Goal: Task Accomplishment & Management: Use online tool/utility

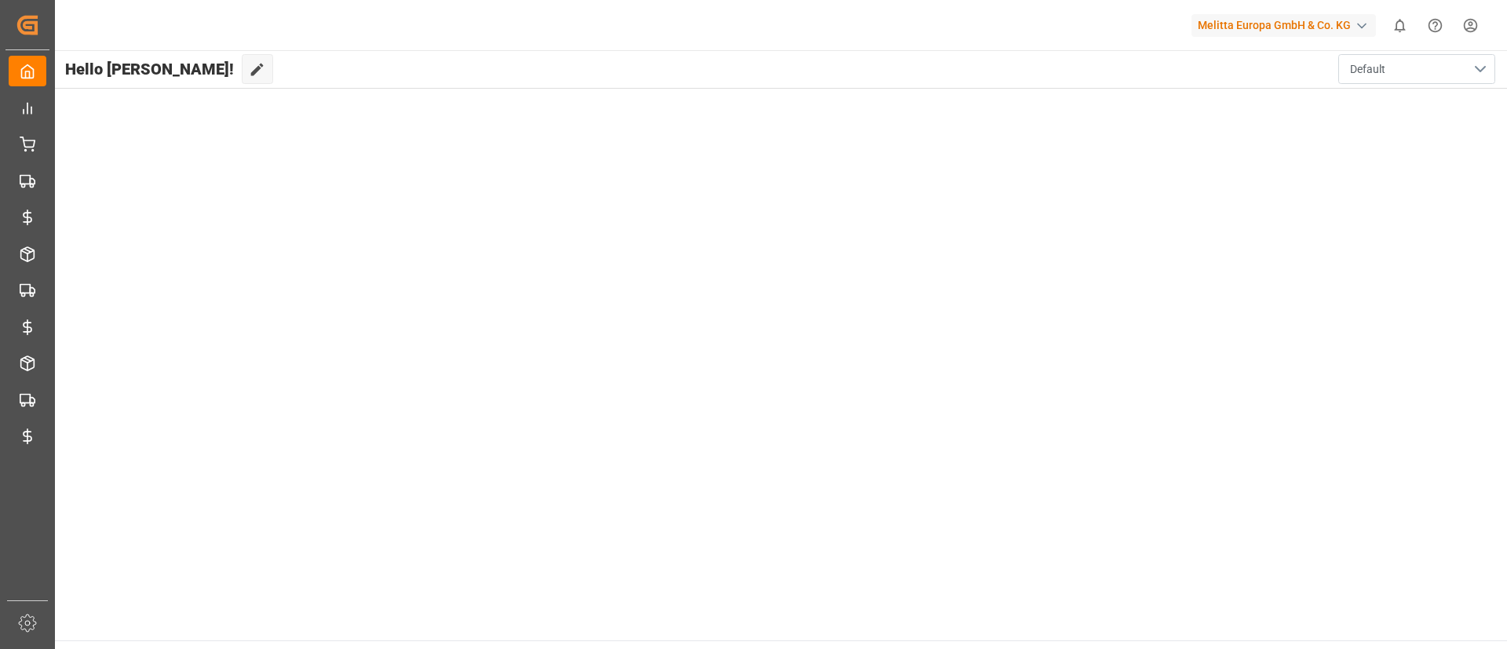
click at [1369, 64] on span "Default" at bounding box center [1367, 69] width 35 height 16
click at [251, 70] on icon at bounding box center [257, 70] width 13 height 13
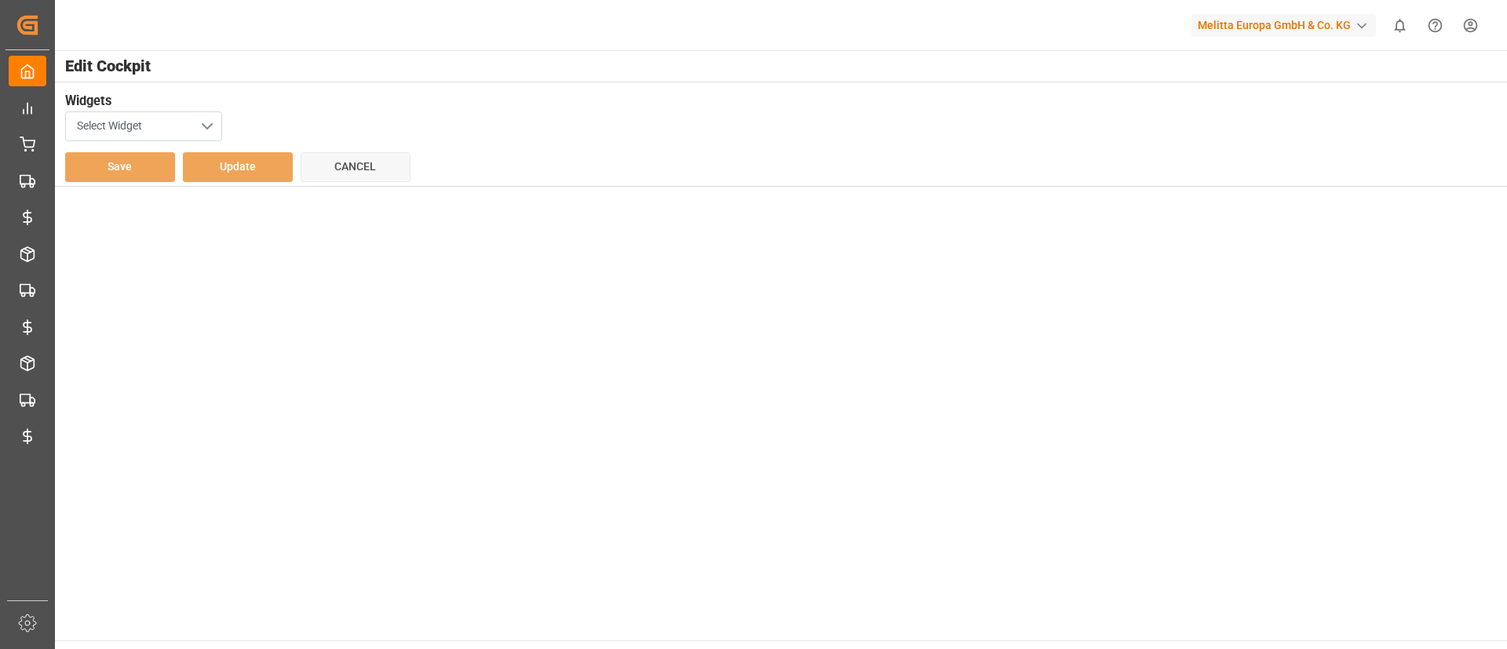
click at [193, 122] on button "Select Widget" at bounding box center [143, 126] width 157 height 30
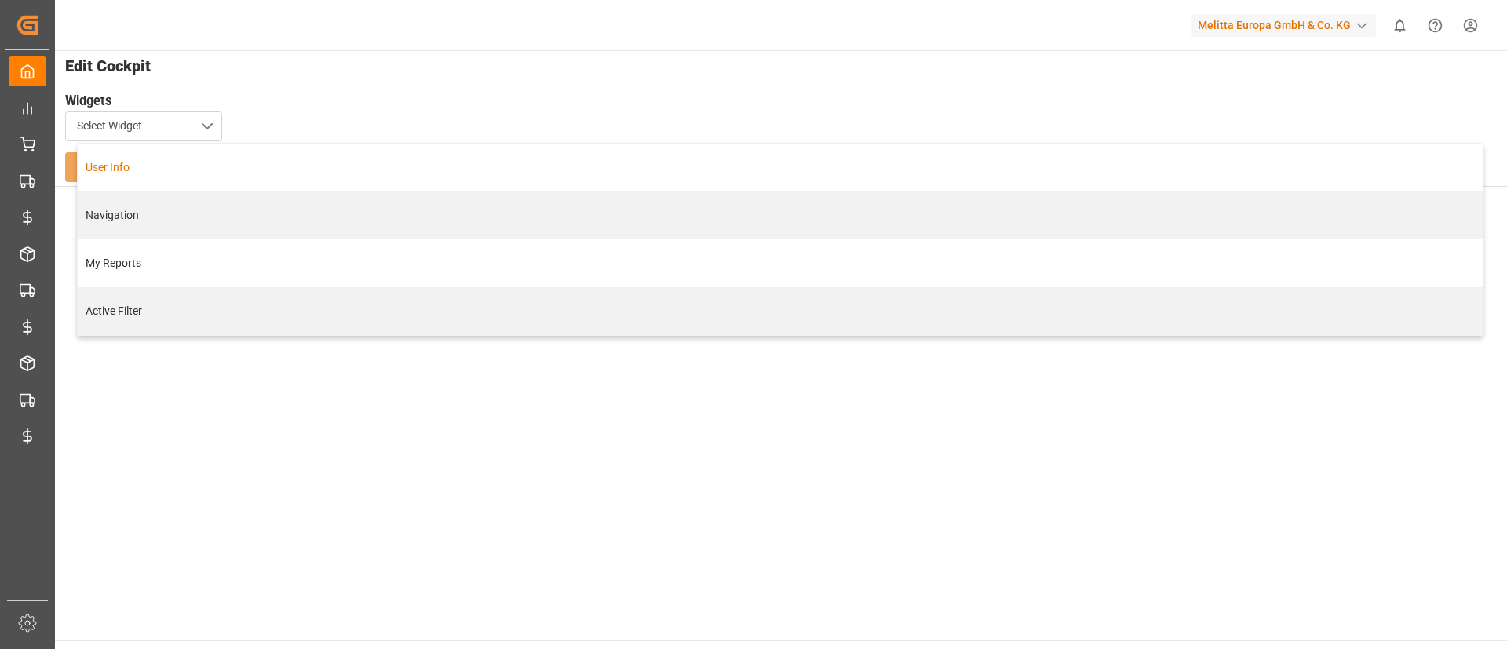
click at [524, 144] on div "User Info" at bounding box center [780, 168] width 1405 height 48
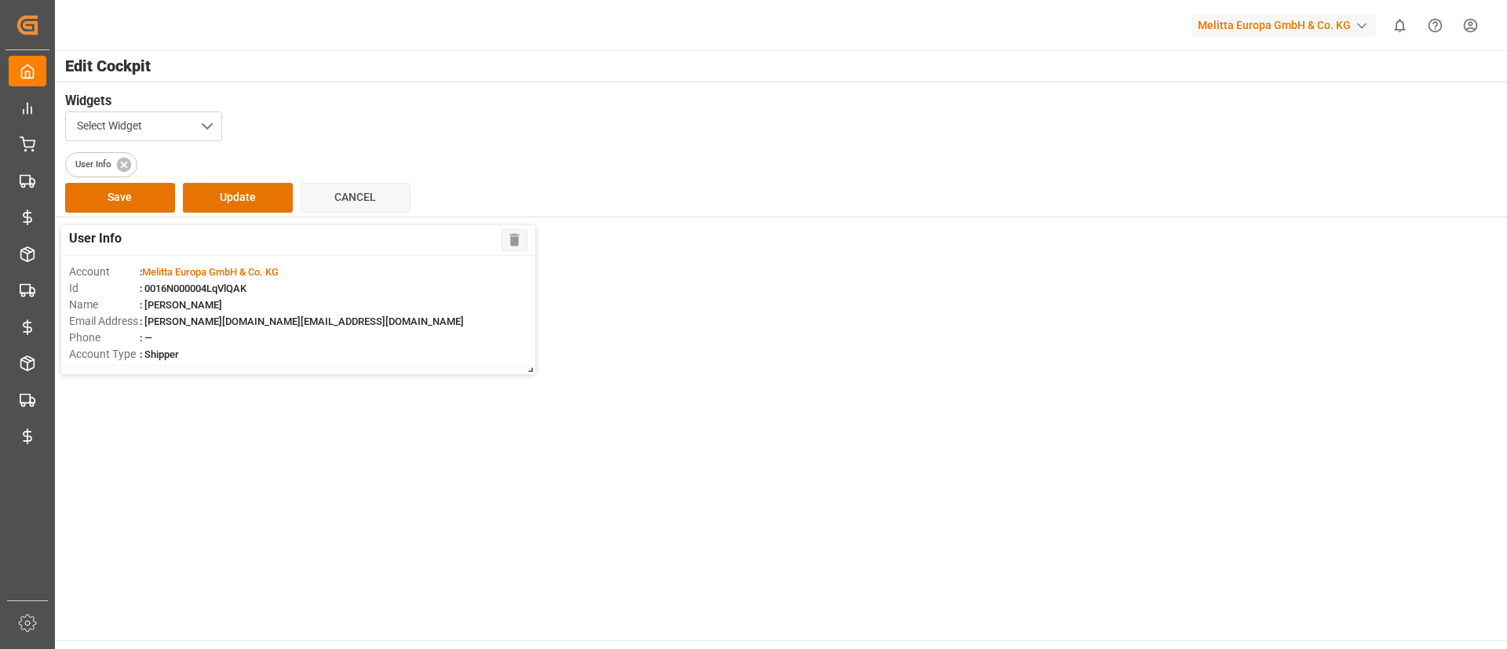
click at [476, 174] on div "User Info" at bounding box center [780, 162] width 1430 height 31
click at [125, 159] on icon at bounding box center [123, 164] width 14 height 14
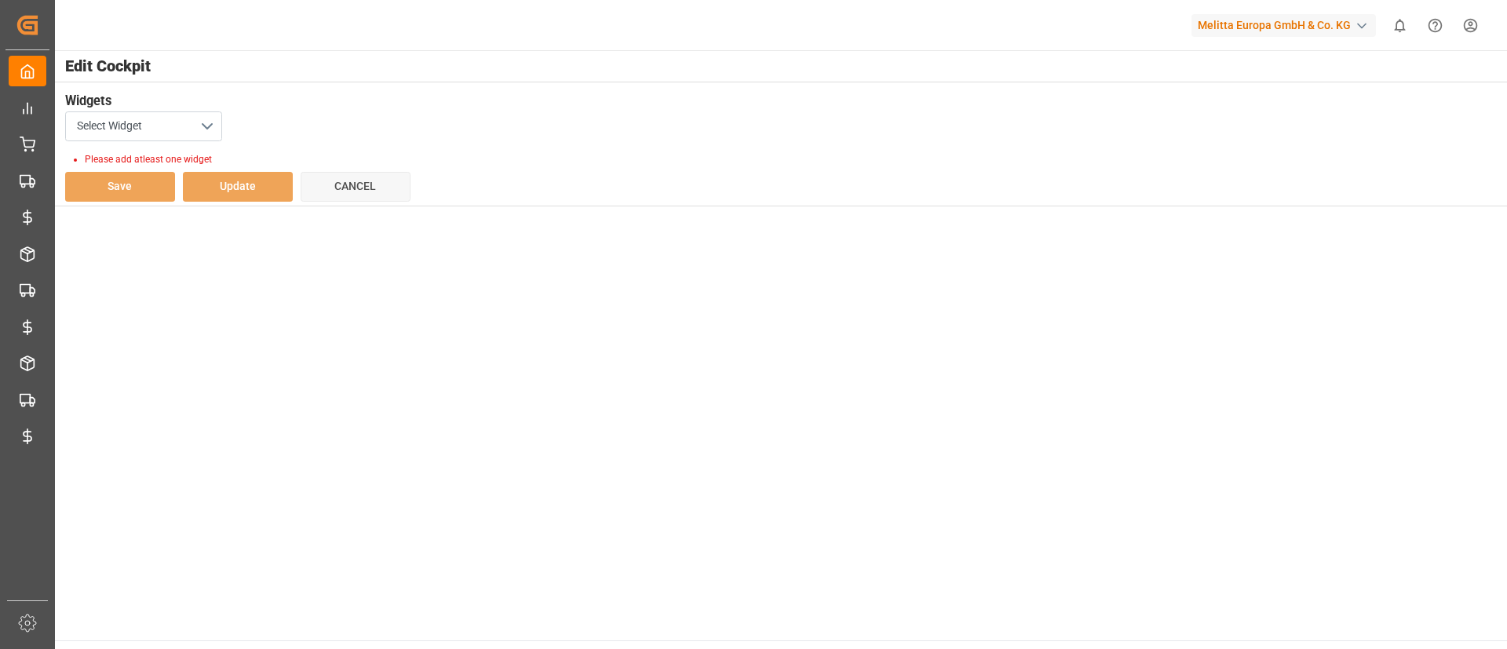
click at [451, 119] on div "Select Widget" at bounding box center [780, 126] width 1430 height 30
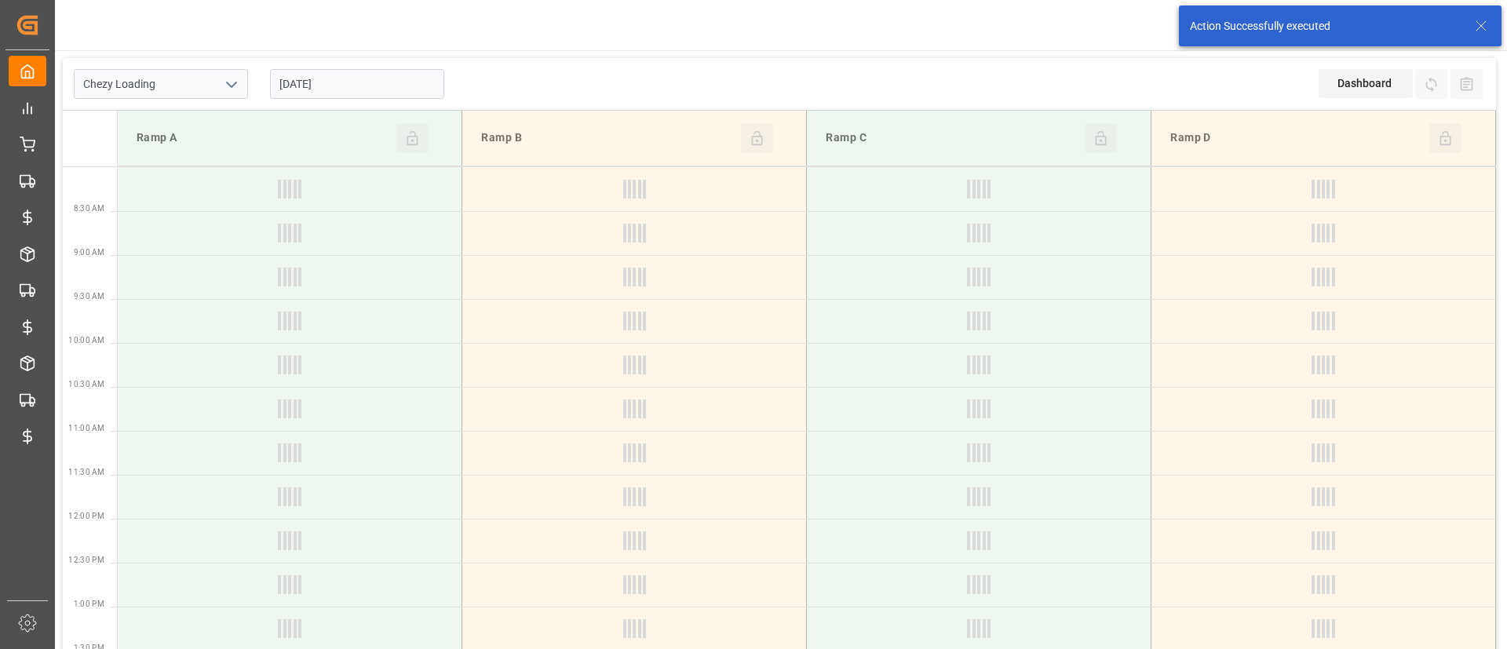
type input "Chezy Loading"
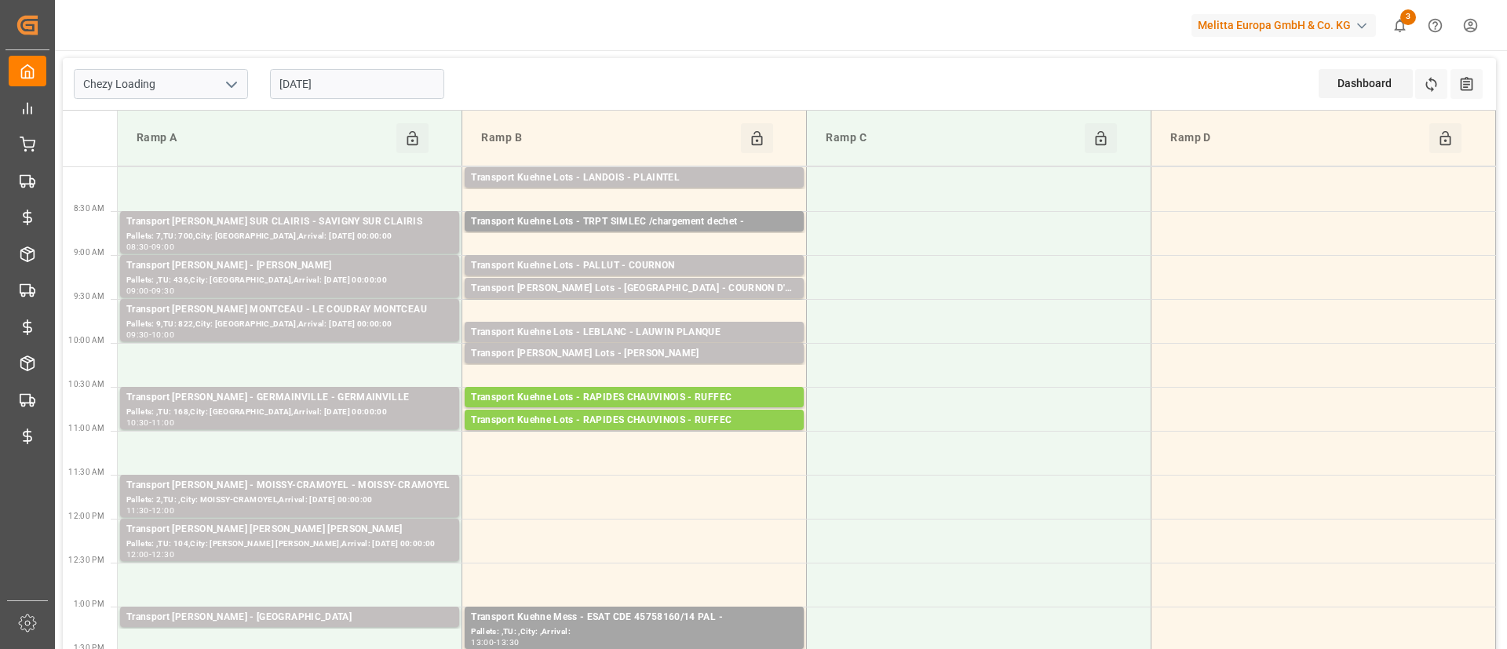
click at [233, 82] on icon "open menu" at bounding box center [231, 84] width 19 height 19
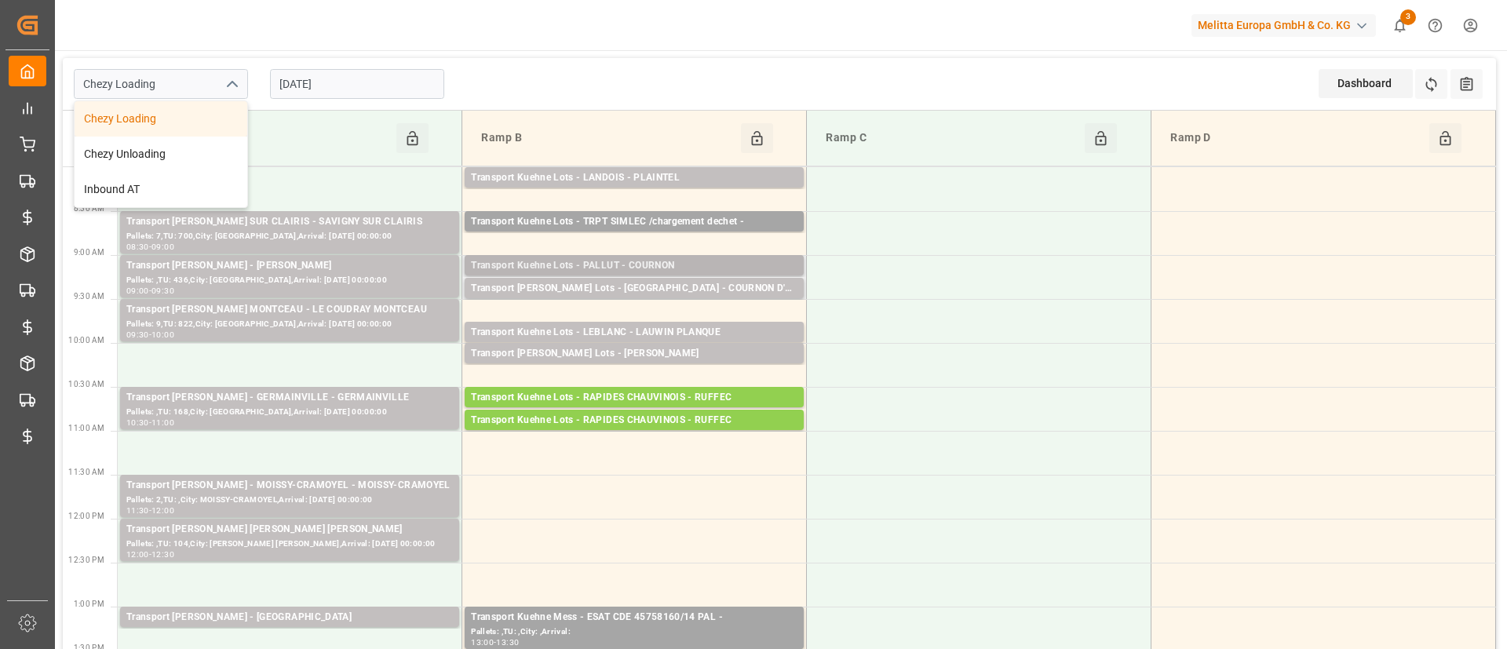
click at [644, 274] on div "Pallets: 5,TU: 733,City: [GEOGRAPHIC_DATA],Arrival: [DATE] 00:00:00" at bounding box center [634, 280] width 327 height 13
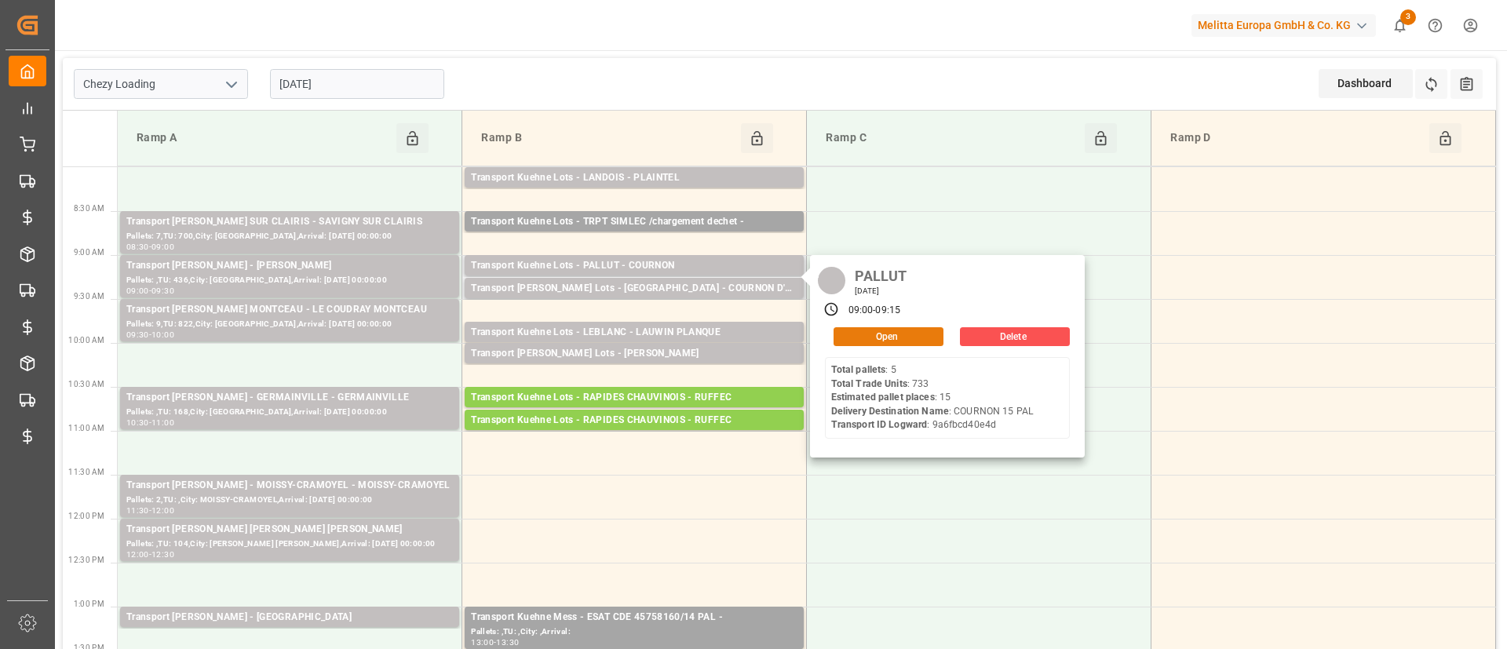
click at [920, 337] on button "Open" at bounding box center [889, 336] width 110 height 19
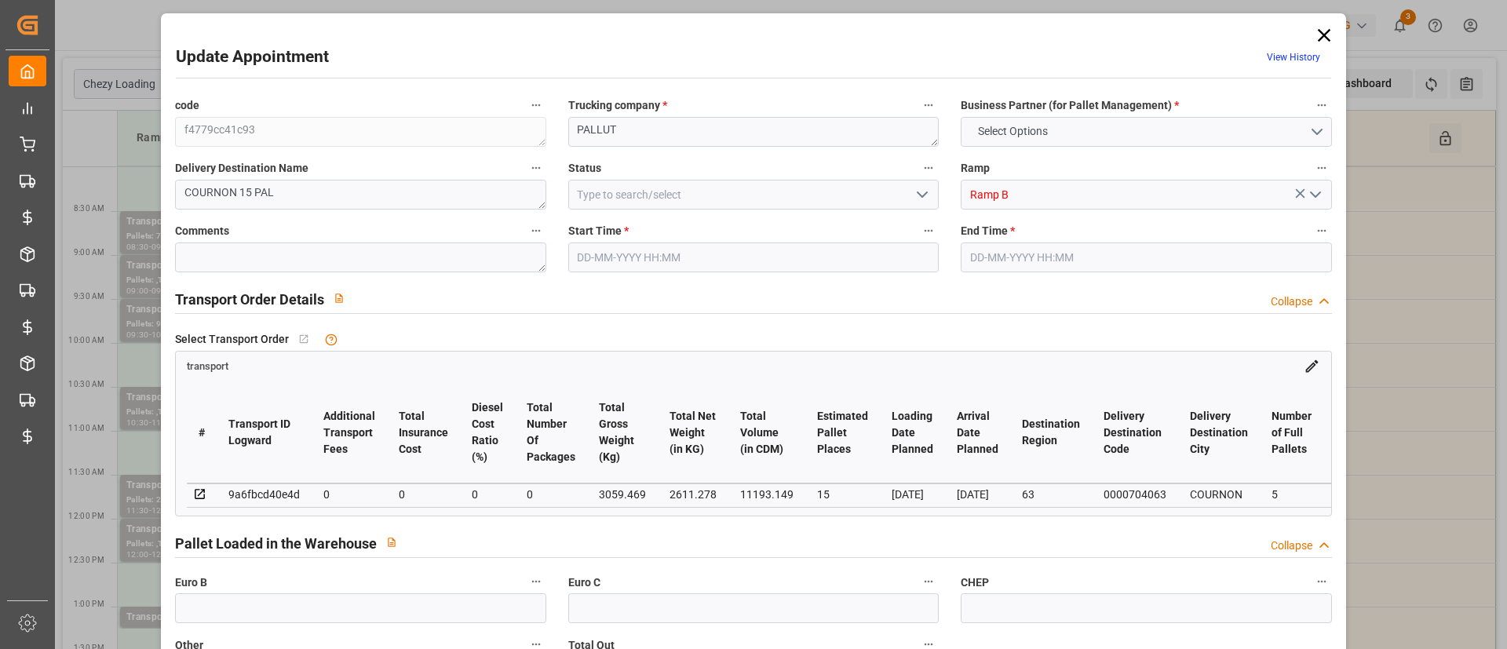
type input "15"
type input "0"
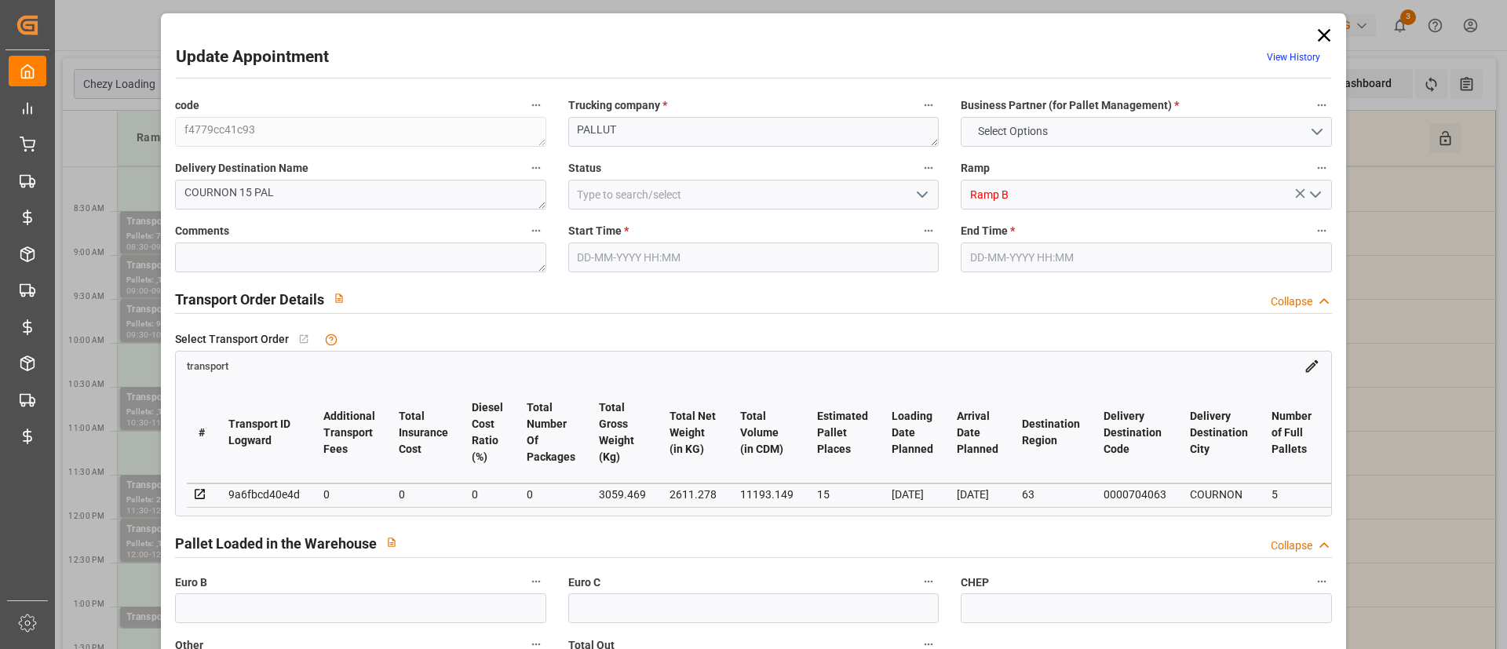
type input "0"
type input "2611.278"
type input "4003.357"
type input "11193.149"
type input "63"
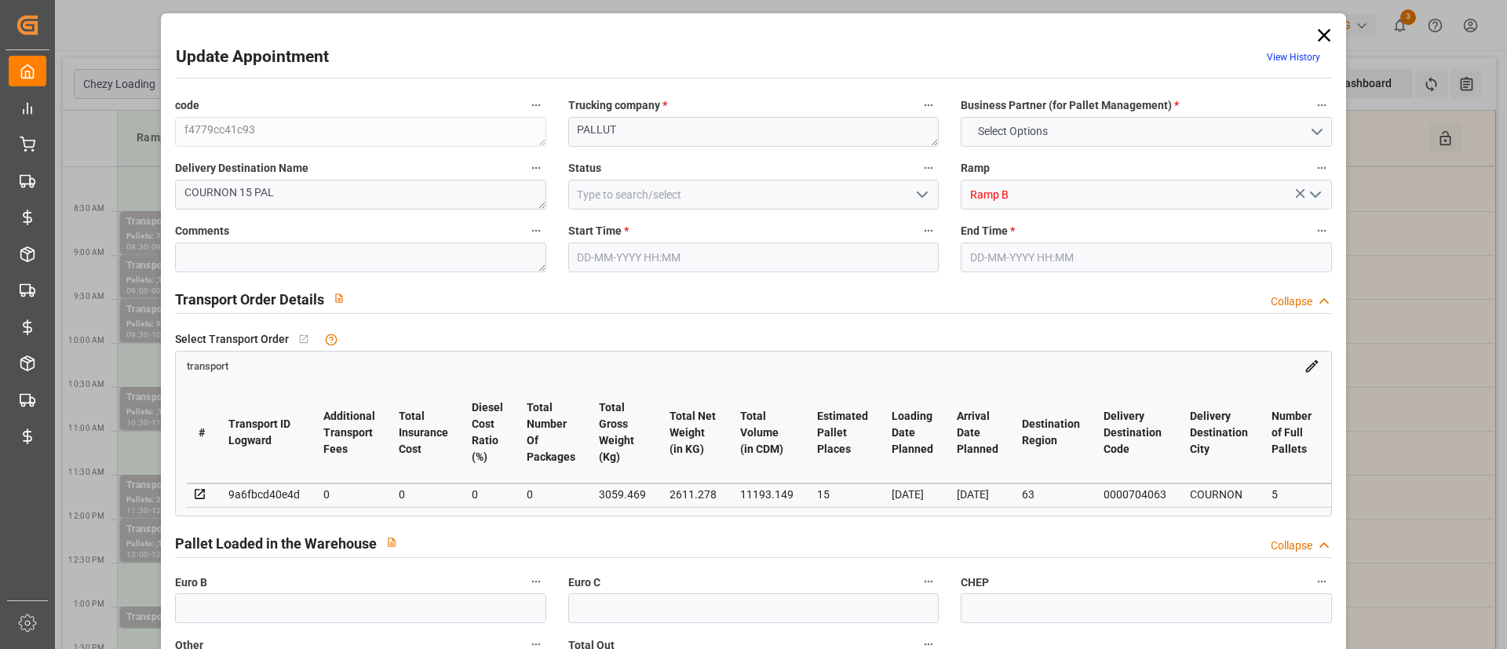
type input "5"
type input "733"
type input "40"
type input "101"
type input "3059.469"
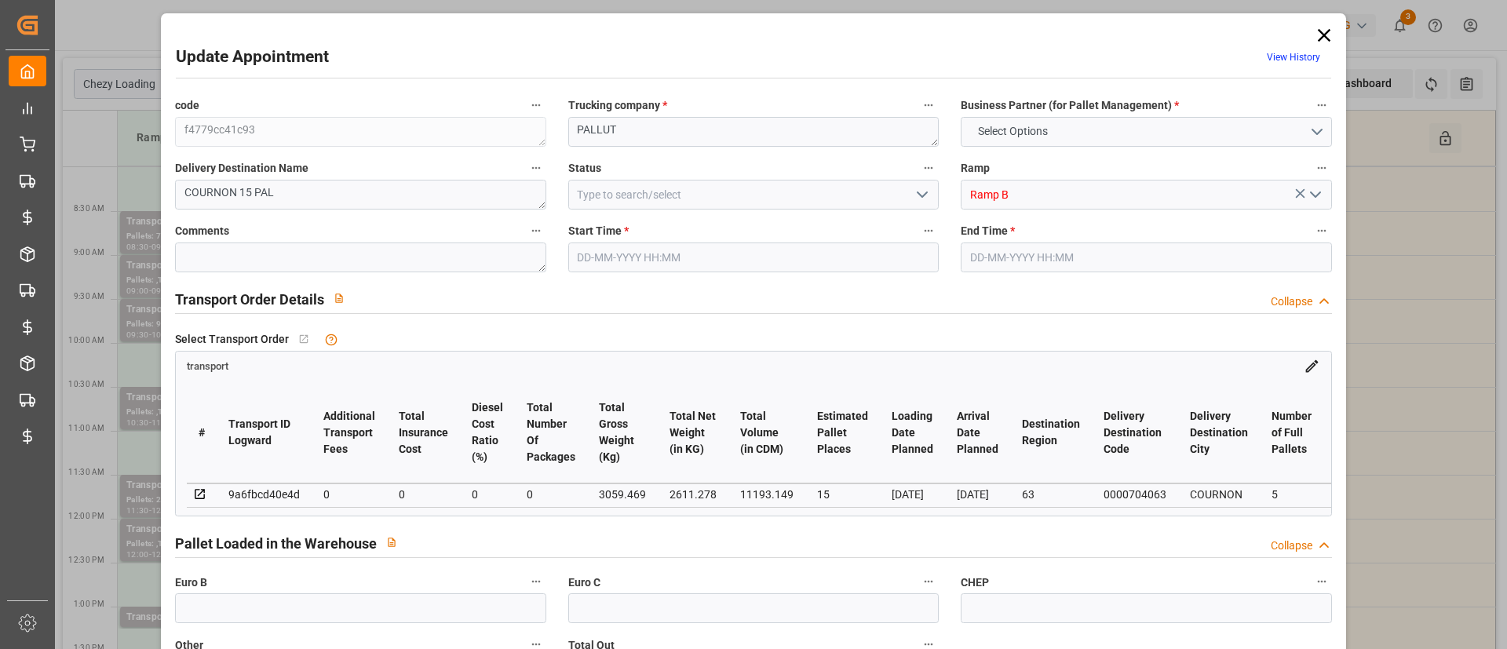
type input "0"
type input "4710.8598"
type input "0"
type input "21"
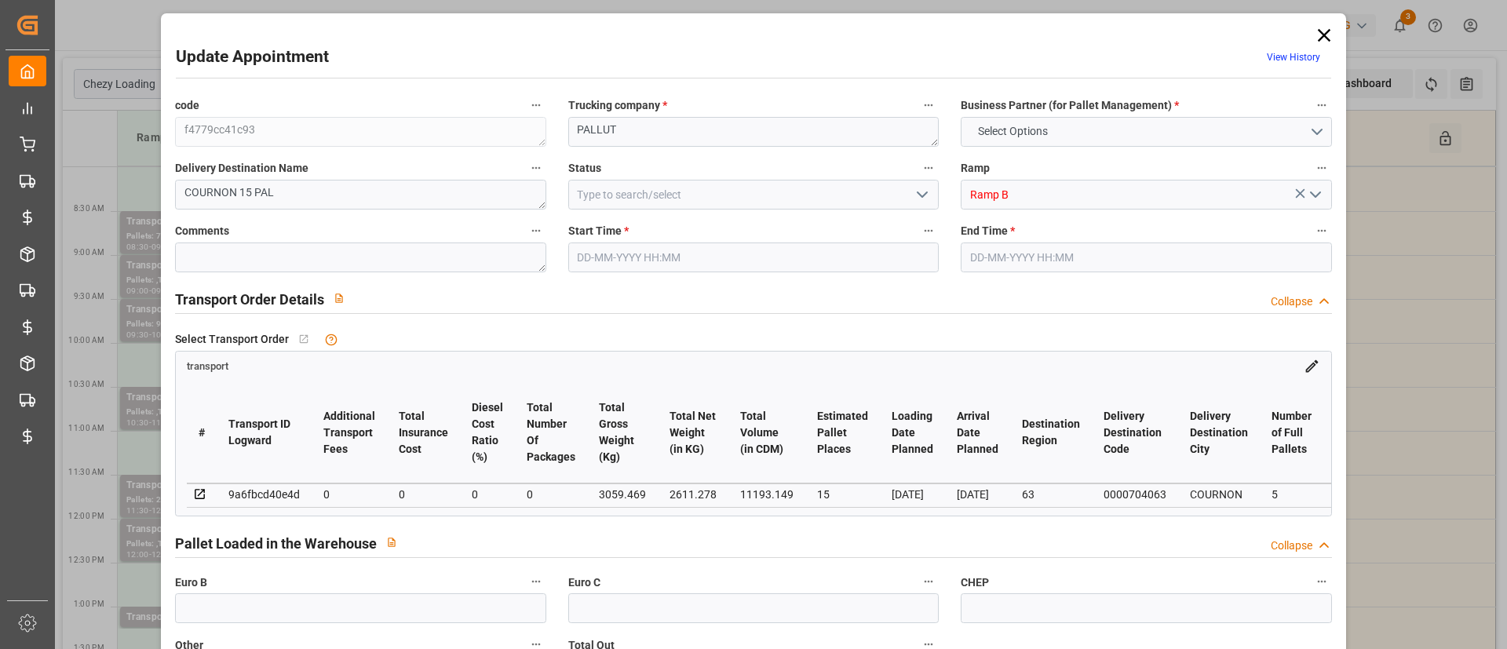
type input "35"
type input "02-09-2025 09:00"
type input "02-09-2025 09:15"
type input "27-08-2025 12:42"
type input "27-08-2025 11:30"
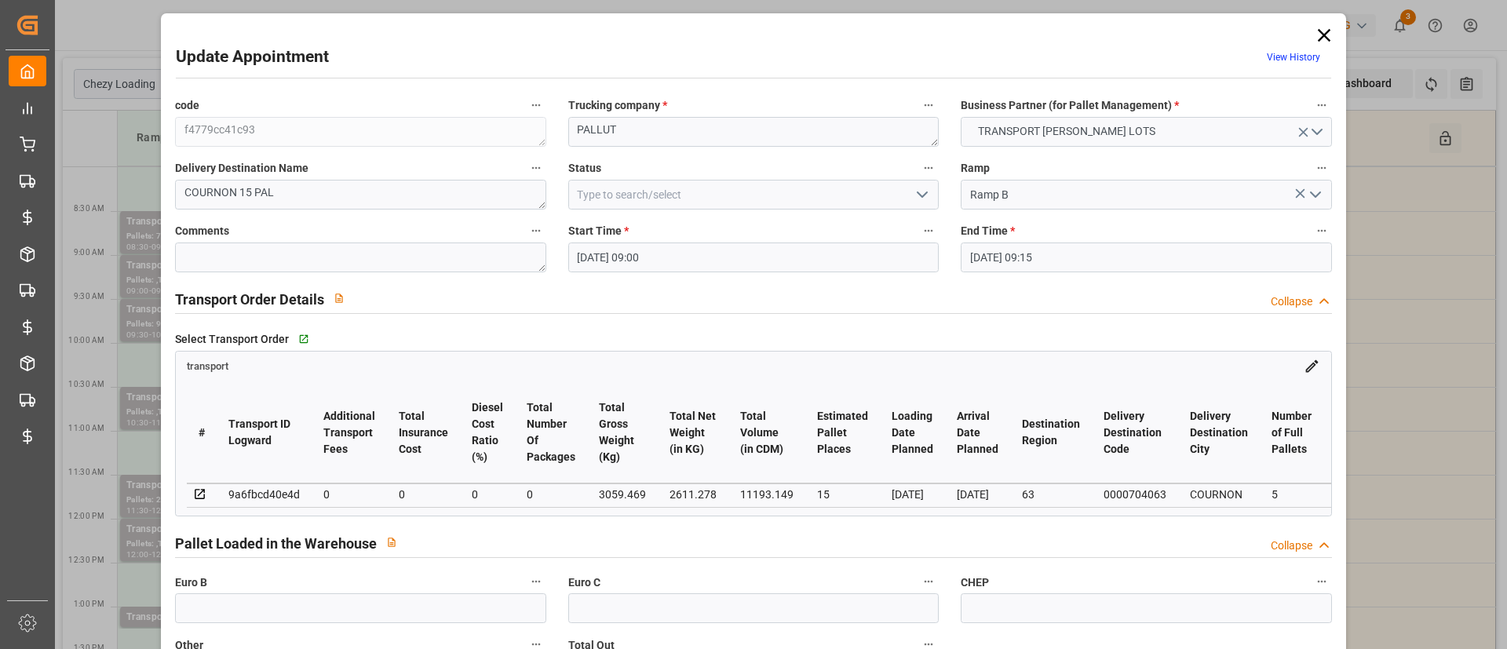
type input "[DATE]"
click at [1317, 39] on icon at bounding box center [1323, 35] width 13 height 13
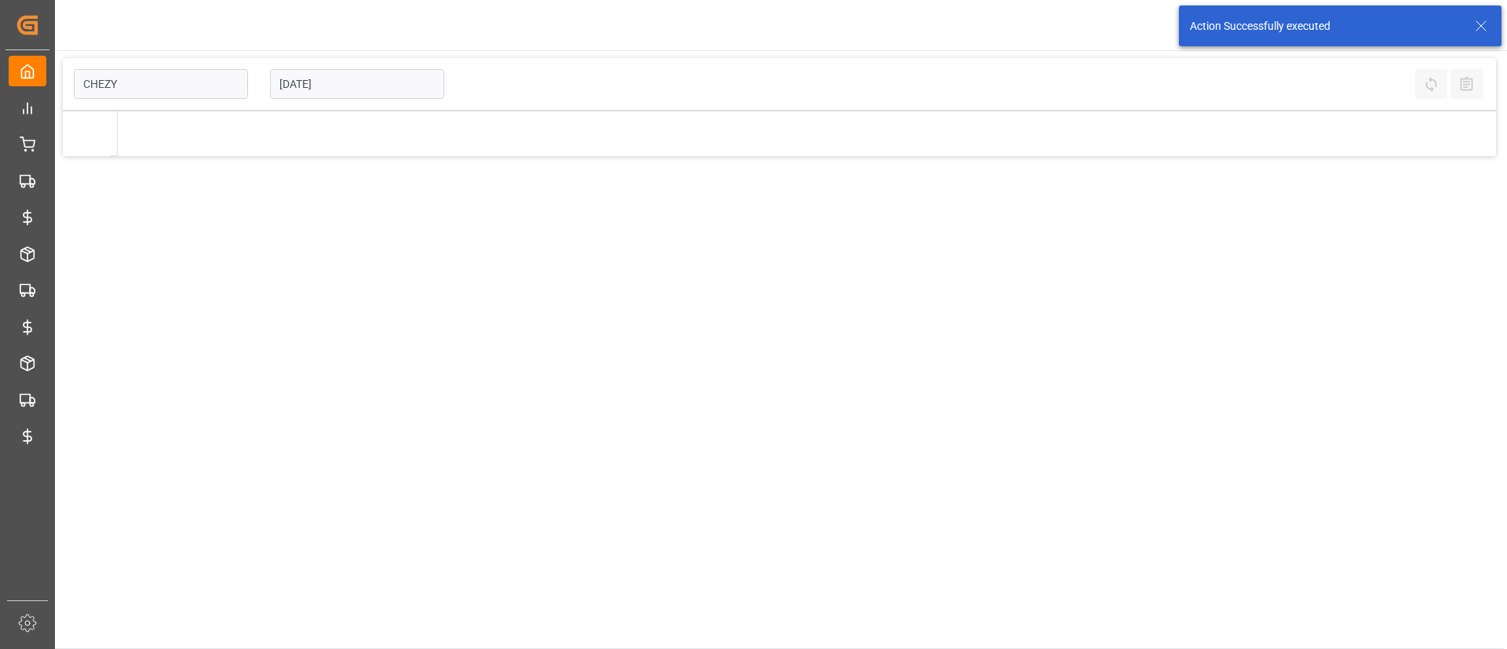
type input "Chezy Loading"
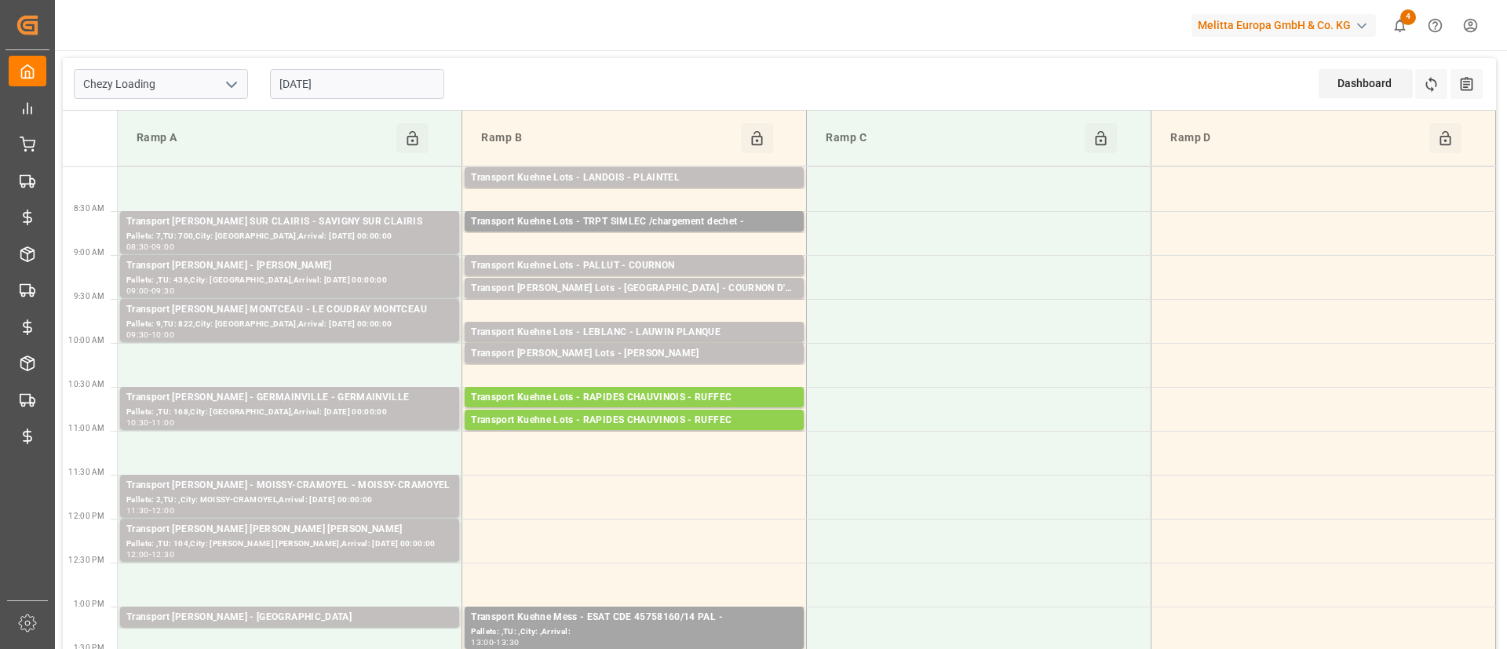
click at [240, 91] on icon "open menu" at bounding box center [231, 84] width 19 height 19
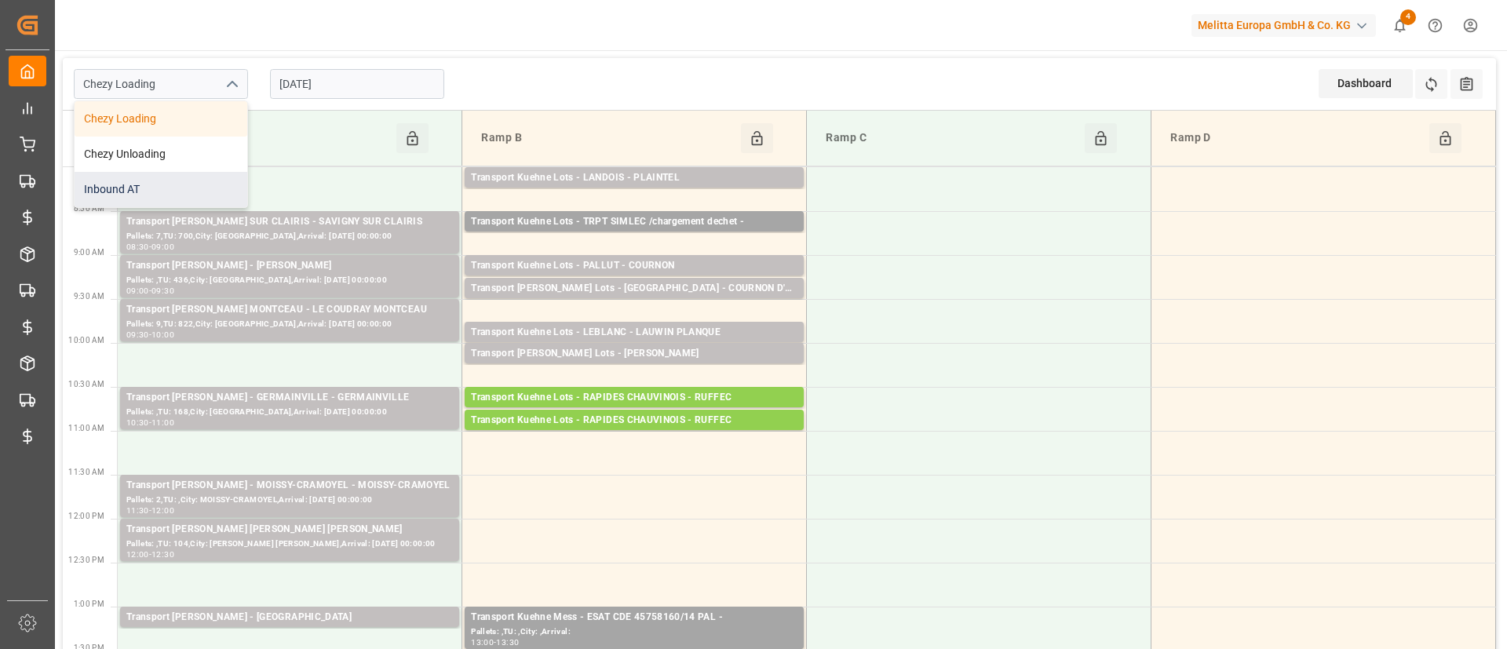
click at [162, 193] on div "Inbound AT" at bounding box center [161, 189] width 173 height 35
type input "Inbound AT"
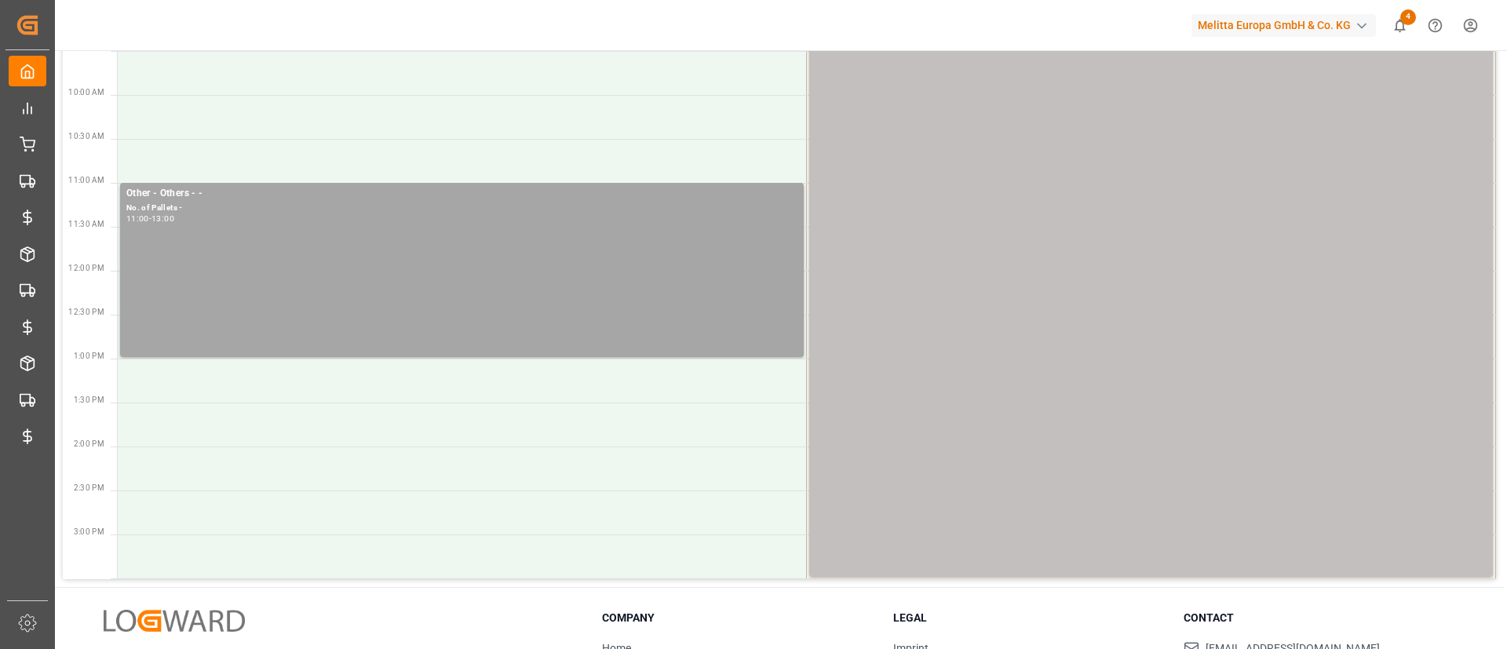
scroll to position [337, 0]
click at [430, 298] on div "Other - Others - - No. of Pallets - 11:00 - 13:00" at bounding box center [461, 269] width 671 height 168
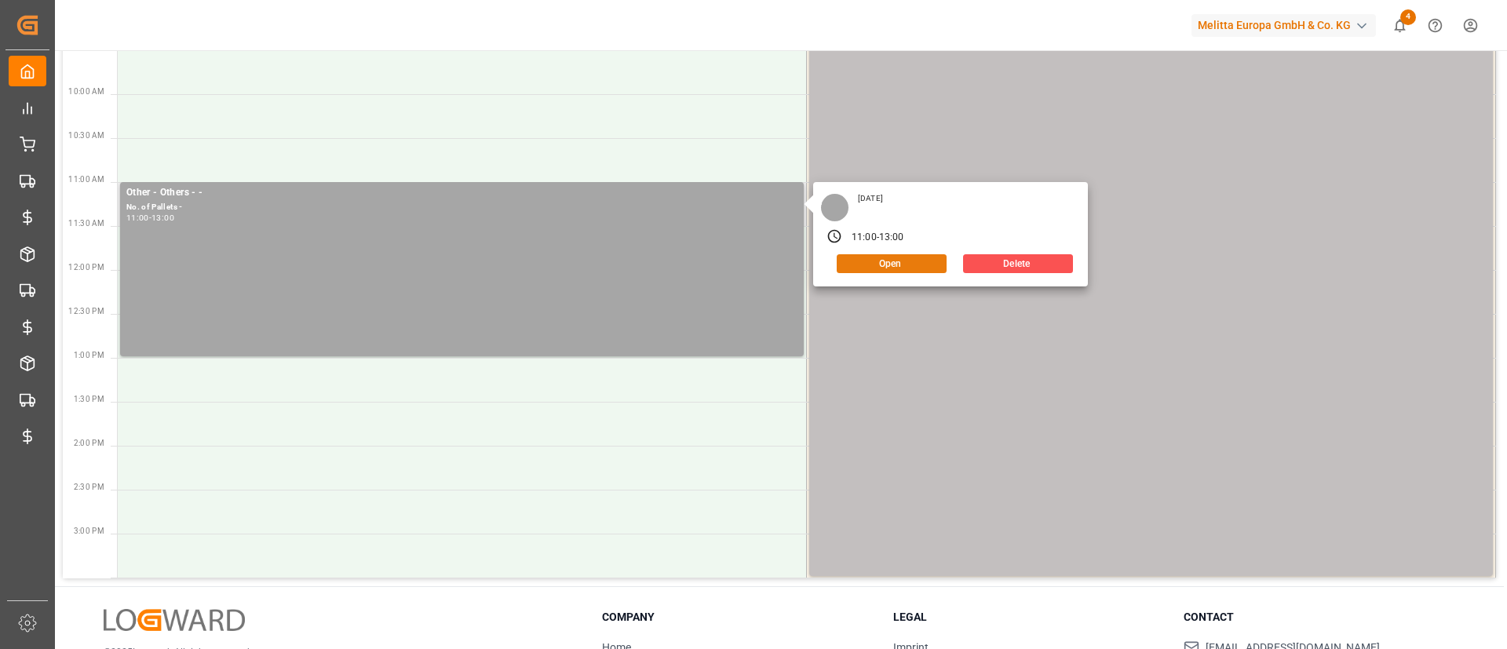
click at [890, 265] on button "Open" at bounding box center [892, 263] width 110 height 19
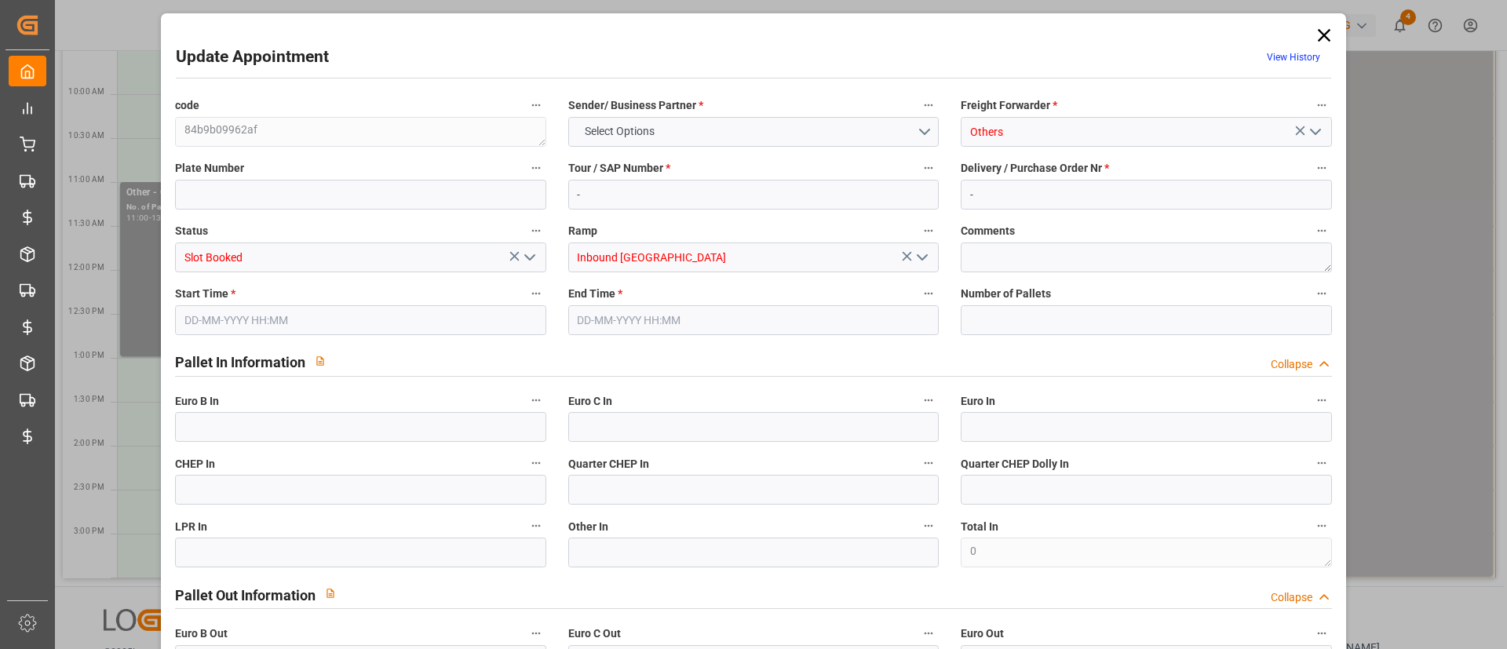
type input "0"
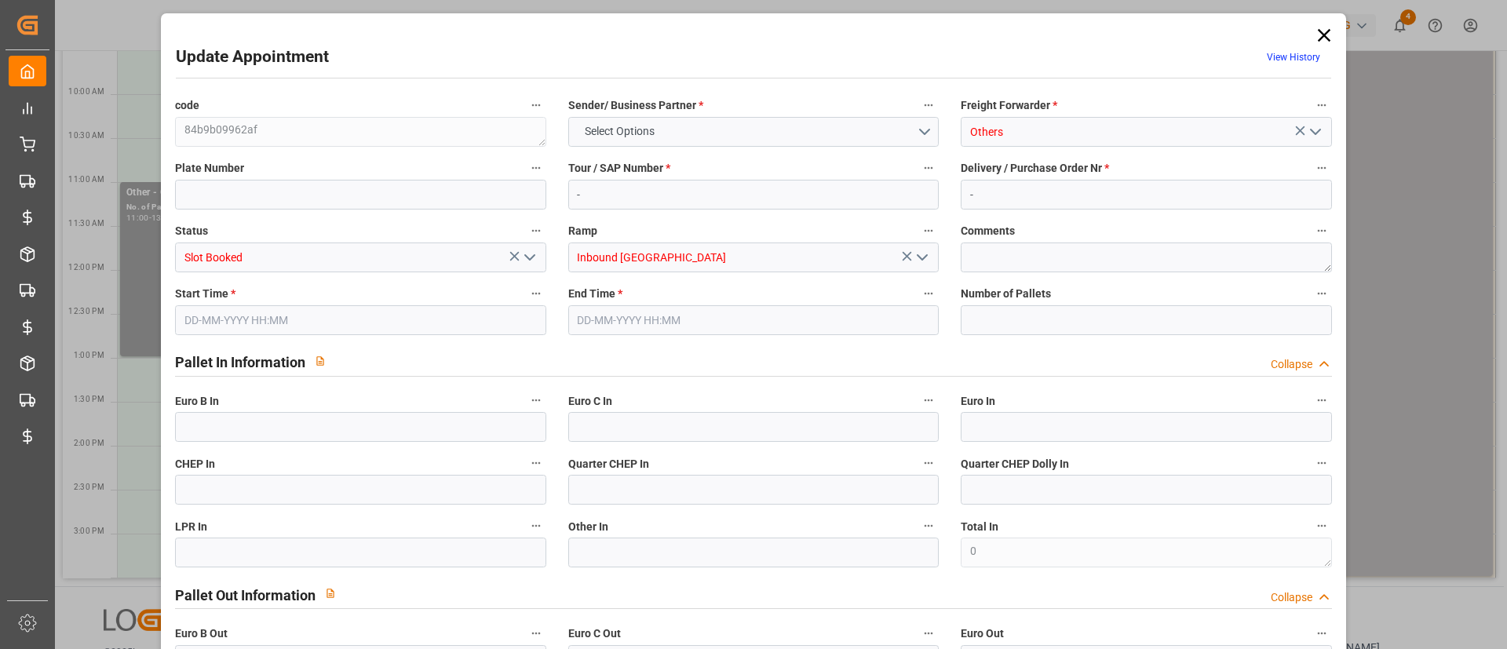
type input "0"
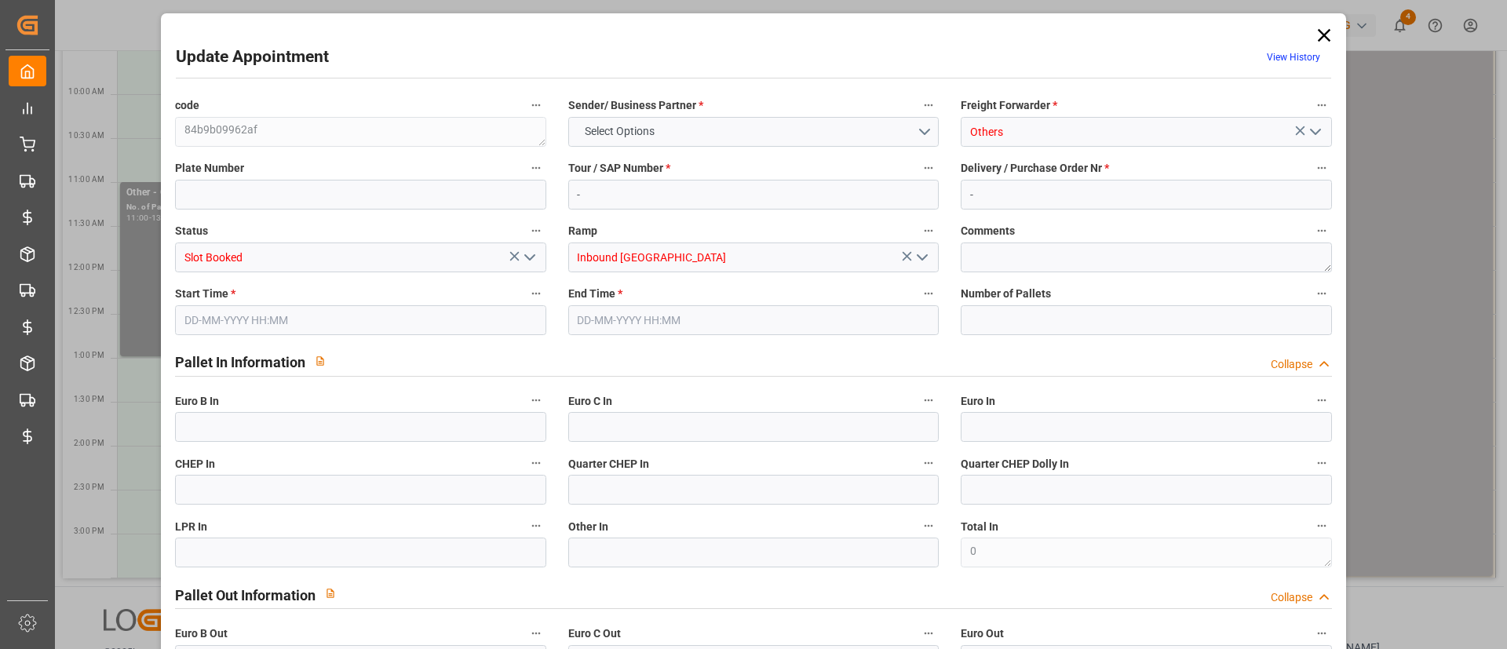
type input "0"
type input "02-09-2025 11:00"
type input "02-09-2025 13:00"
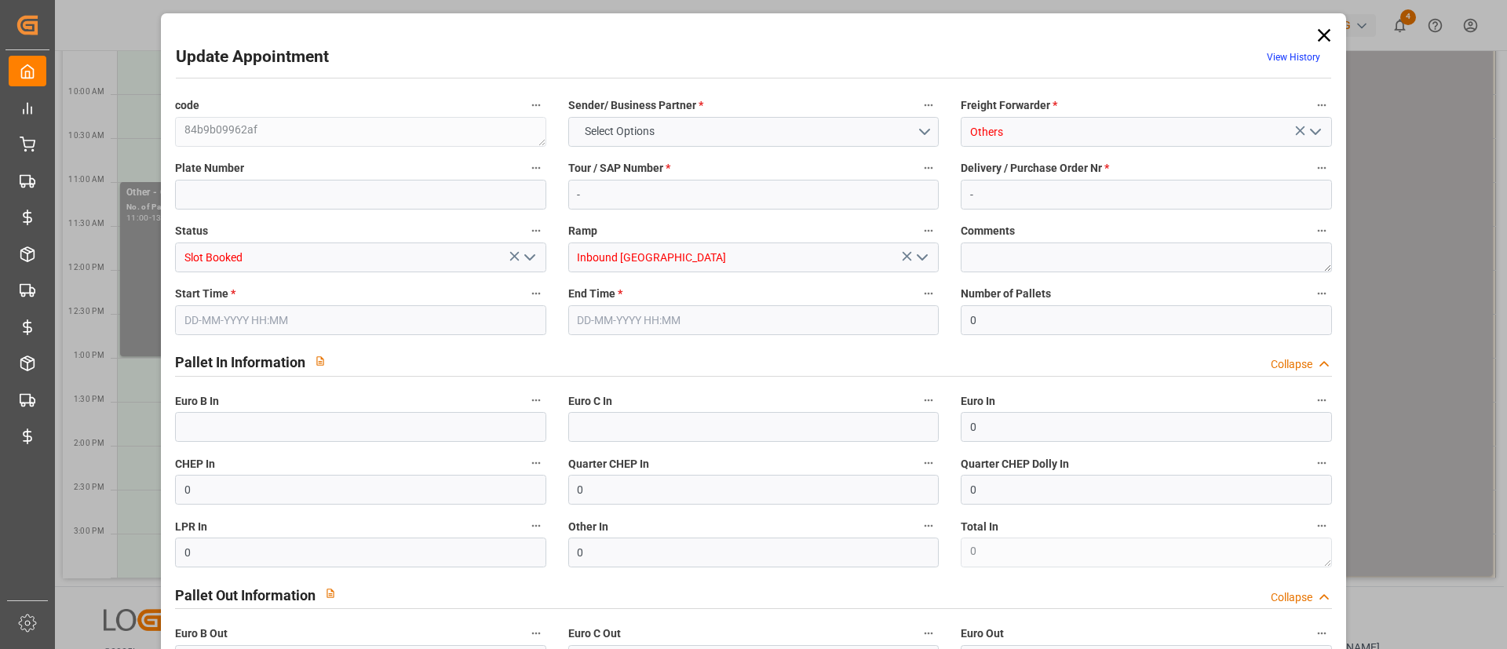
type input "14-07-2025 10:21"
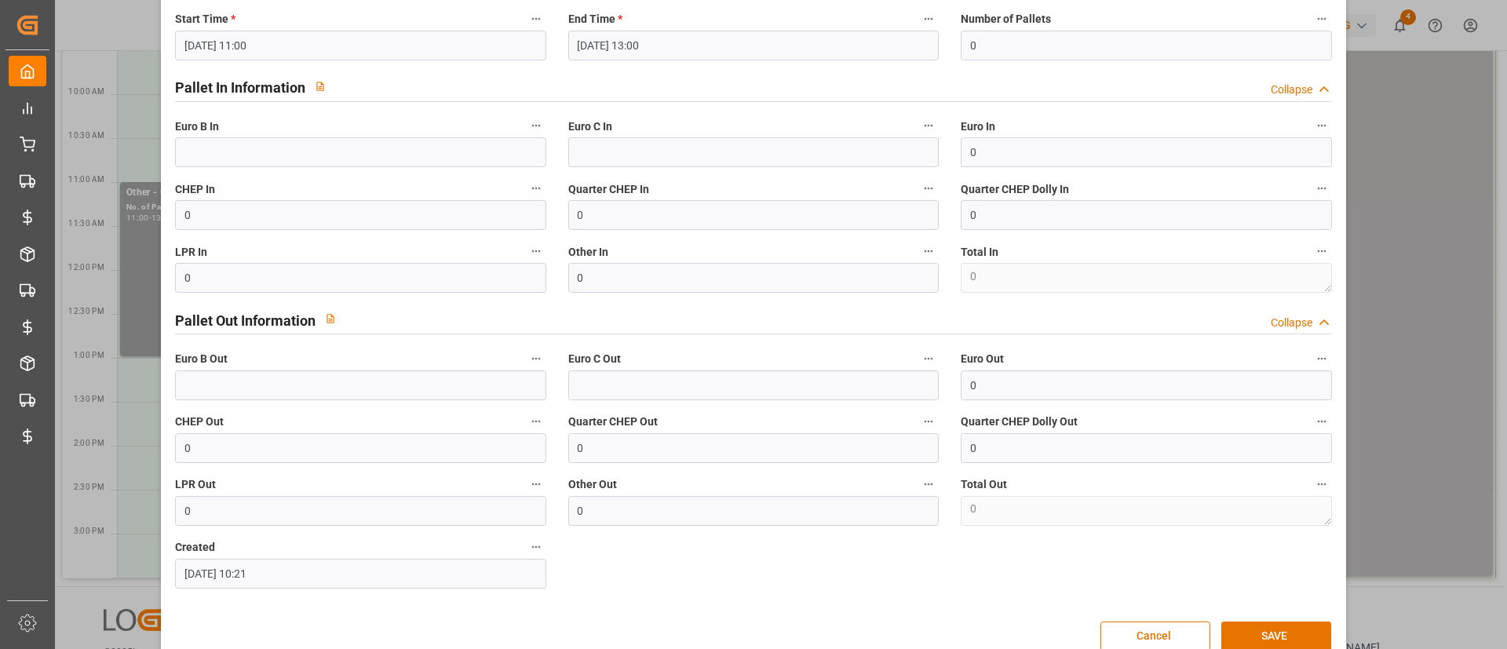
scroll to position [305, 0]
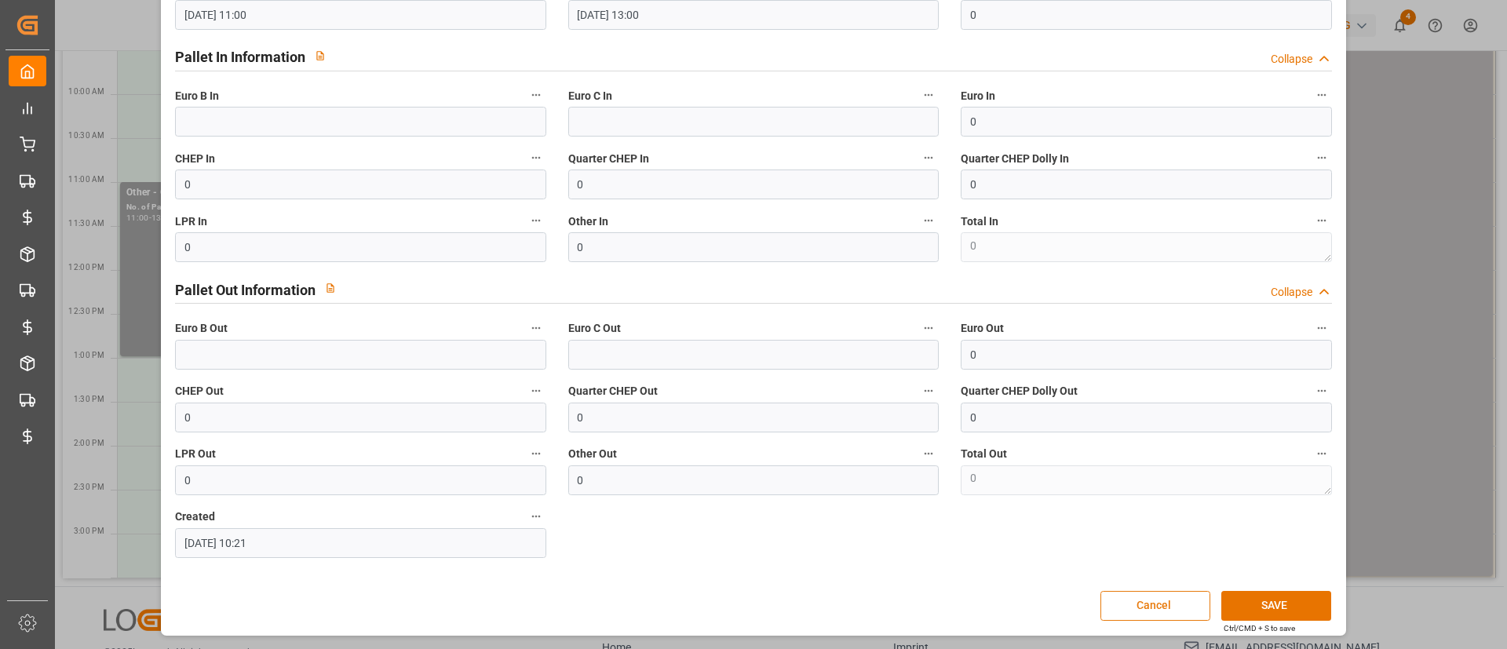
click at [1183, 601] on button "Cancel" at bounding box center [1156, 606] width 110 height 30
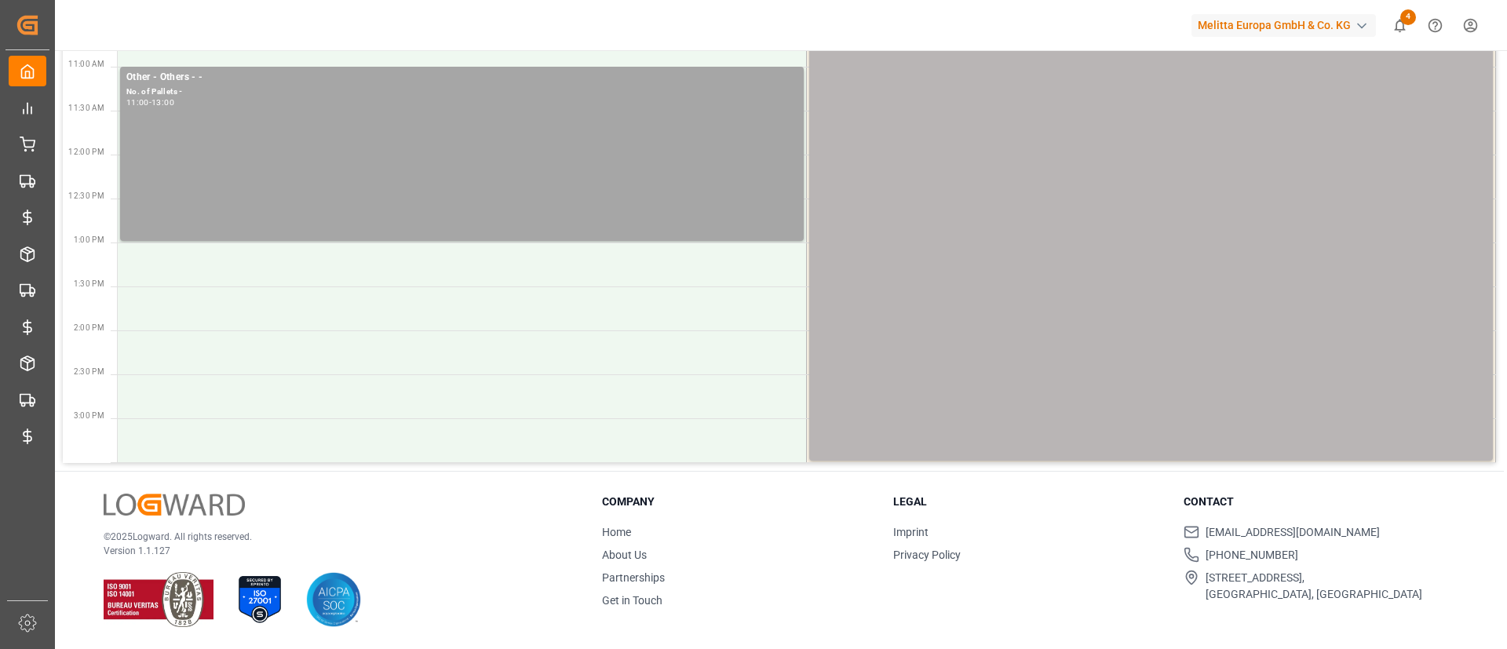
scroll to position [0, 0]
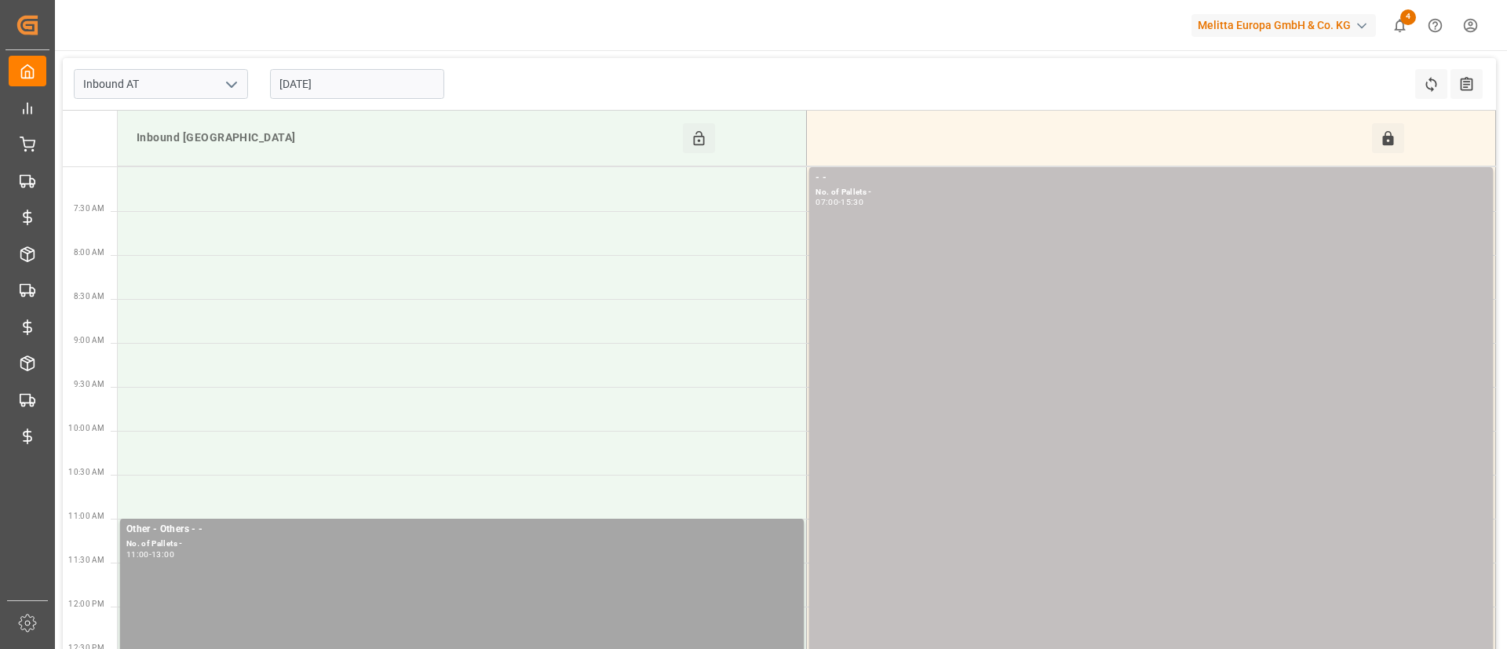
click at [239, 90] on icon "open menu" at bounding box center [231, 84] width 19 height 19
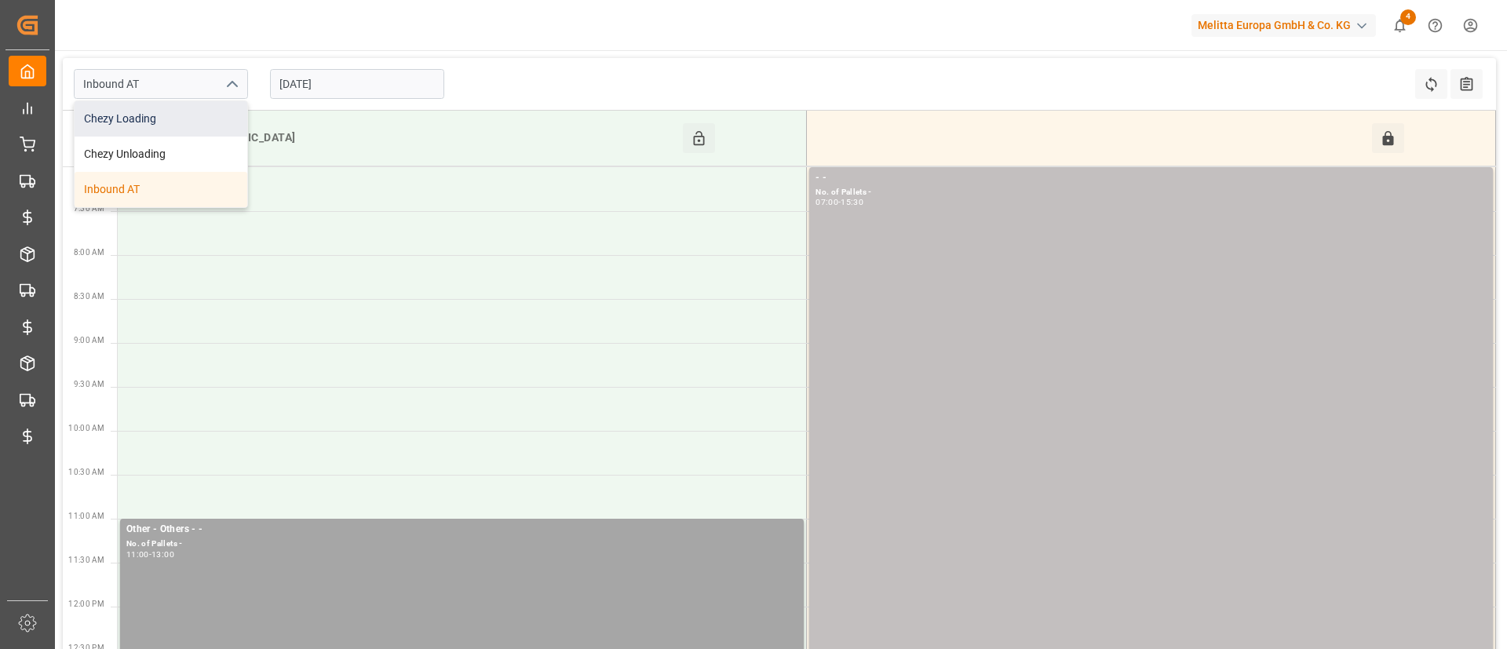
click at [234, 113] on div "Chezy Loading" at bounding box center [161, 118] width 173 height 35
type input "Chezy Loading"
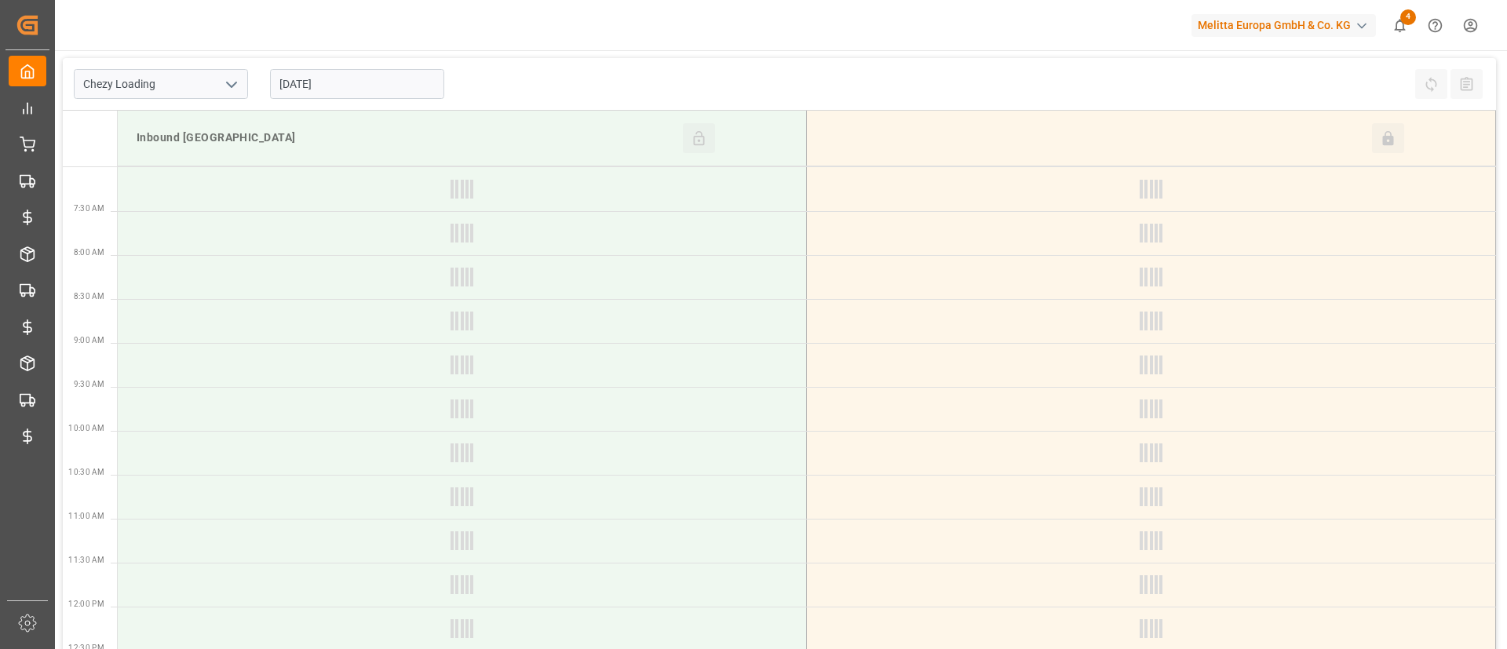
click at [542, 87] on div "Chezy Loading 02-09-2025 Refresh Time Slots All Audits" at bounding box center [780, 84] width 1434 height 53
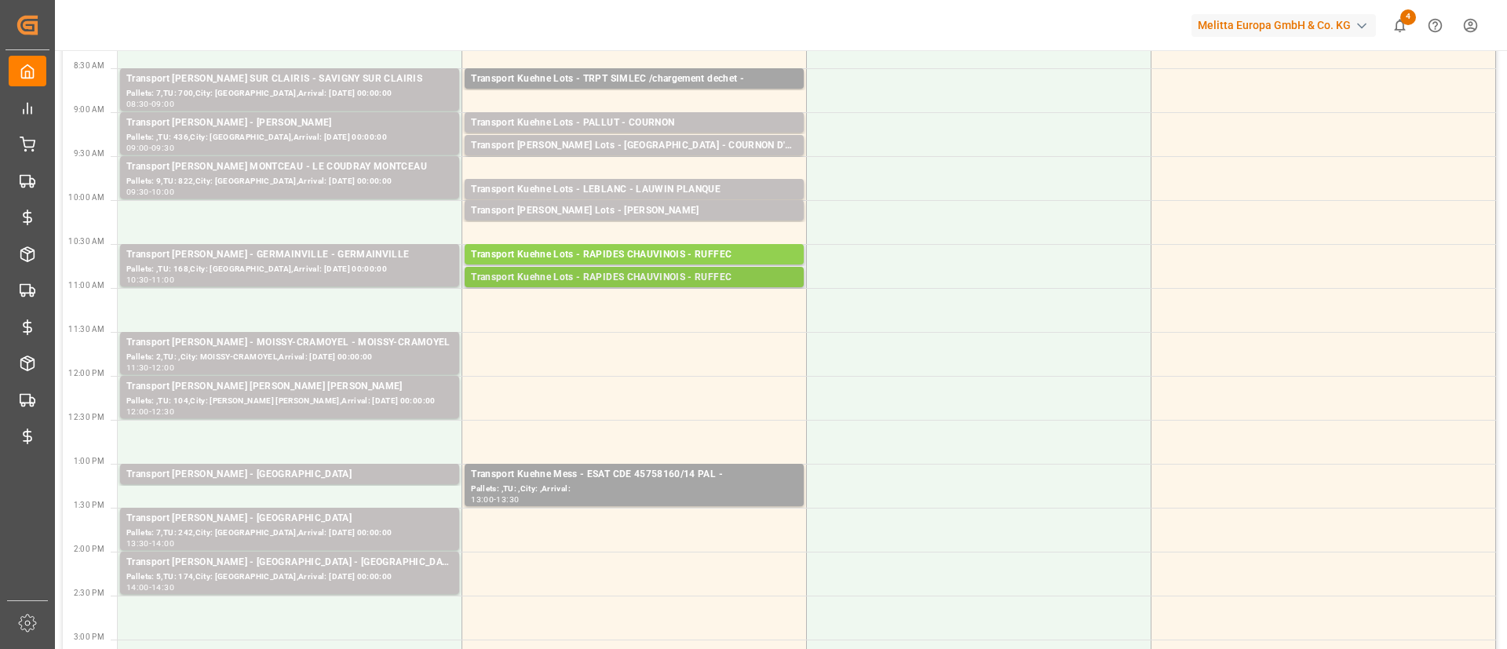
scroll to position [144, 0]
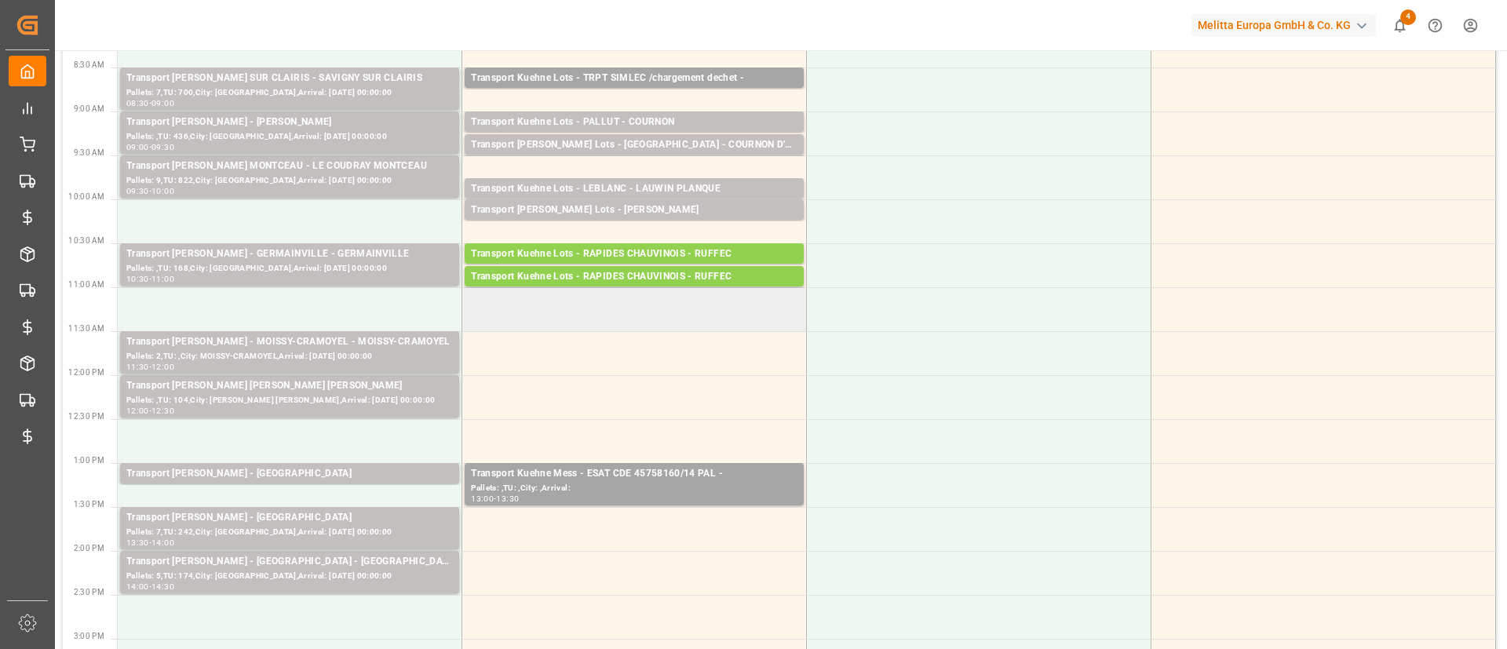
click at [621, 313] on td at bounding box center [634, 309] width 345 height 44
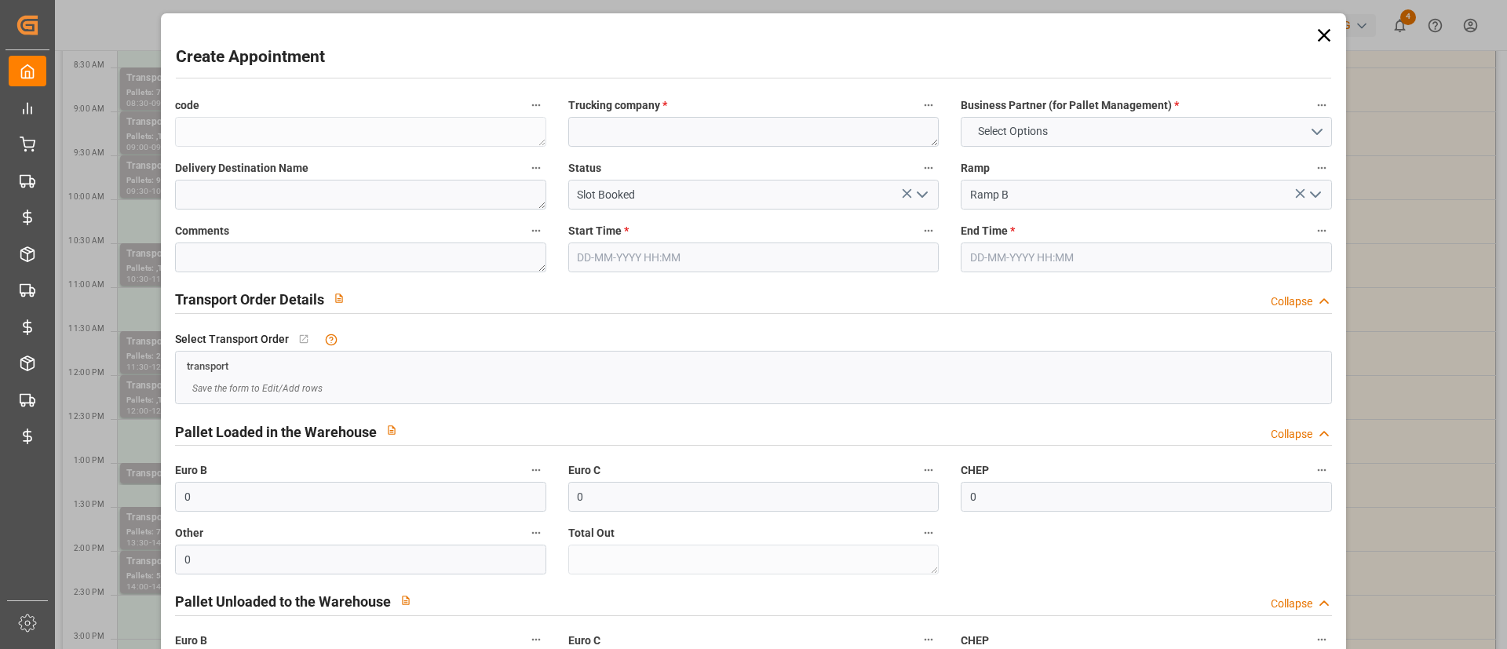
type input "02-09-2025 11:00"
type input "02-09-2025 11:30"
click at [1313, 28] on icon at bounding box center [1324, 35] width 22 height 22
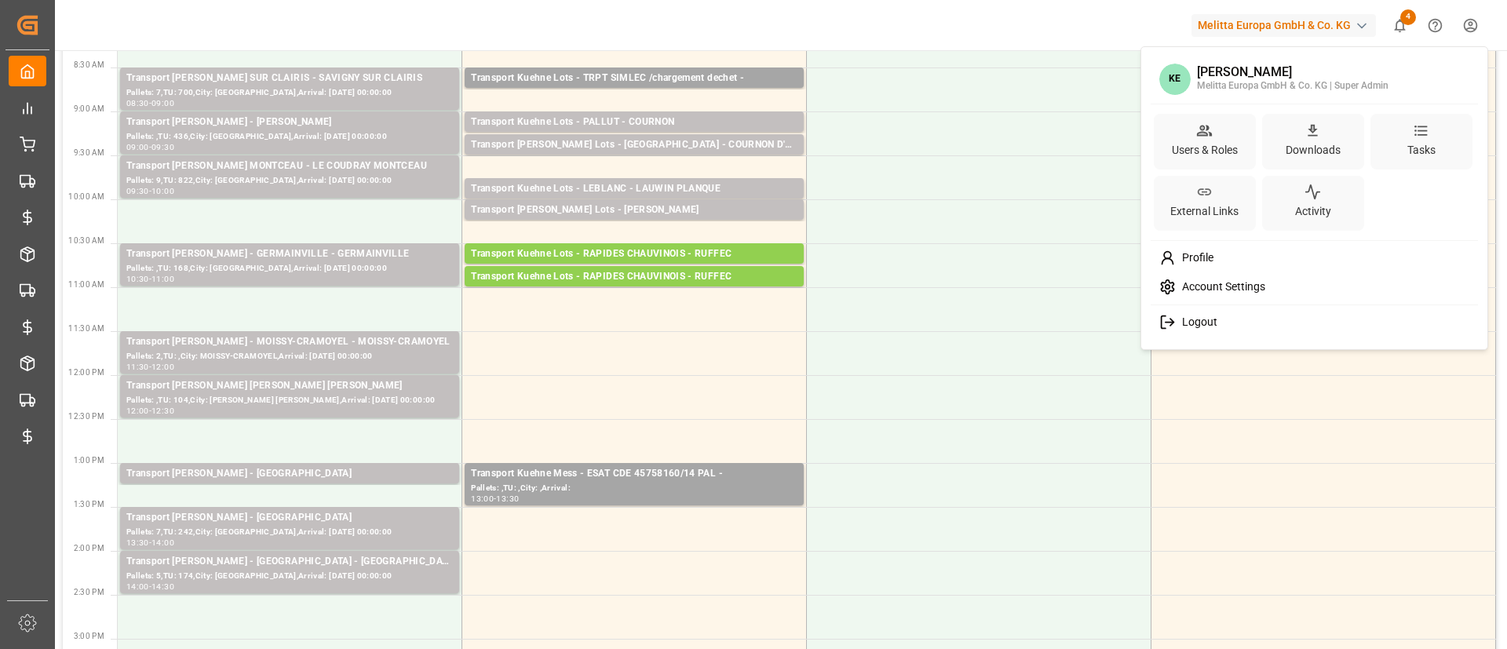
click at [1477, 39] on html "Created by potrace 1.15, written by Peter Selinger 2001-2017 Created by potrace…" at bounding box center [753, 324] width 1507 height 649
click at [1199, 148] on div "Users & Roles" at bounding box center [1205, 150] width 72 height 23
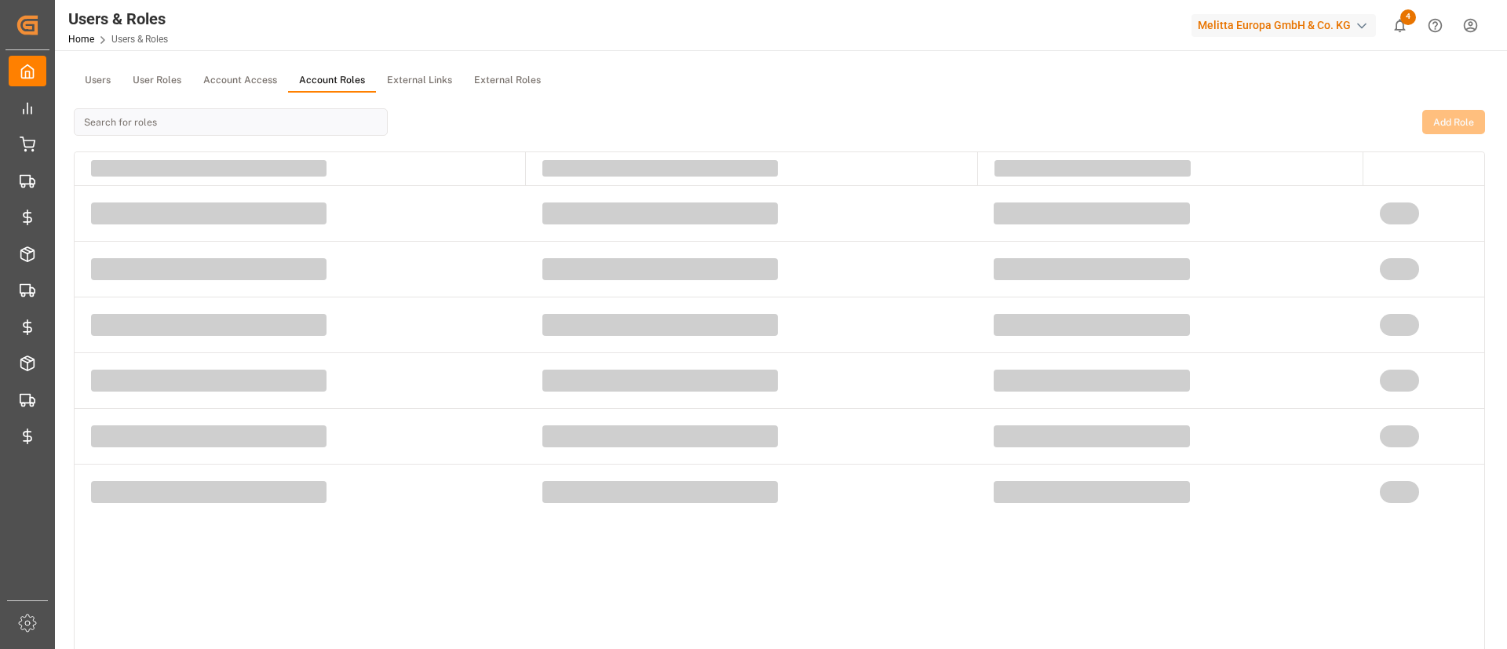
click at [339, 73] on button "Account Roles" at bounding box center [332, 81] width 88 height 24
click at [184, 78] on button "User Roles" at bounding box center [157, 81] width 71 height 24
click at [1076, 284] on td at bounding box center [1170, 269] width 386 height 56
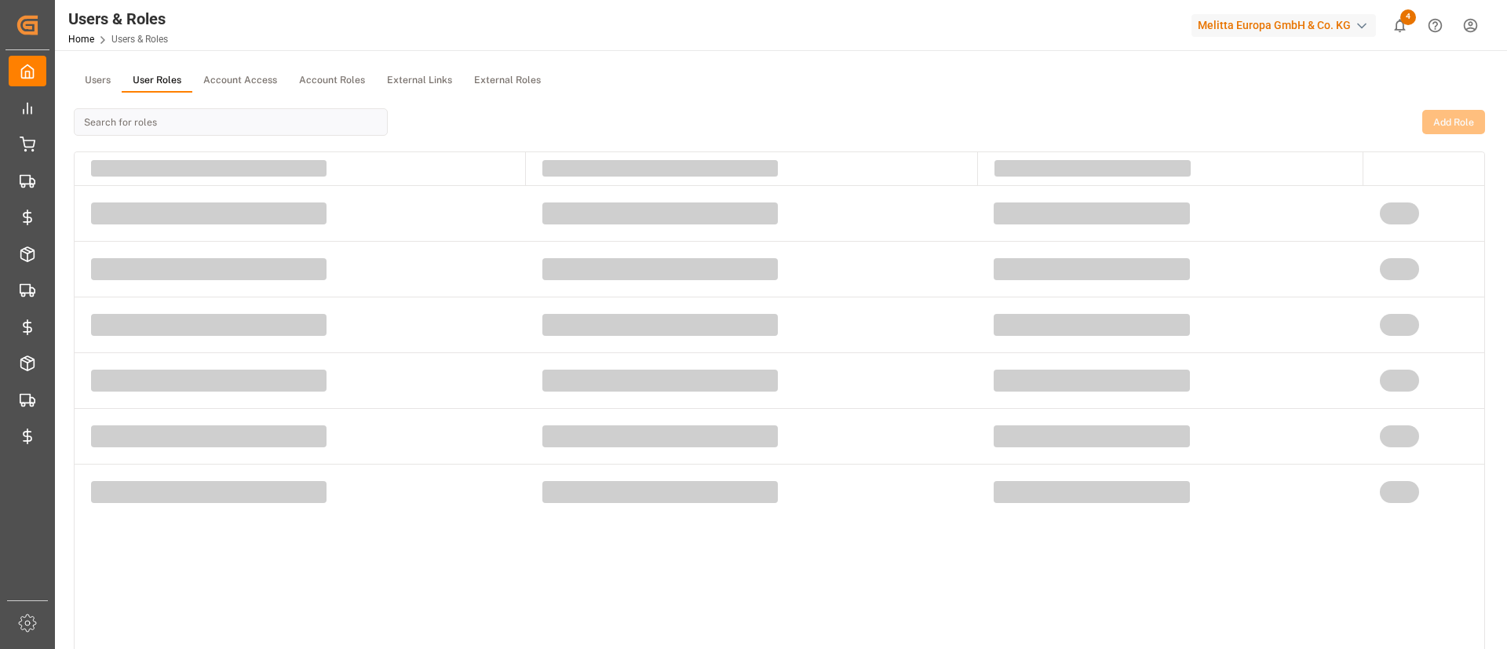
click at [1076, 284] on td at bounding box center [1170, 269] width 386 height 56
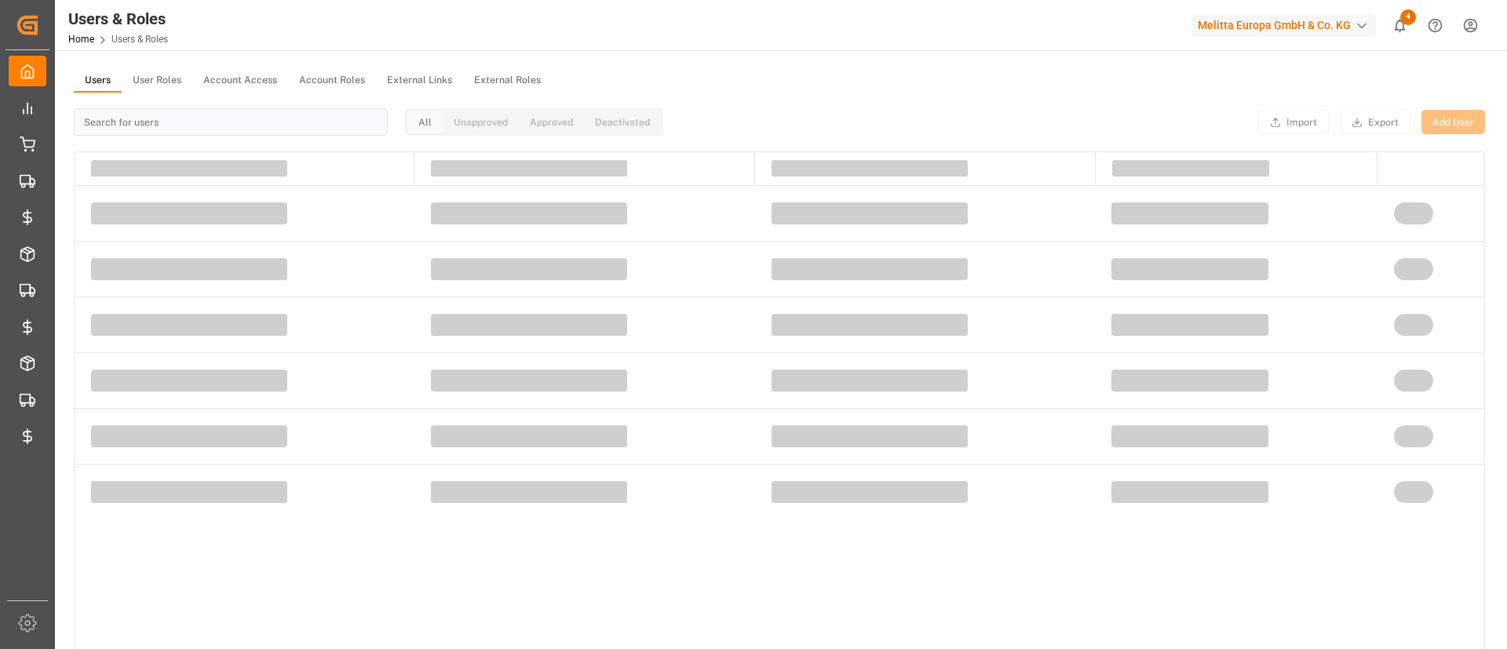
click at [118, 86] on button "Users" at bounding box center [98, 81] width 48 height 24
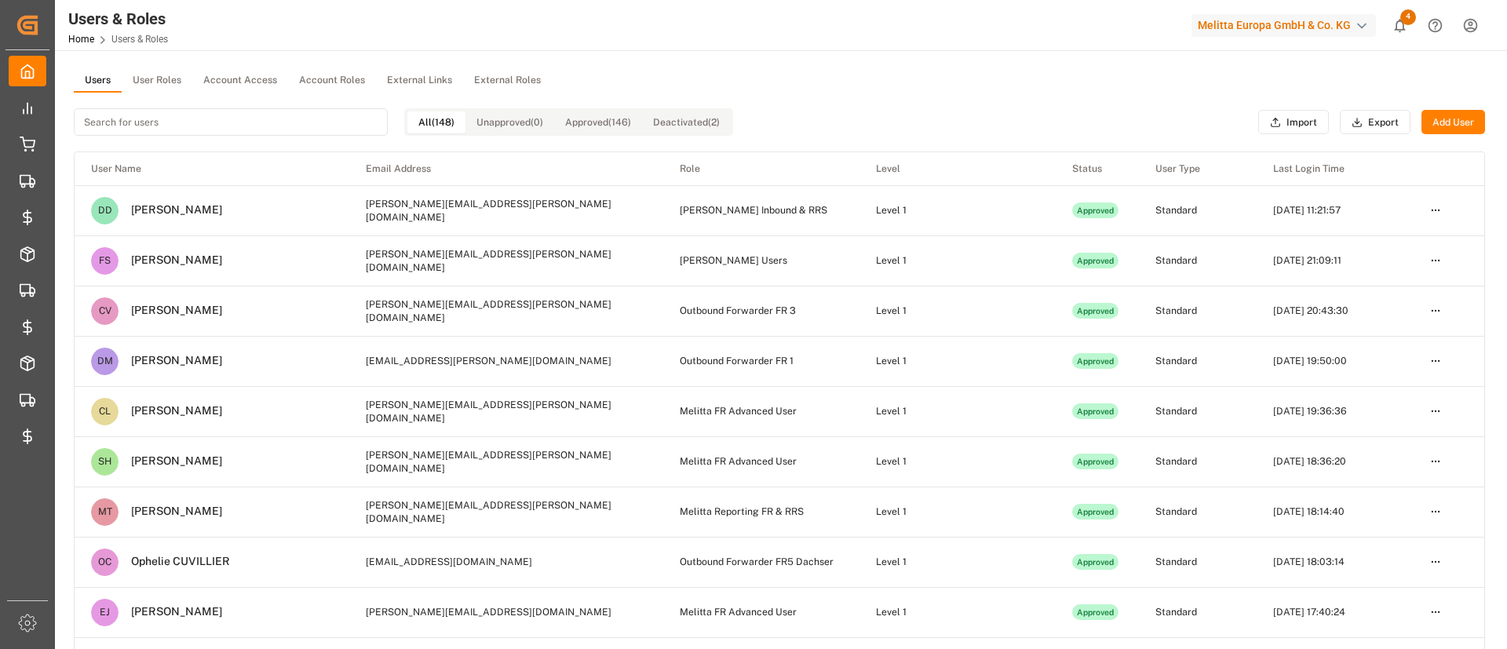
click at [189, 122] on input at bounding box center [231, 121] width 314 height 27
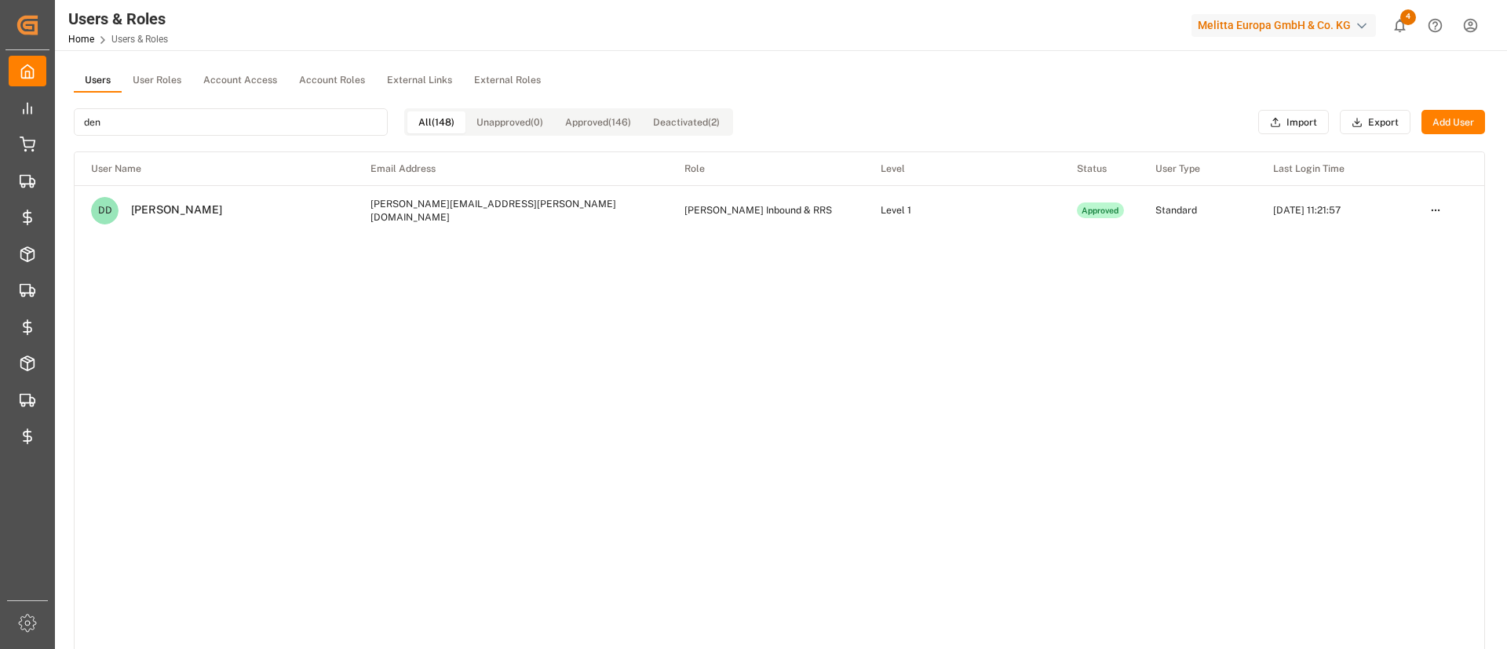
type input "deni"
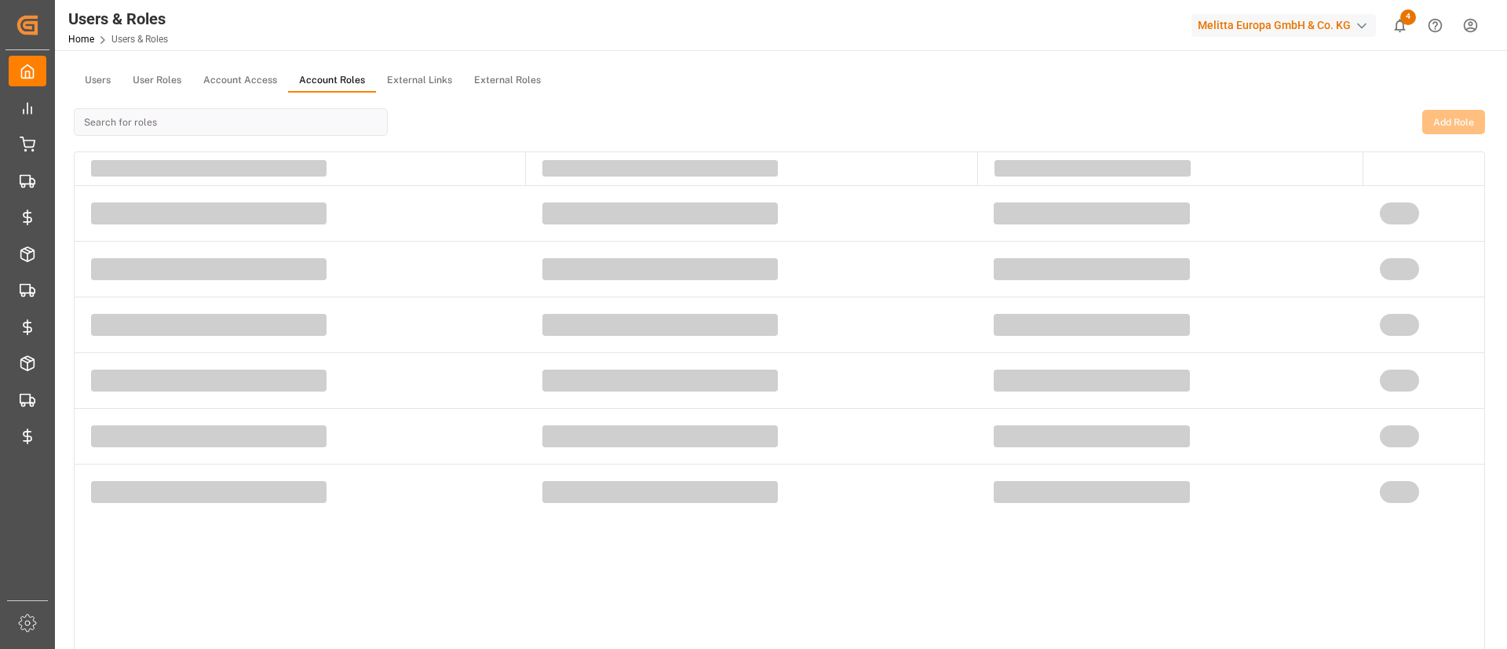
click at [309, 76] on button "Account Roles" at bounding box center [332, 81] width 88 height 24
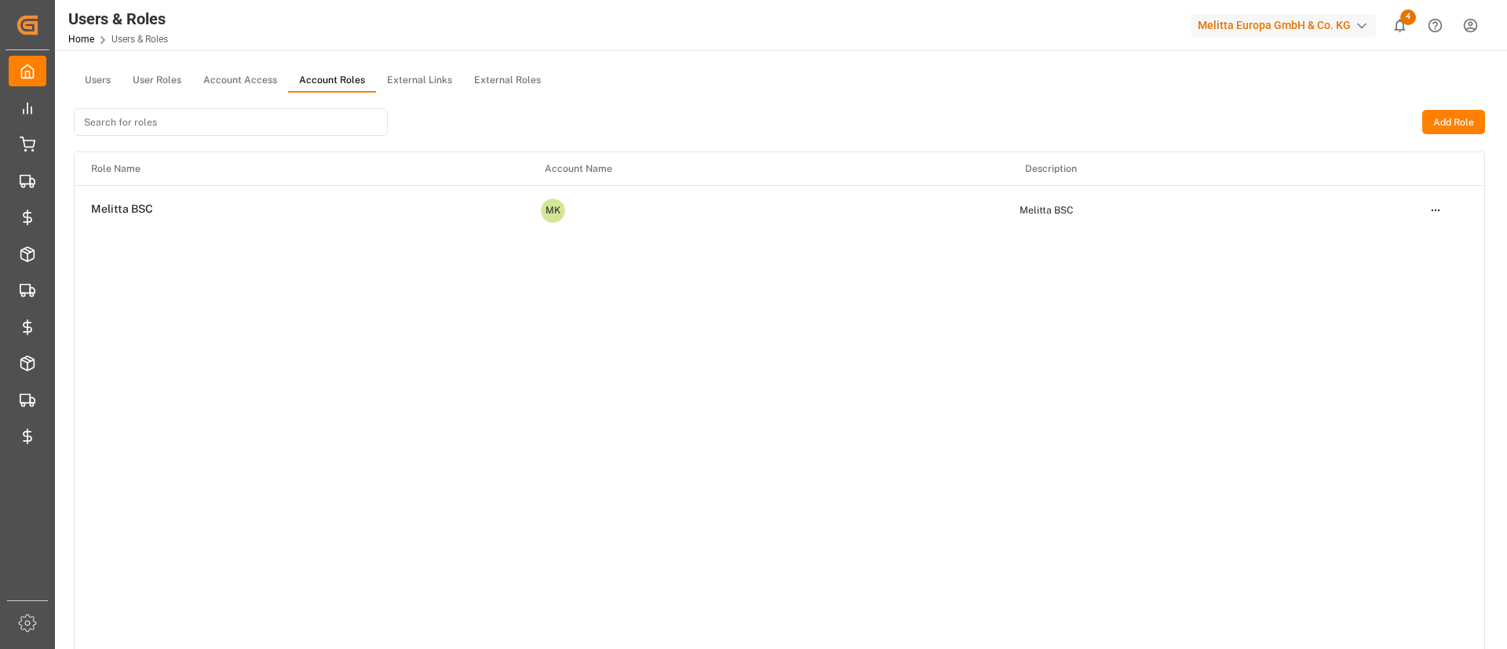
click at [188, 116] on input at bounding box center [231, 121] width 314 height 27
type input "e"
type input "d"
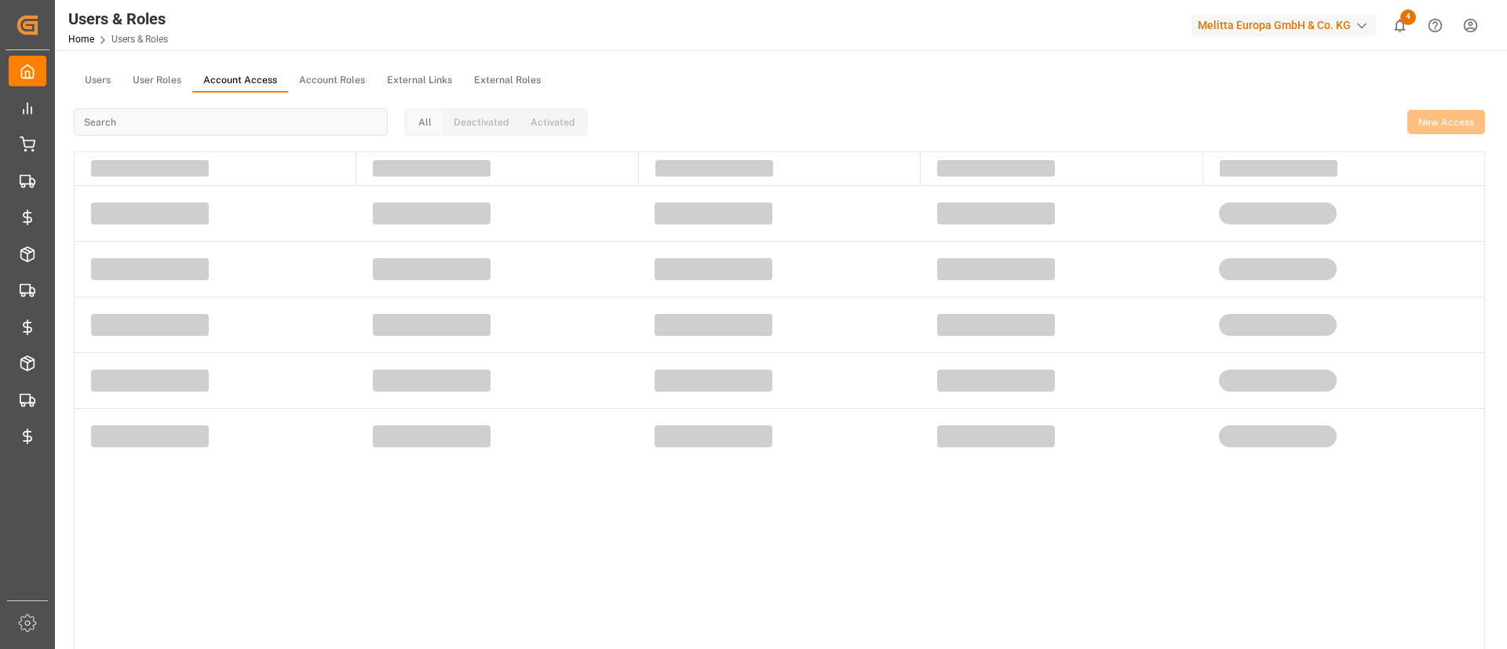
click at [222, 71] on button "Account Access" at bounding box center [240, 81] width 96 height 24
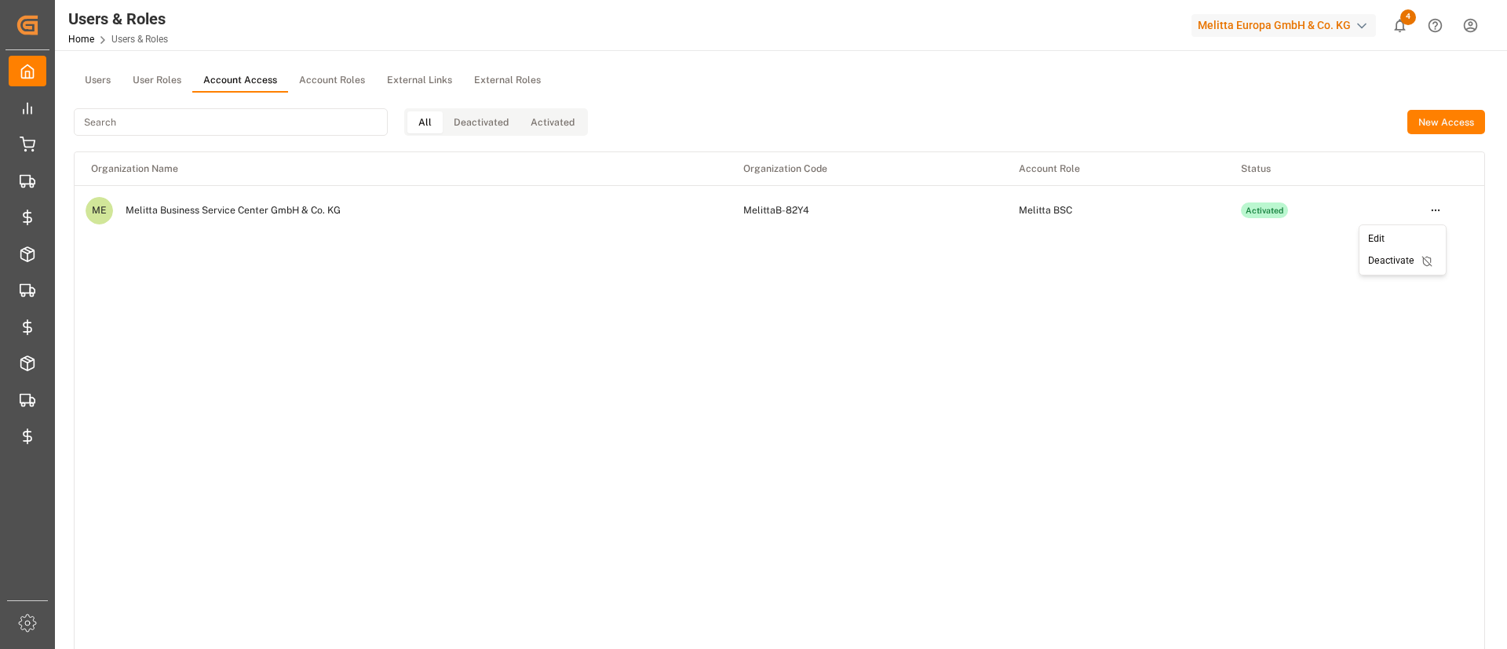
click at [1434, 210] on html "Created by potrace 1.15, written by Peter Selinger 2001-2017 Created by potrace…" at bounding box center [753, 324] width 1507 height 649
click at [1379, 246] on div "Edit" at bounding box center [1403, 239] width 81 height 22
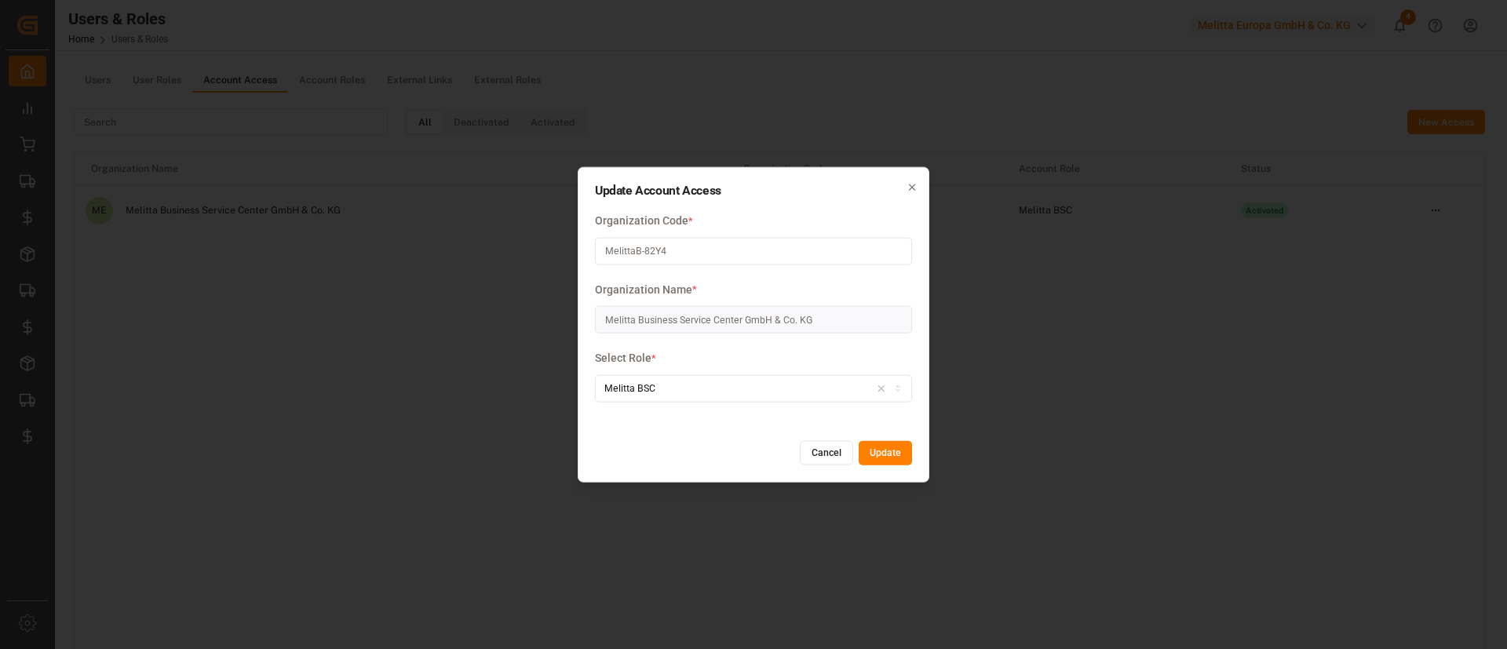
click at [910, 181] on icon "button" at bounding box center [912, 186] width 11 height 11
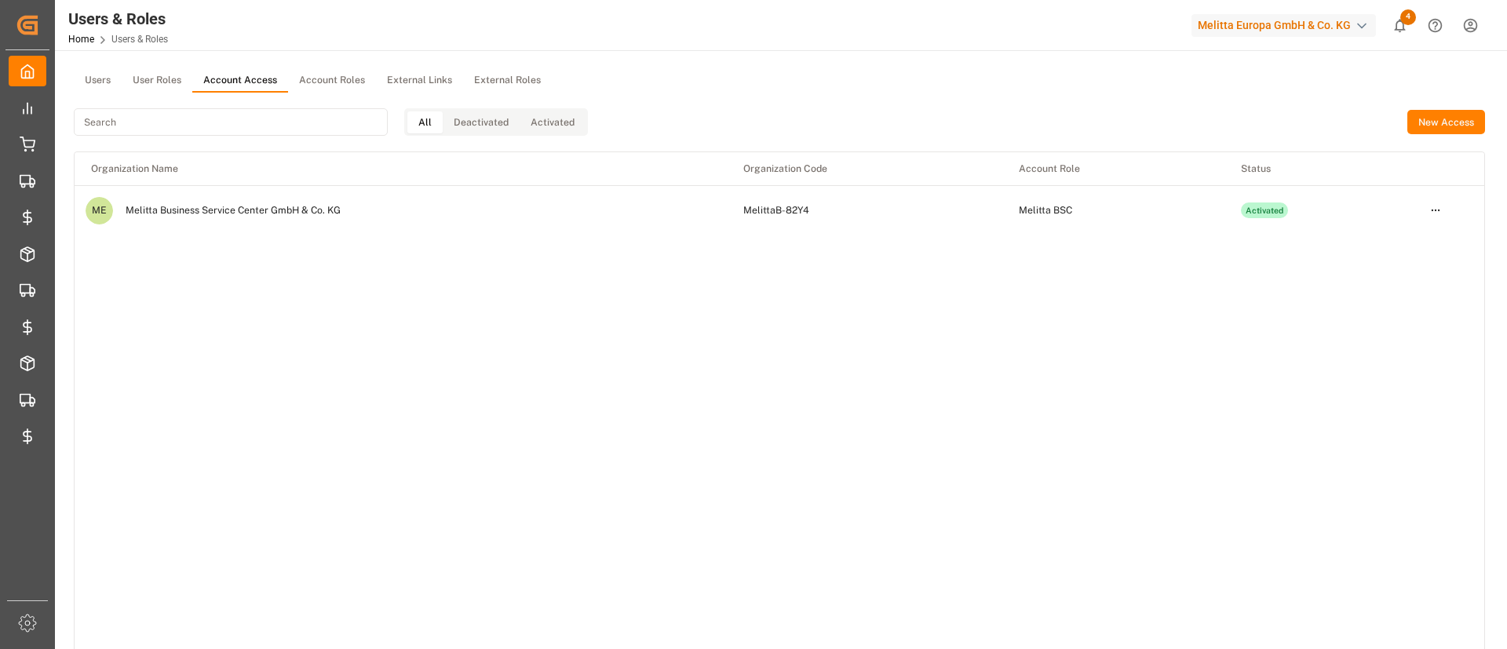
click at [330, 93] on div "All Deactivated Activated" at bounding box center [331, 122] width 514 height 59
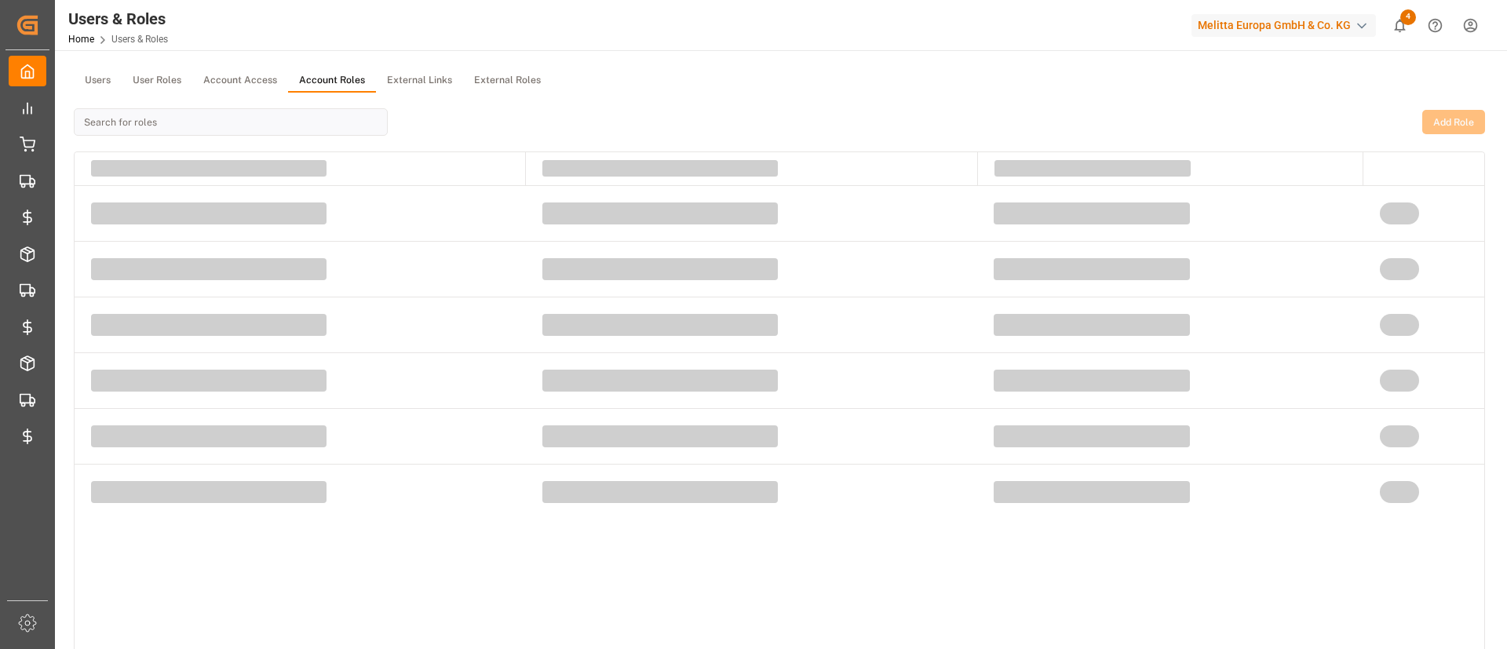
click at [326, 84] on button "Account Roles" at bounding box center [332, 81] width 88 height 24
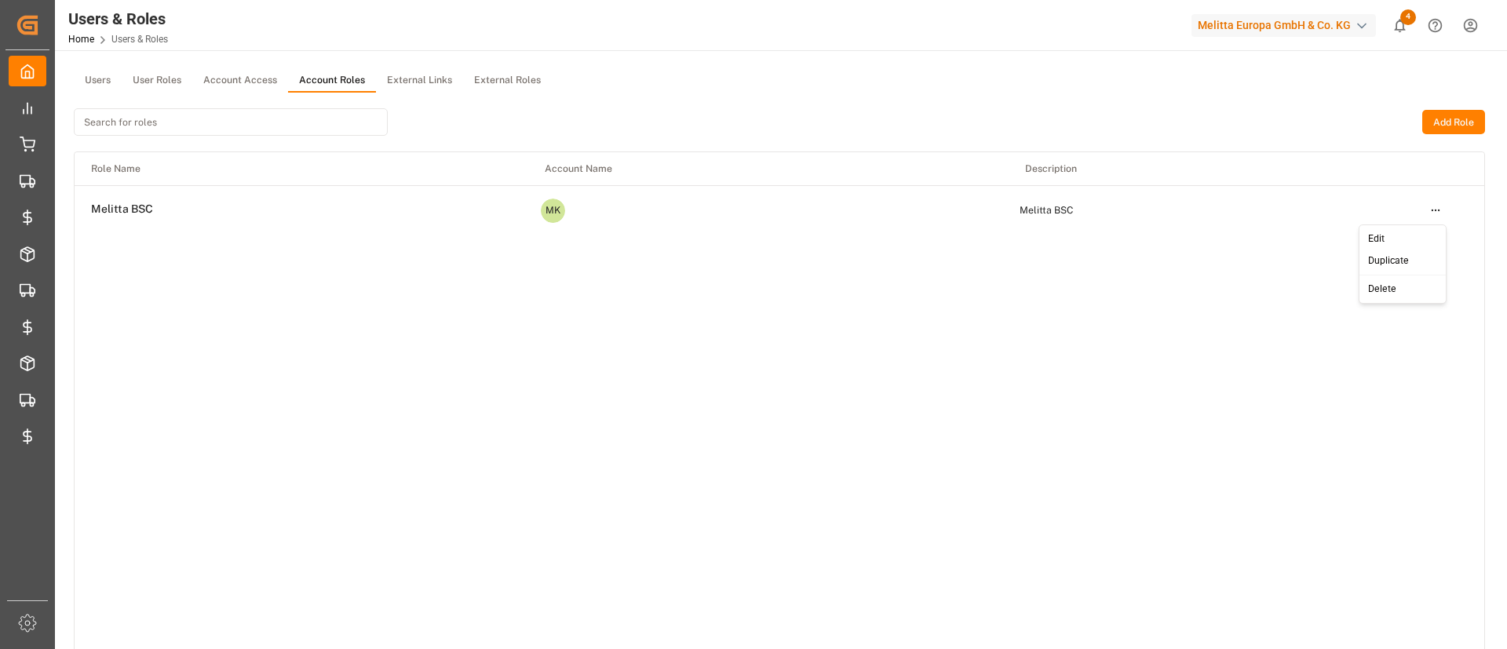
click at [1433, 207] on html "Created by potrace 1.15, written by Peter Selinger 2001-2017 Created by potrace…" at bounding box center [753, 324] width 1507 height 649
click at [1389, 234] on div "Edit" at bounding box center [1403, 239] width 81 height 22
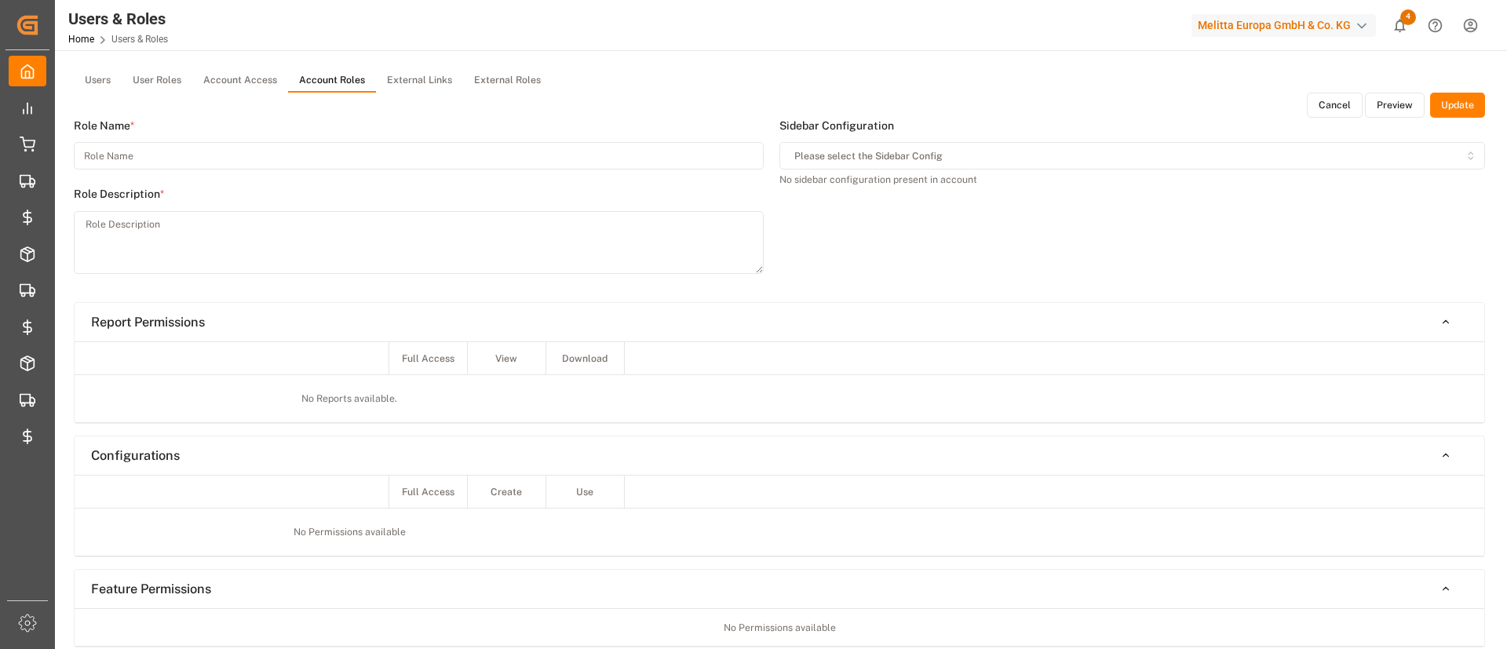
type input "Melitta BSC"
type textarea "Melitta BSC"
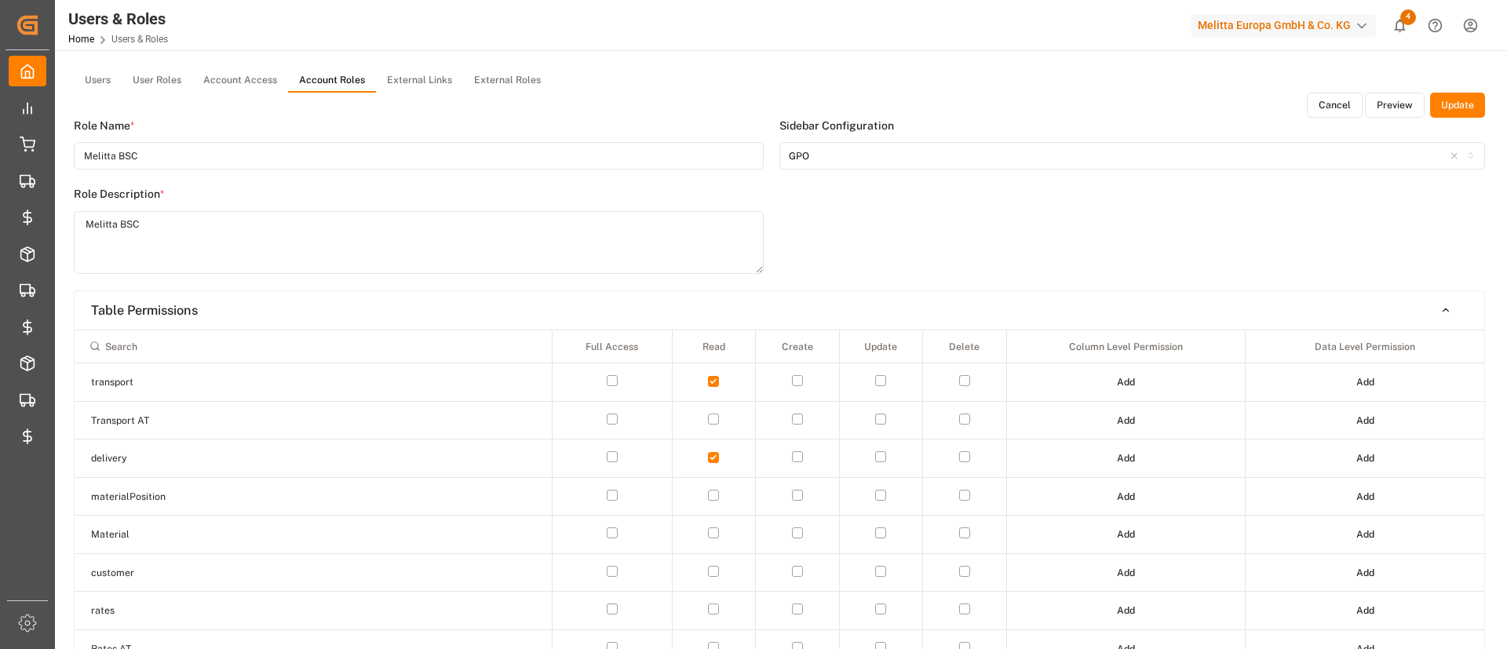
click at [893, 152] on div "GPO" at bounding box center [1133, 156] width 699 height 14
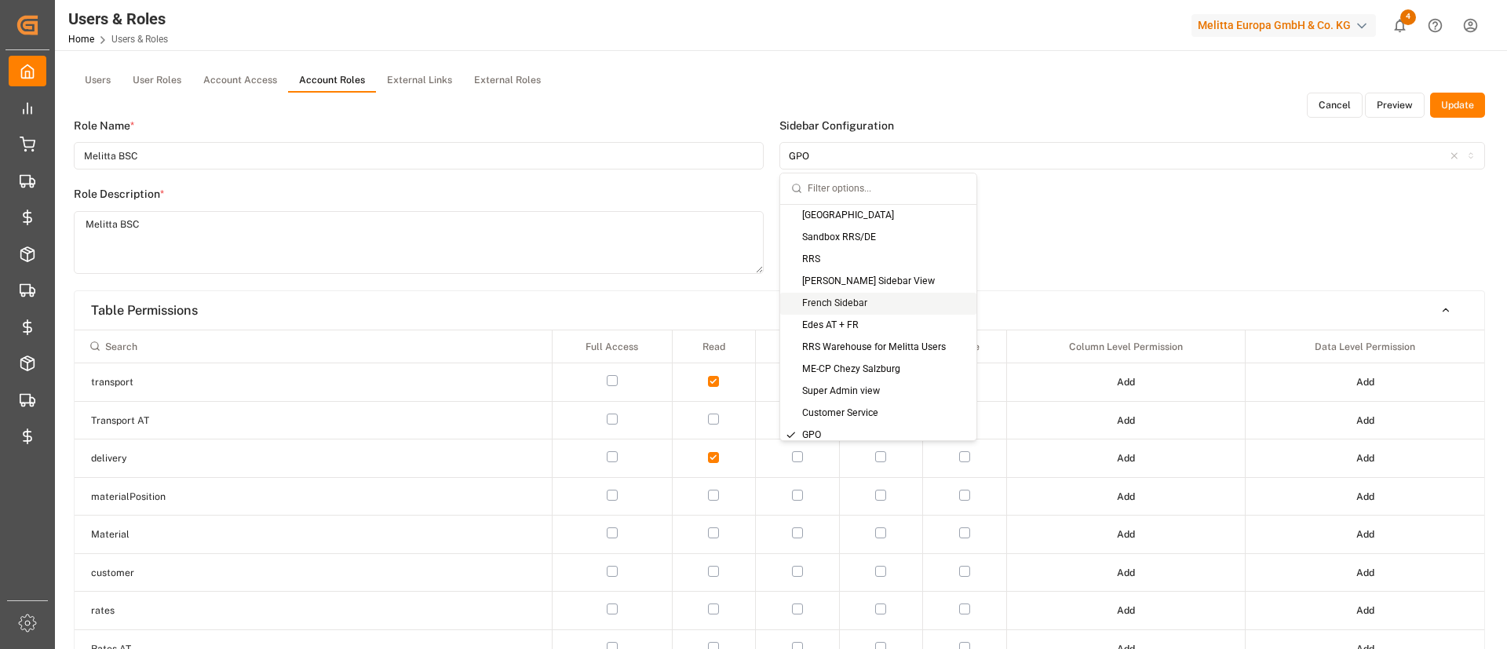
scroll to position [138, 0]
click at [1076, 250] on div "Sidebar Configuration GPO" at bounding box center [1133, 204] width 706 height 173
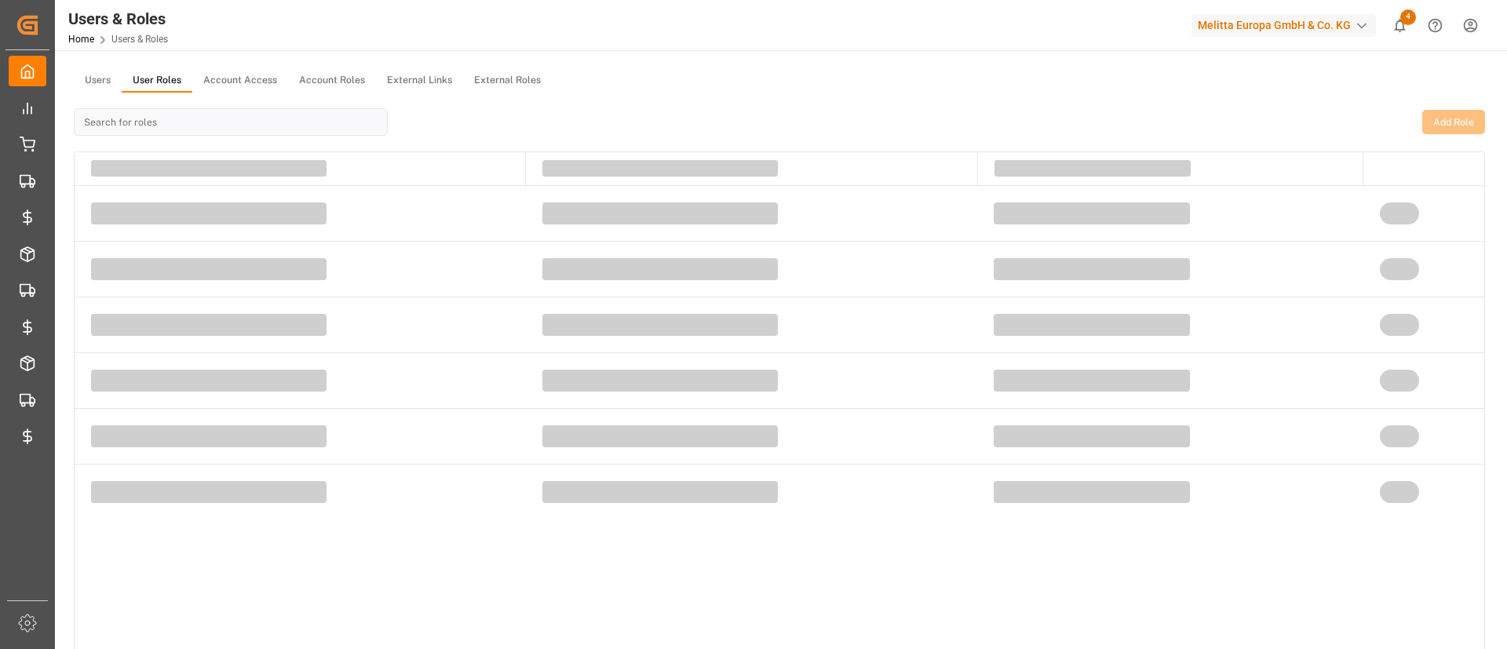
click at [146, 80] on button "User Roles" at bounding box center [157, 81] width 71 height 24
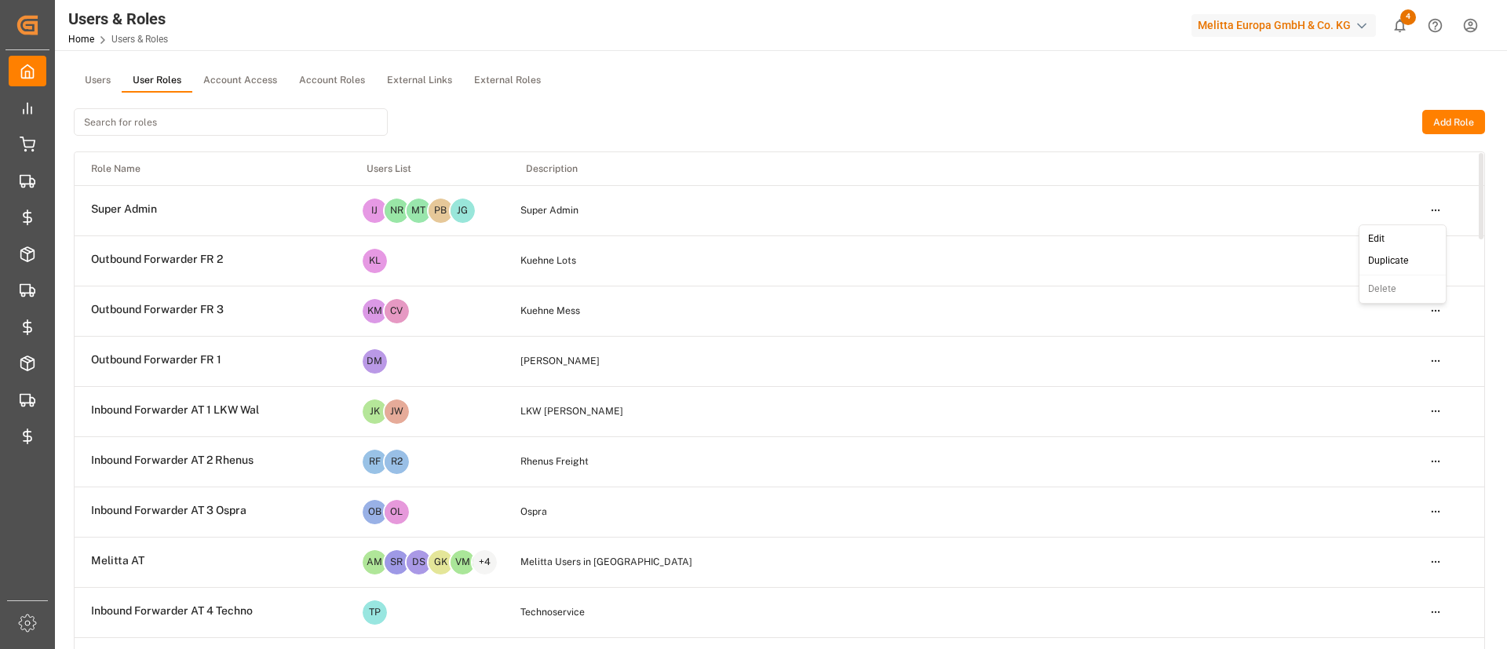
click at [1439, 210] on html "Created by potrace 1.15, written by Peter Selinger 2001-2017 Created by potrace…" at bounding box center [753, 324] width 1507 height 649
click at [1399, 244] on div "Edit" at bounding box center [1403, 239] width 81 height 22
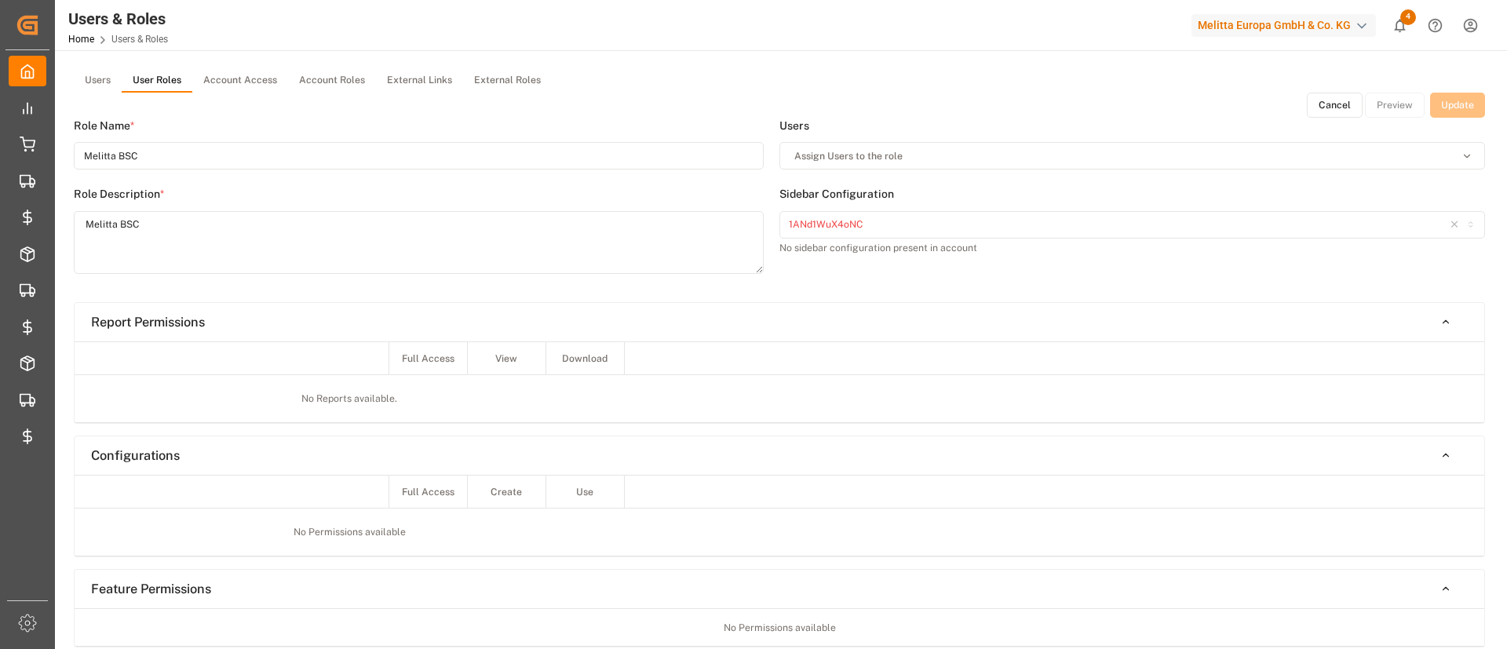
type input "Super Admin"
type textarea "Super Admin"
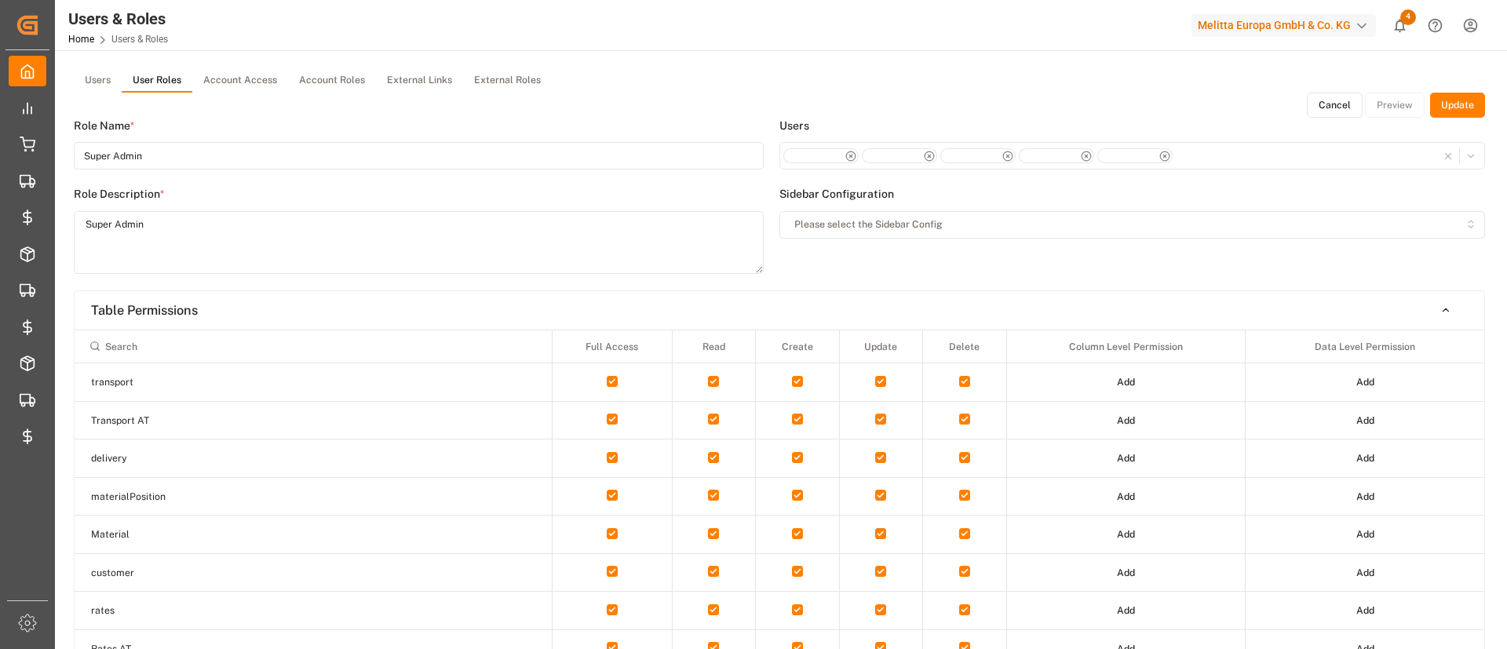
click at [1218, 155] on div "button" at bounding box center [1133, 156] width 699 height 16
click at [1028, 260] on div "Users Sidebar Configuration Please select the Sidebar Config" at bounding box center [1133, 204] width 706 height 173
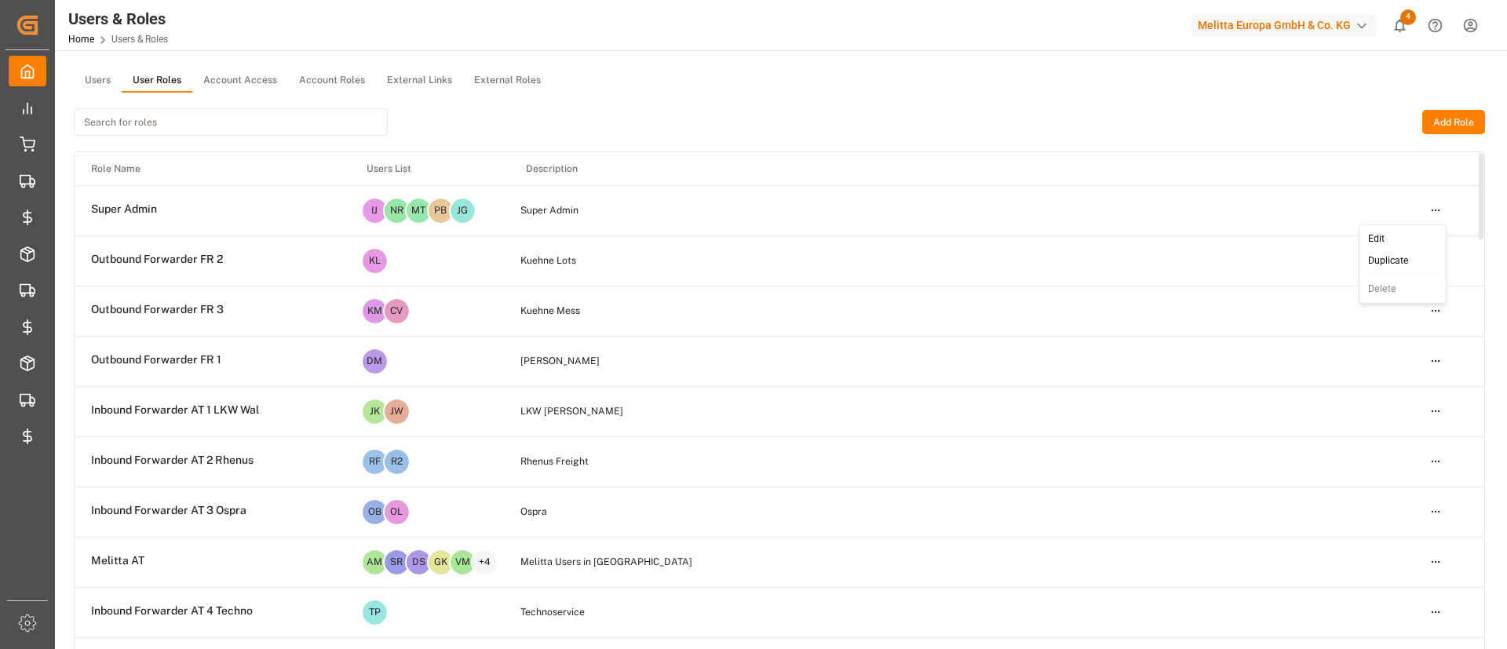
click at [1426, 206] on html "Created by potrace 1.15, written by Peter Selinger 2001-2017 Created by potrace…" at bounding box center [753, 324] width 1507 height 649
click at [1399, 228] on div "Edit" at bounding box center [1403, 239] width 81 height 22
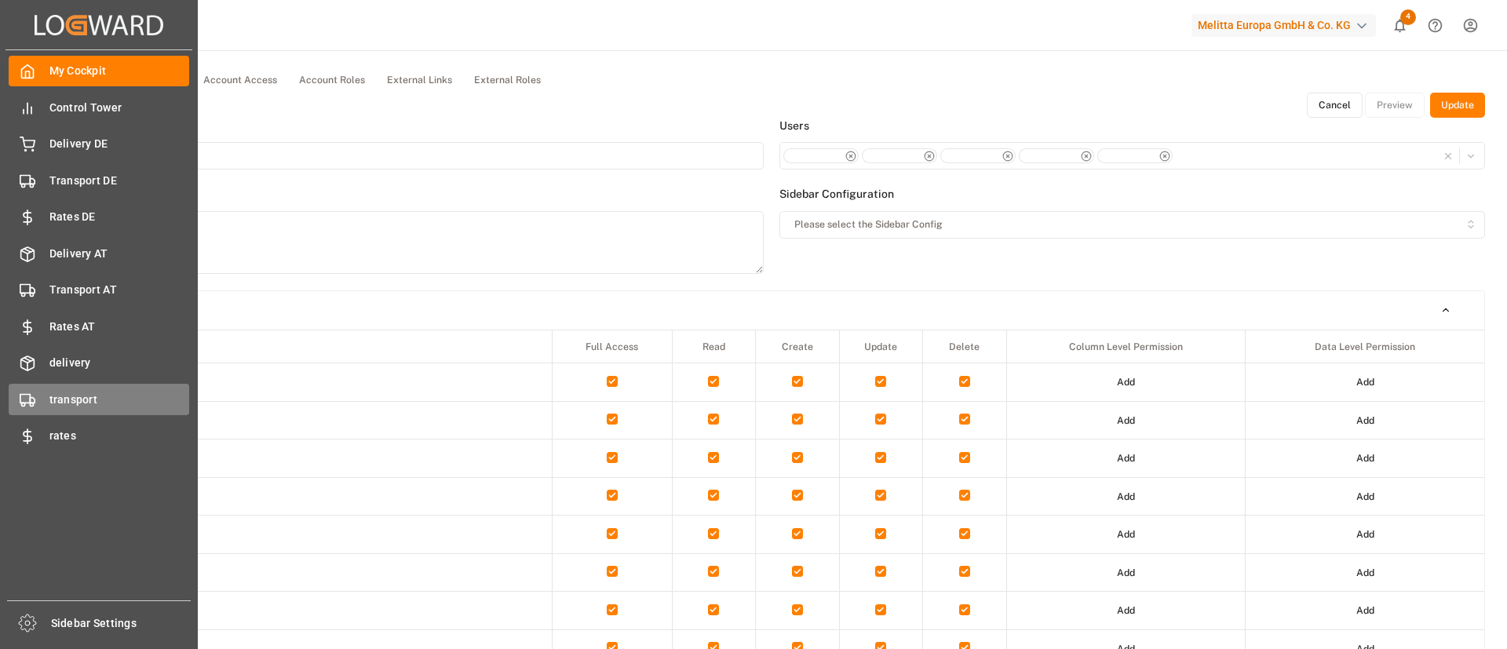
click at [70, 393] on span "transport" at bounding box center [119, 400] width 141 height 16
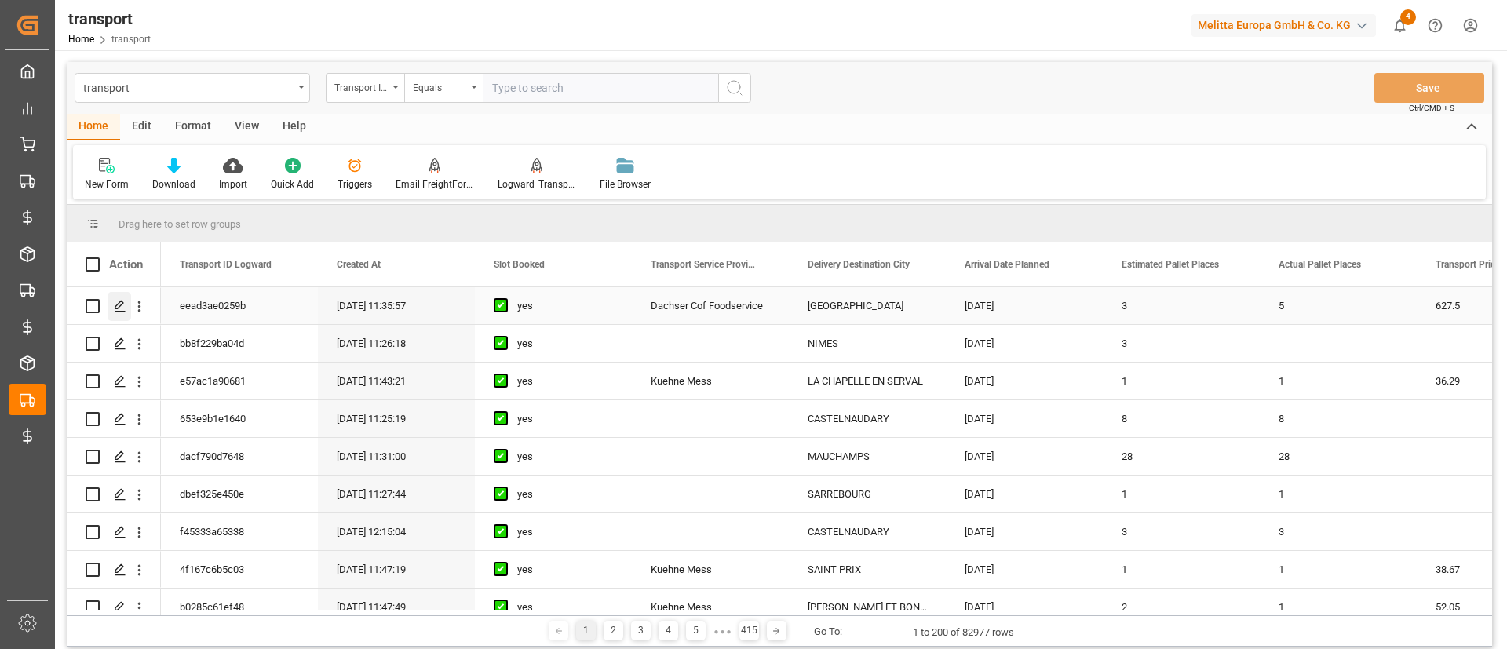
click at [123, 307] on icon "Press SPACE to select this row." at bounding box center [120, 306] width 13 height 13
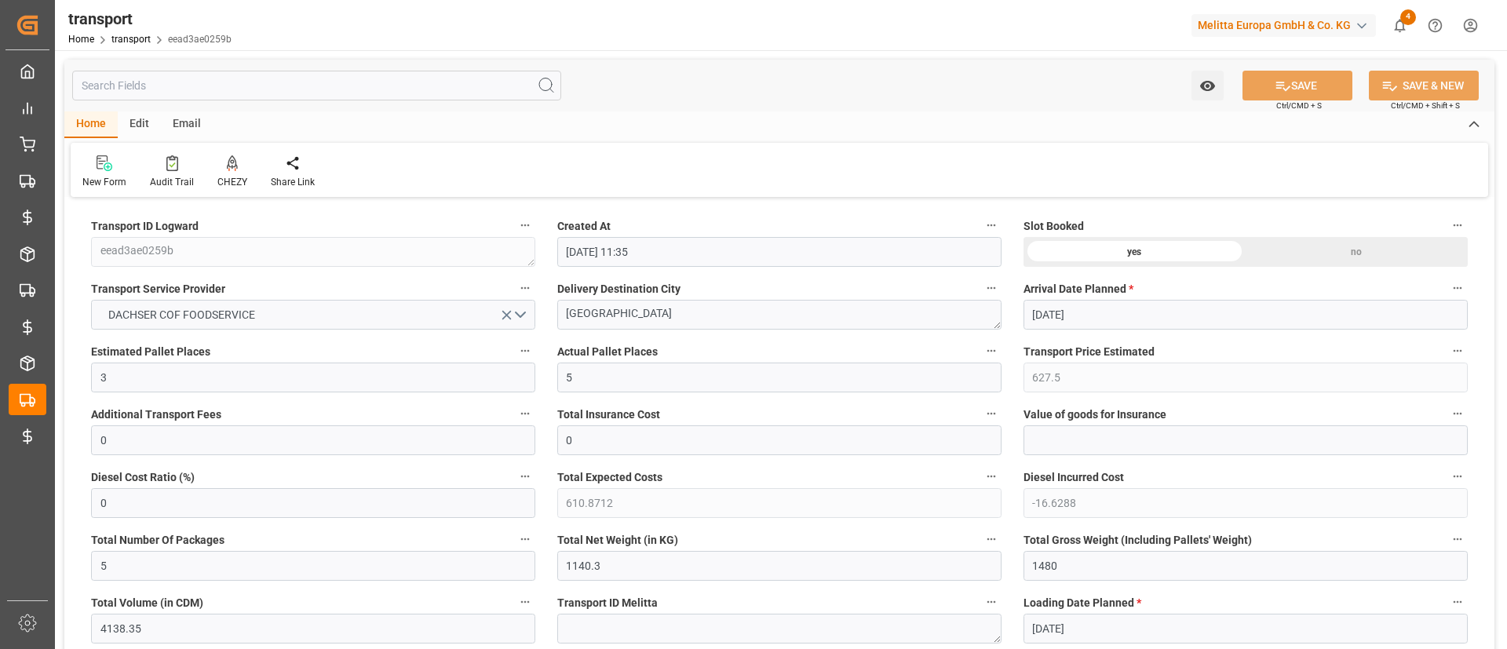
type input "26-08-2025 11:35"
type input "02-09-2025"
type input "25-08-2025"
type input "26-08-2025"
type input "[DATE]"
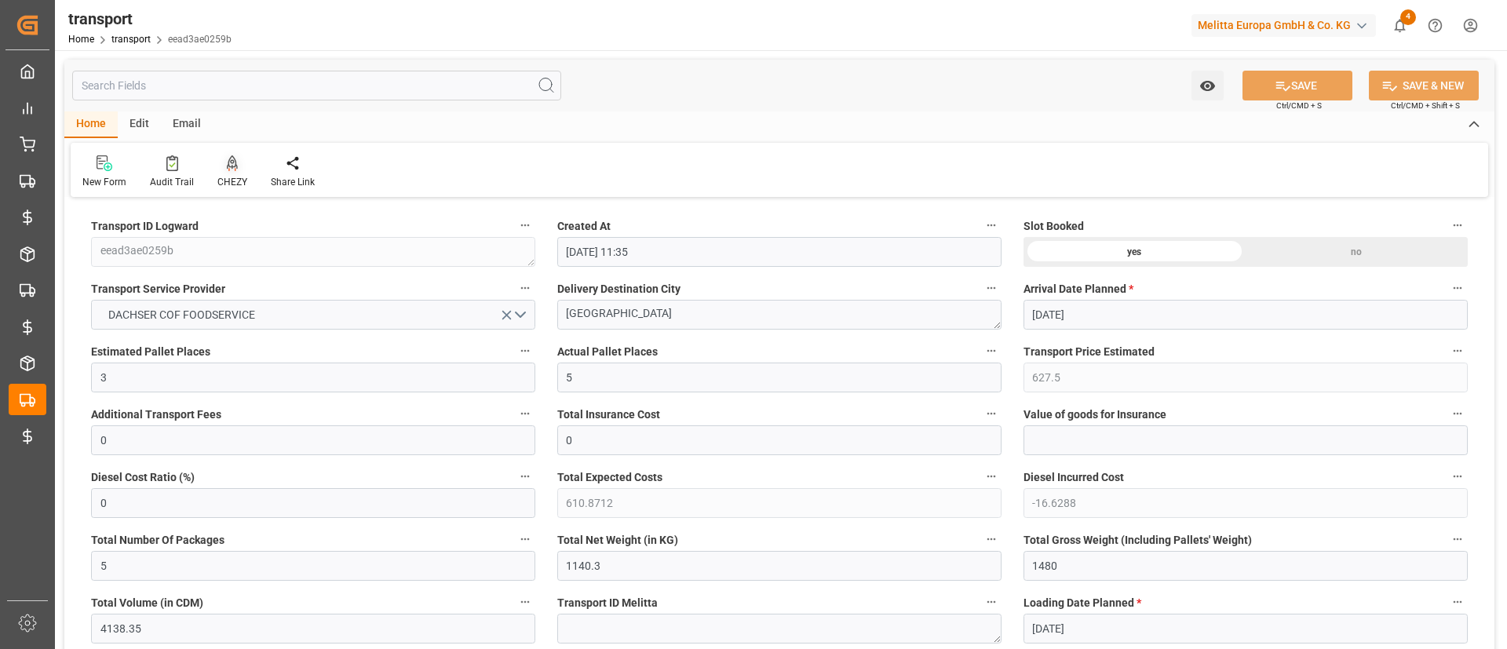
click at [231, 173] on div "CHEZY" at bounding box center [232, 172] width 53 height 35
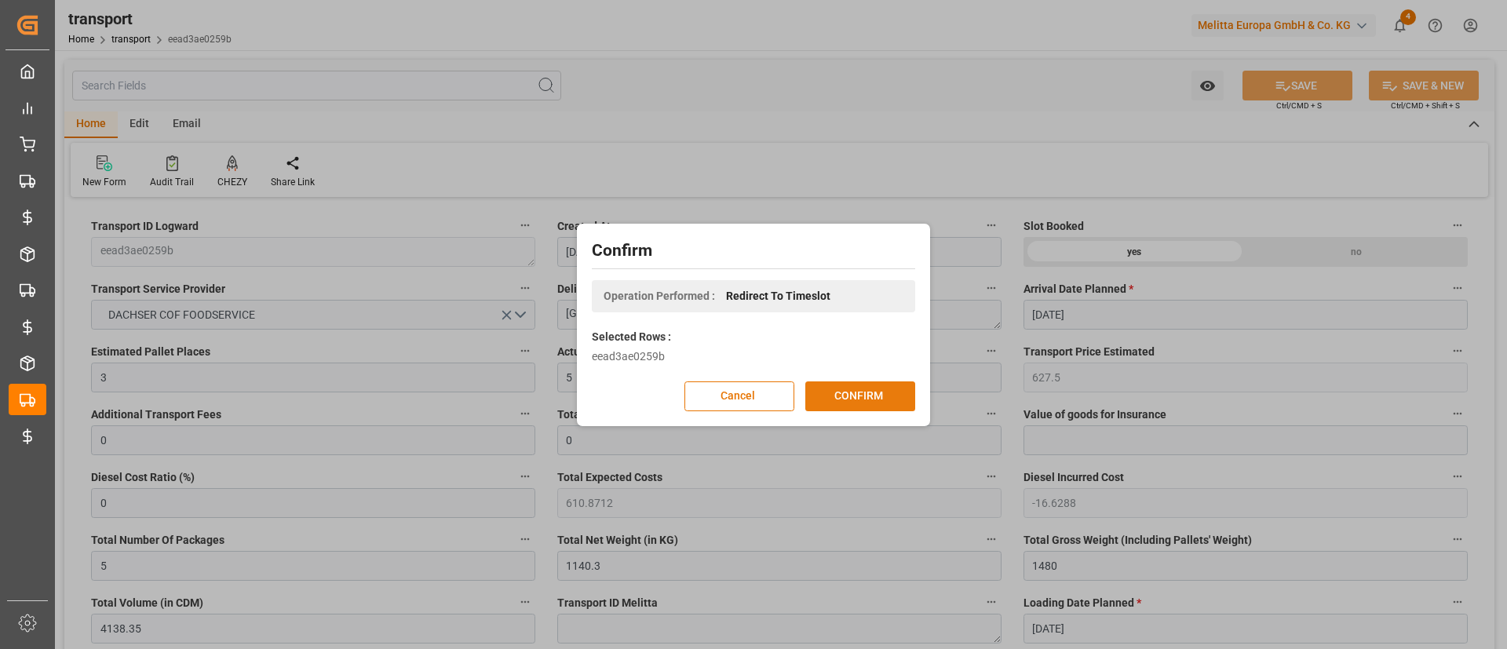
click at [823, 388] on button "CONFIRM" at bounding box center [861, 397] width 110 height 30
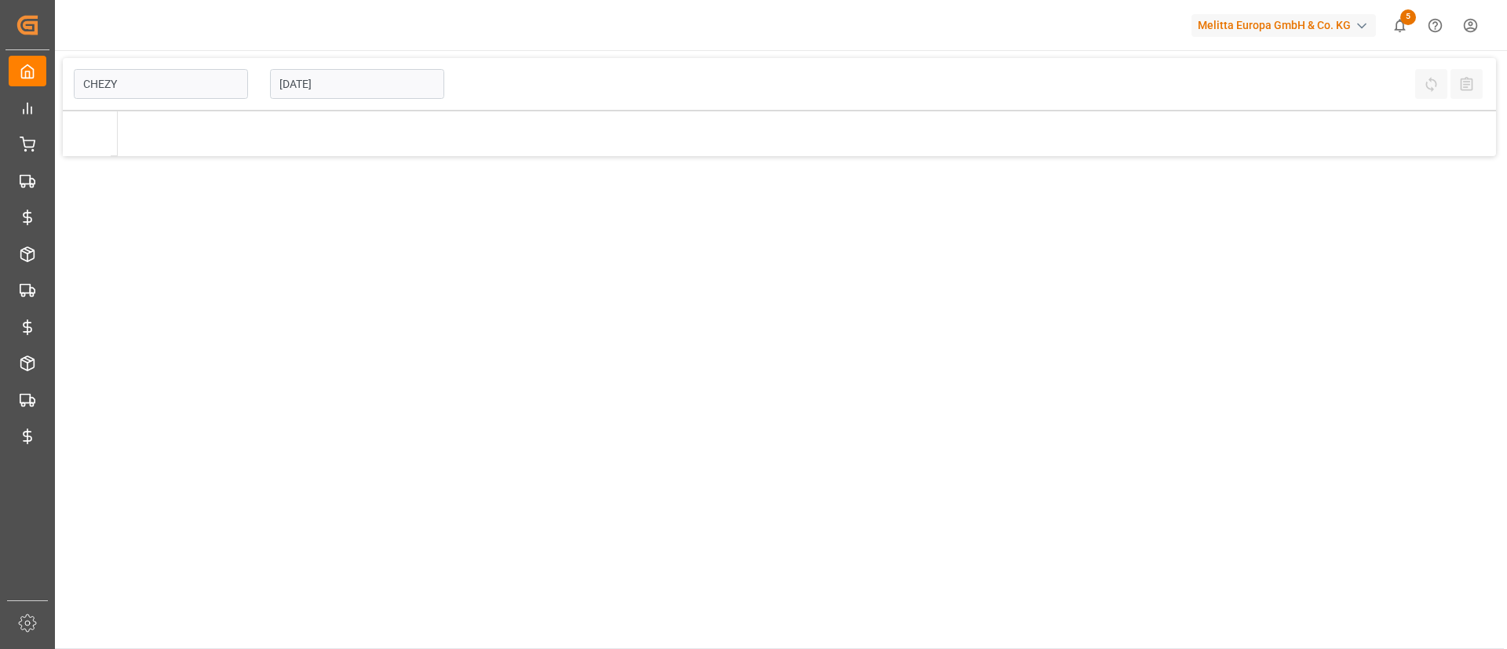
type input "Chezy Loading"
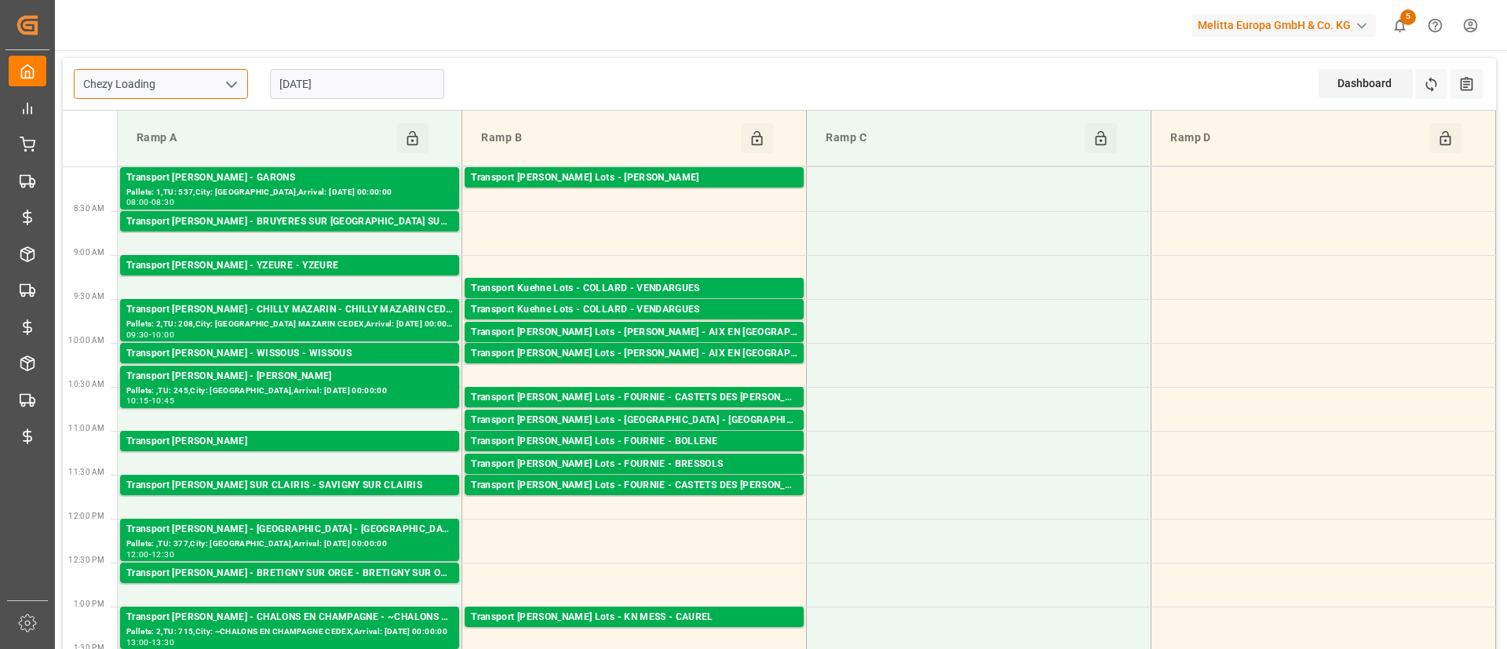
click at [243, 86] on input "Chezy Loading" at bounding box center [161, 84] width 174 height 30
click at [236, 86] on icon "open menu" at bounding box center [231, 84] width 19 height 19
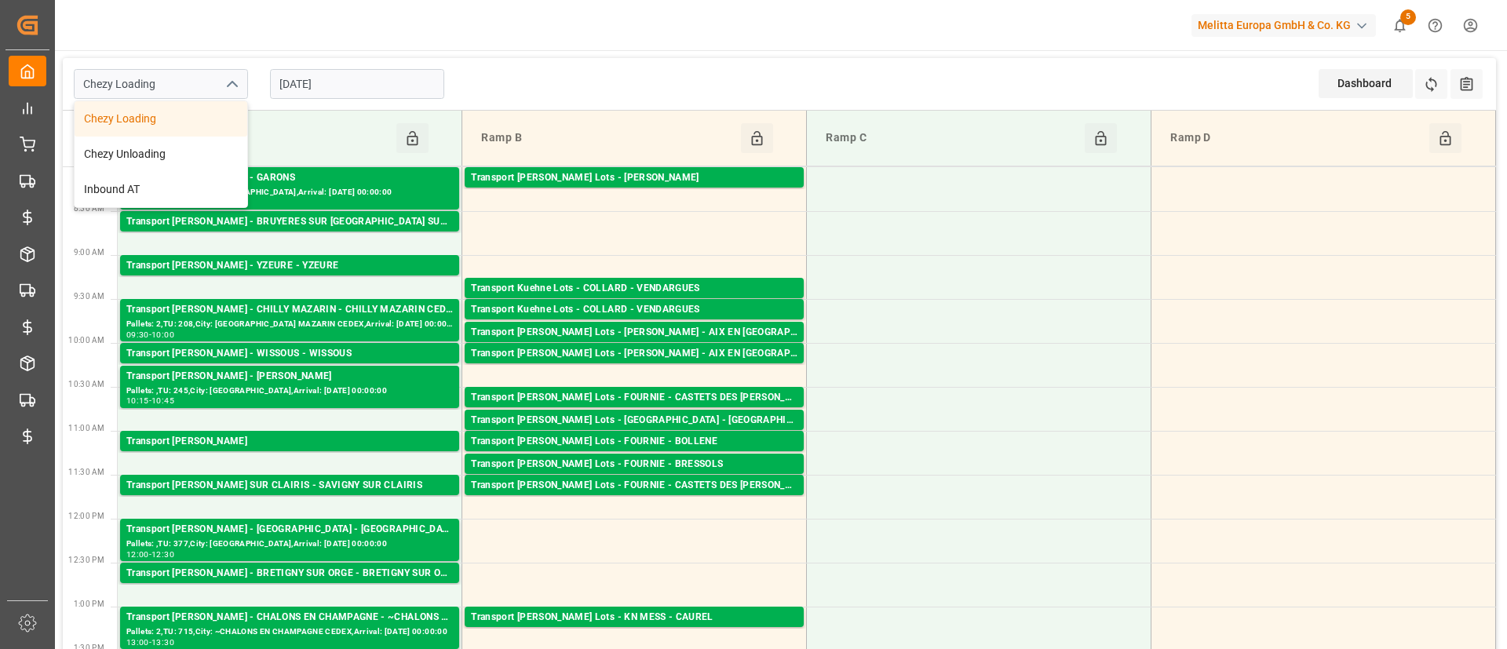
click at [915, 89] on div "Chezy Loading Chezy Loading Chezy Unloading Inbound AT 25-08-2025 Dashboard Vie…" at bounding box center [780, 84] width 1434 height 53
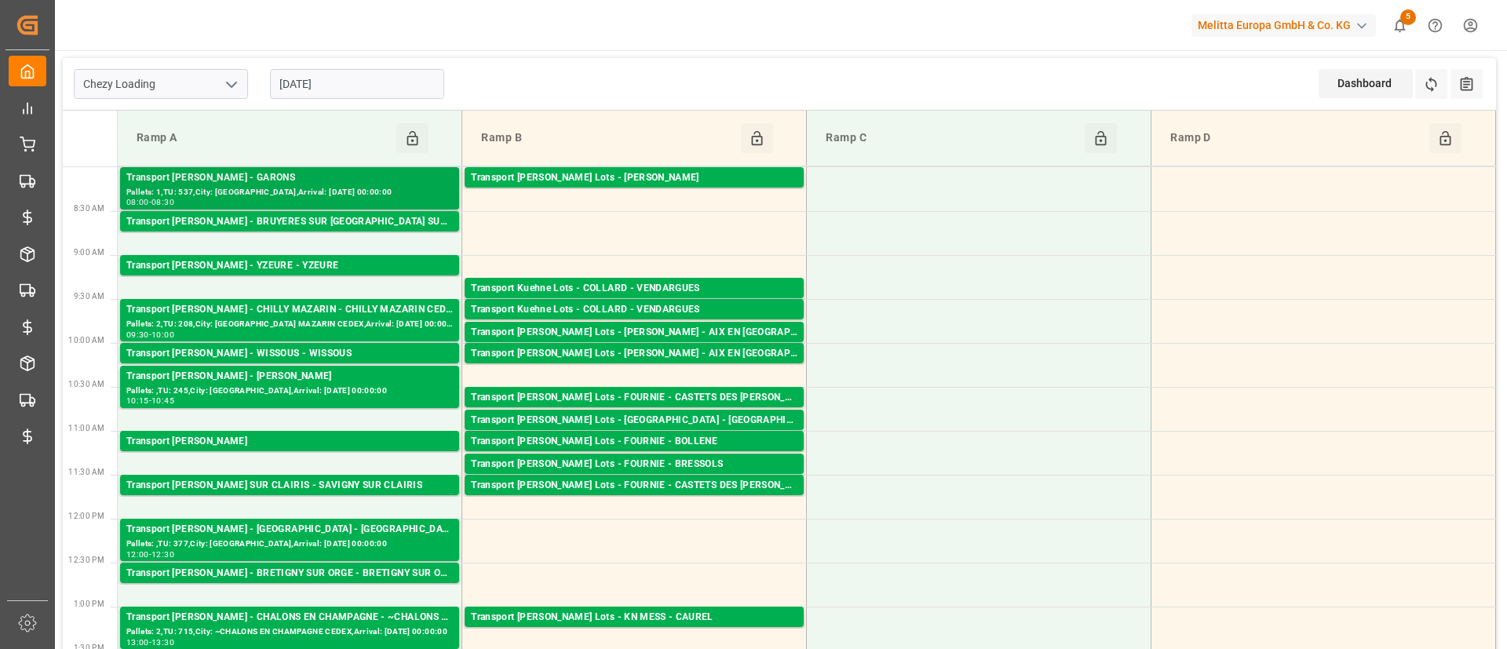
click at [357, 182] on div "Transport Delisle - GARONS - GARONS" at bounding box center [289, 178] width 327 height 16
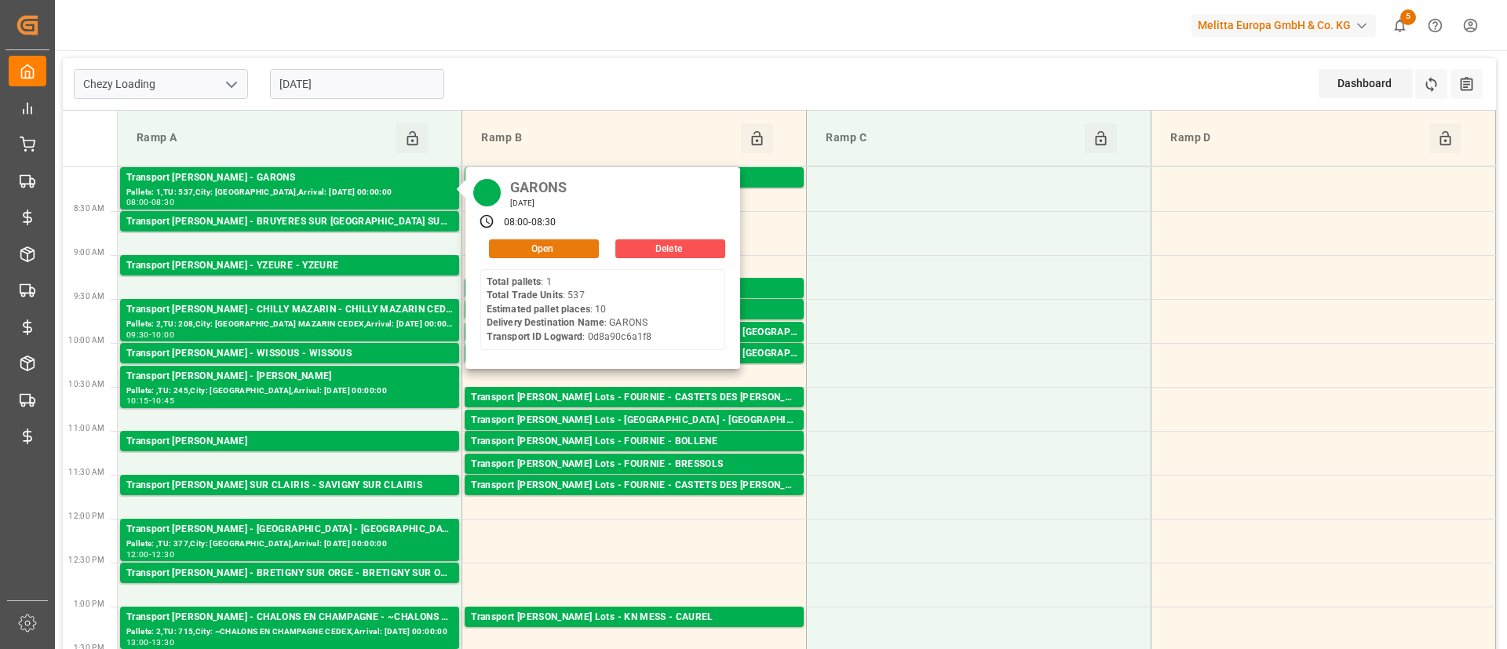
click at [563, 254] on button "Open" at bounding box center [544, 248] width 110 height 19
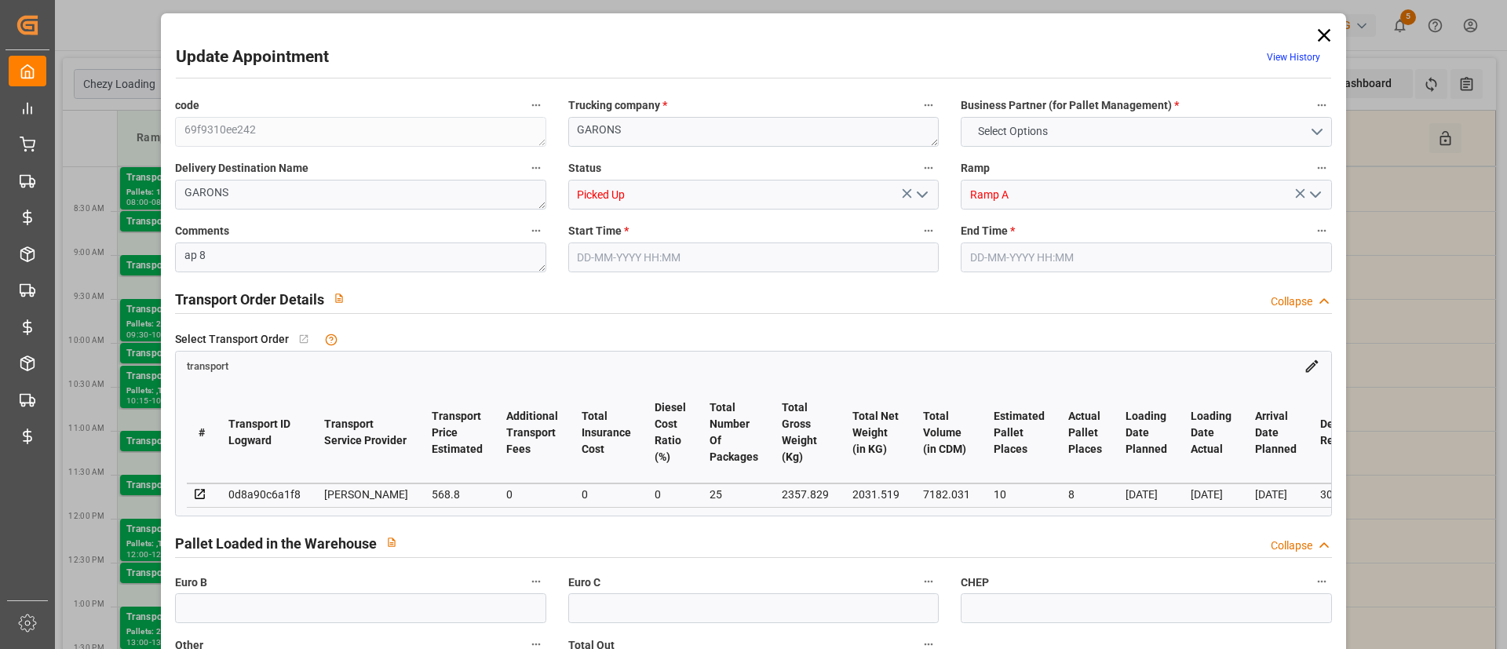
type input "25"
type input "10"
type input "8"
type input "568.8"
type input "0"
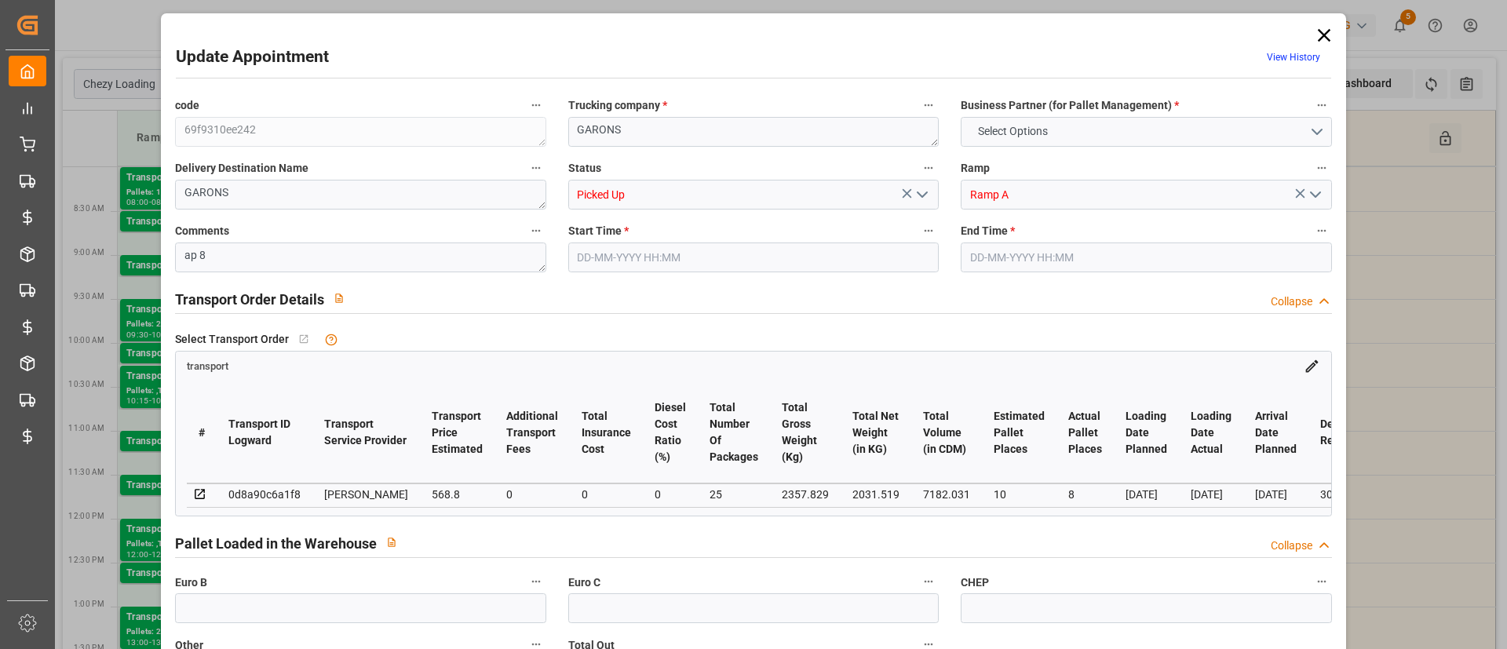
type input "0"
type input "545.7636"
type input "-23.0364"
type input "25"
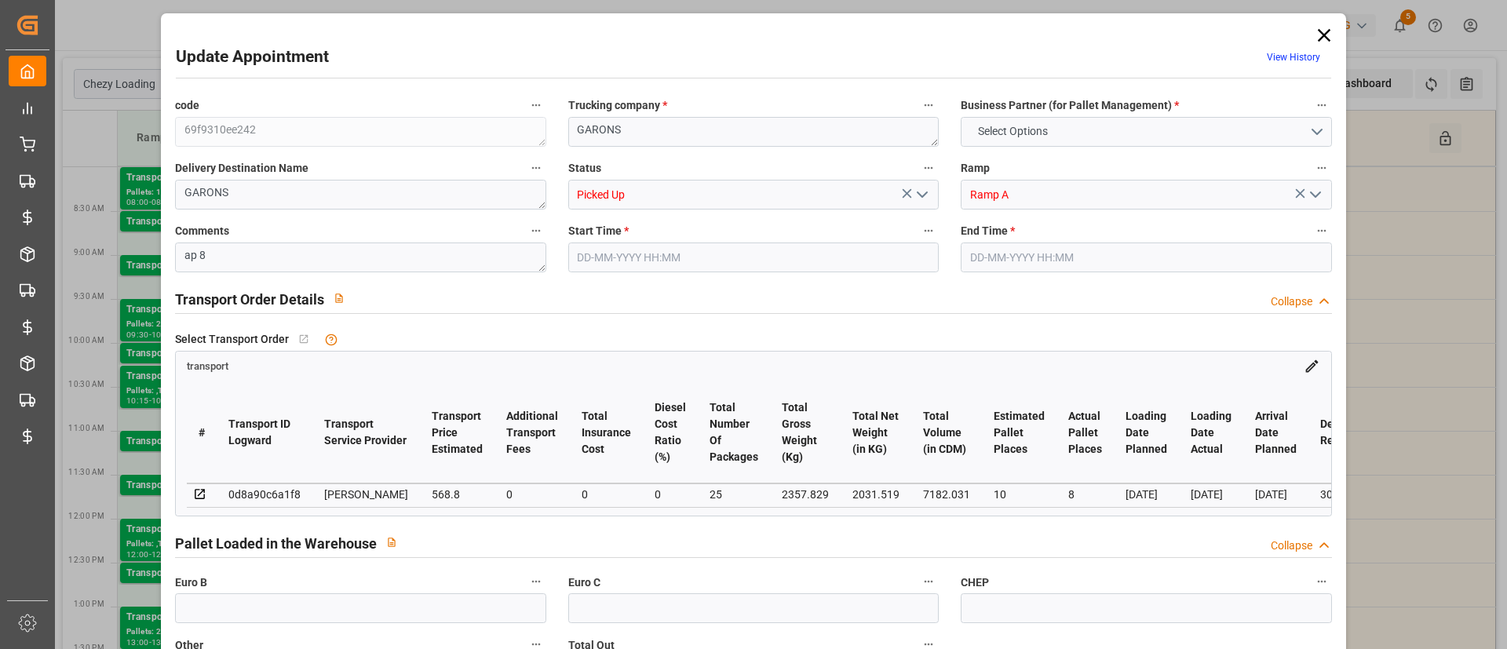
type input "2031.519"
type input "3210.645"
type input "7182.031"
type input "30"
type input "1"
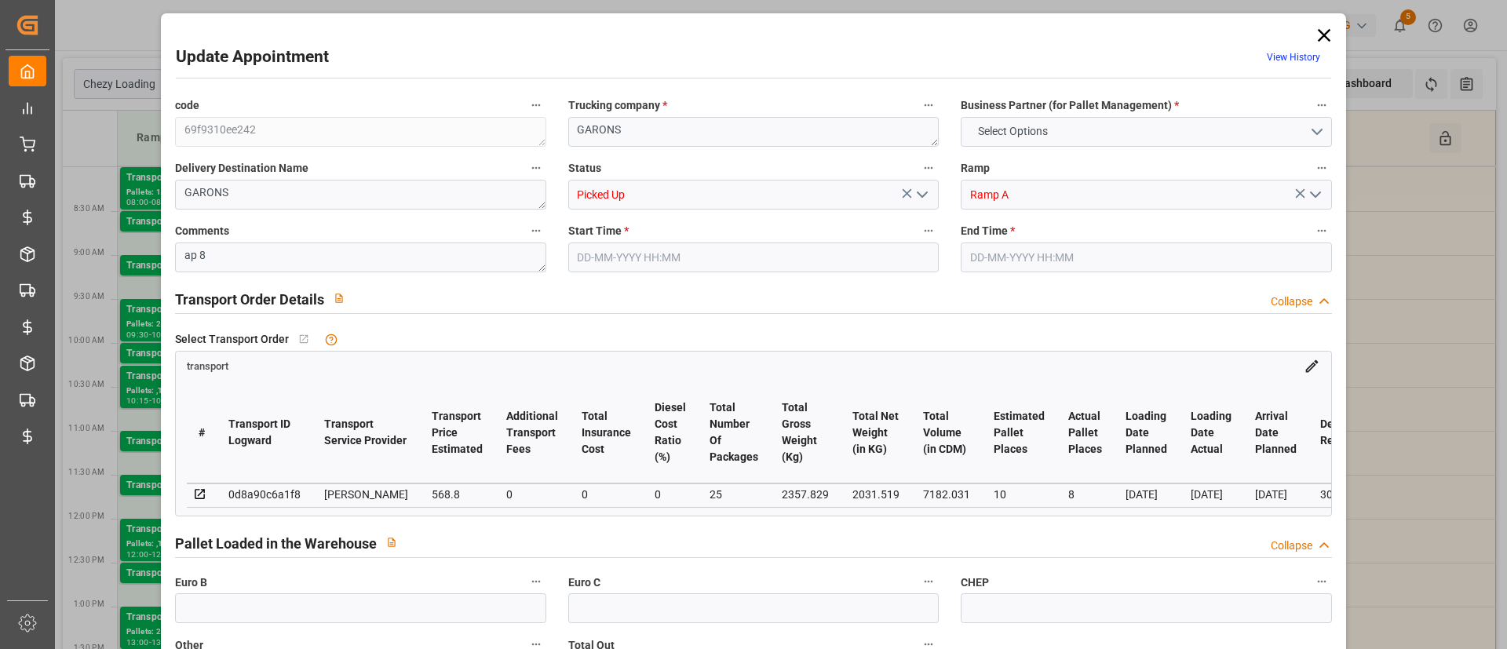
type input "537"
type input "25"
type input "101"
type input "2357.829"
type input "0"
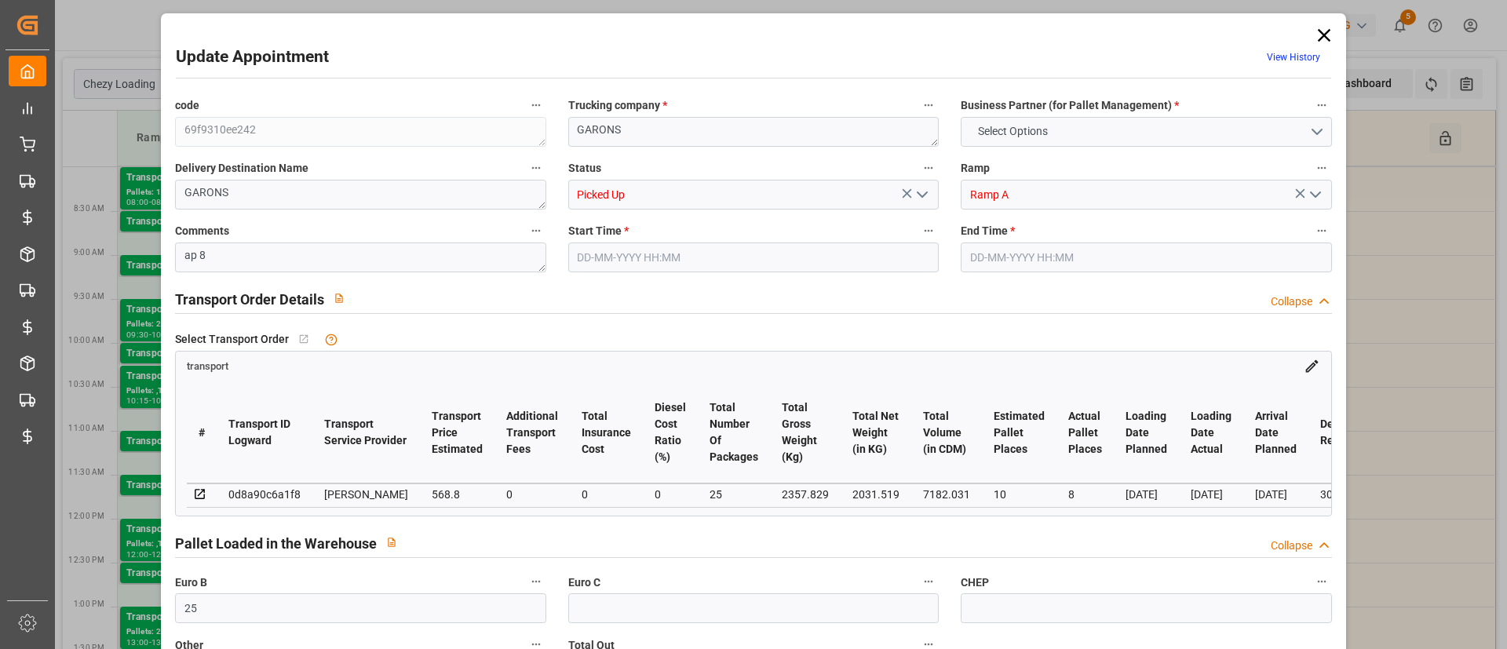
type input "10767.6795"
type input "0"
type input "21"
type input "80"
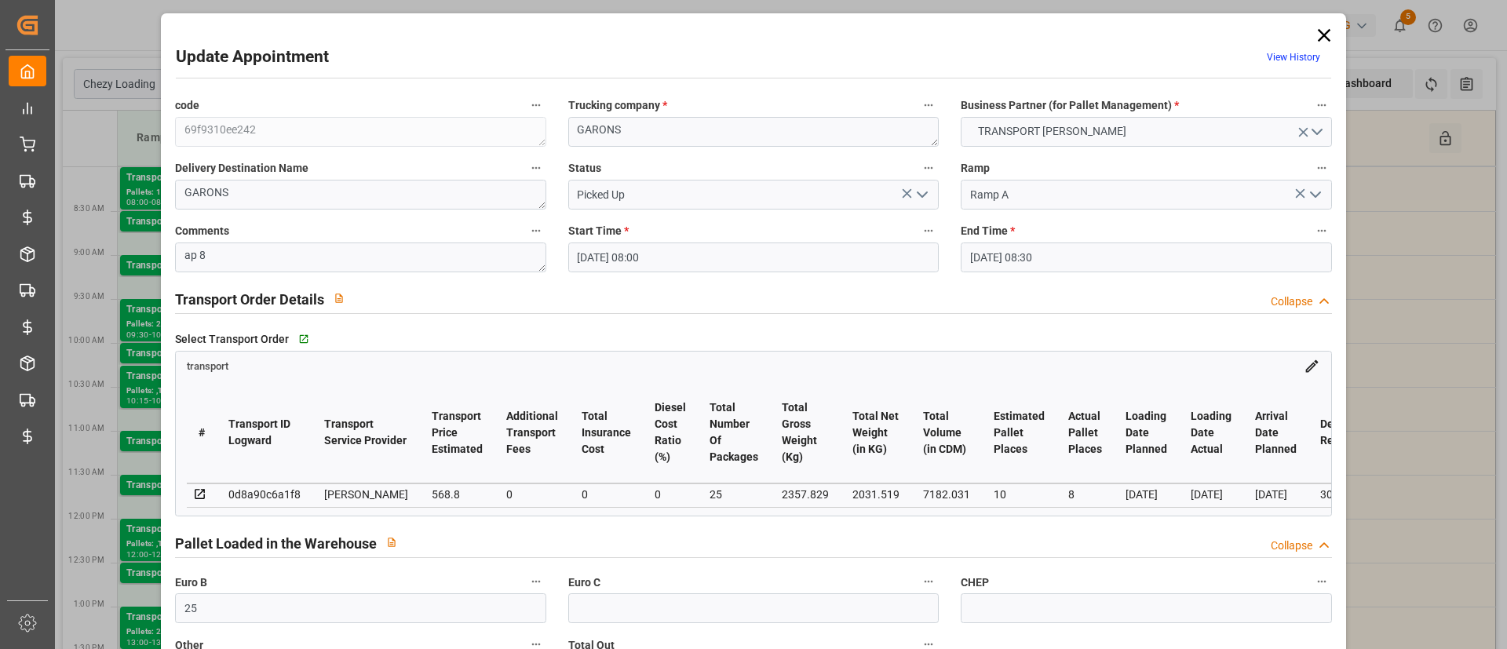
type input "25-08-2025 08:00"
type input "25-08-2025 08:30"
type input "21-08-2025 16:07"
type input "21-08-2025 11:44"
type input "27-08-2025"
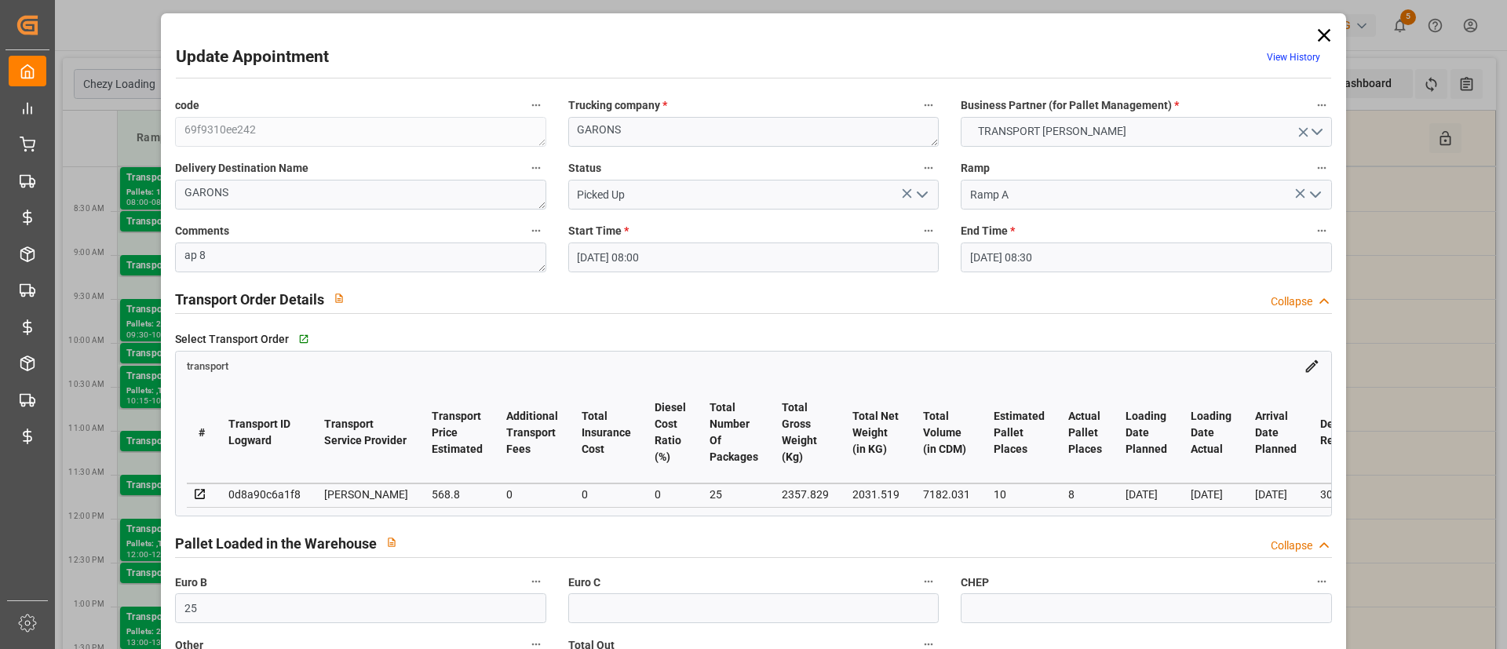
type input "25-08-2025"
click at [1314, 36] on icon at bounding box center [1324, 35] width 22 height 22
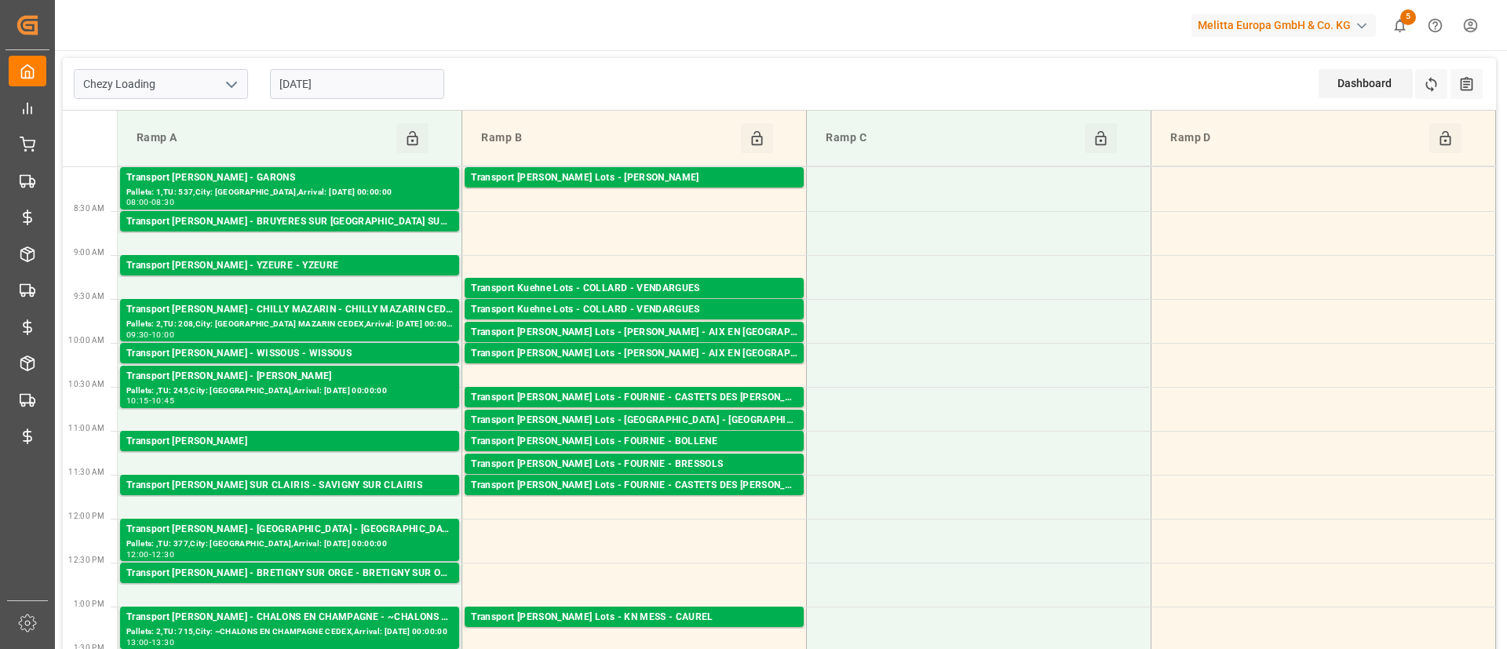
click at [225, 89] on icon "open menu" at bounding box center [231, 84] width 19 height 19
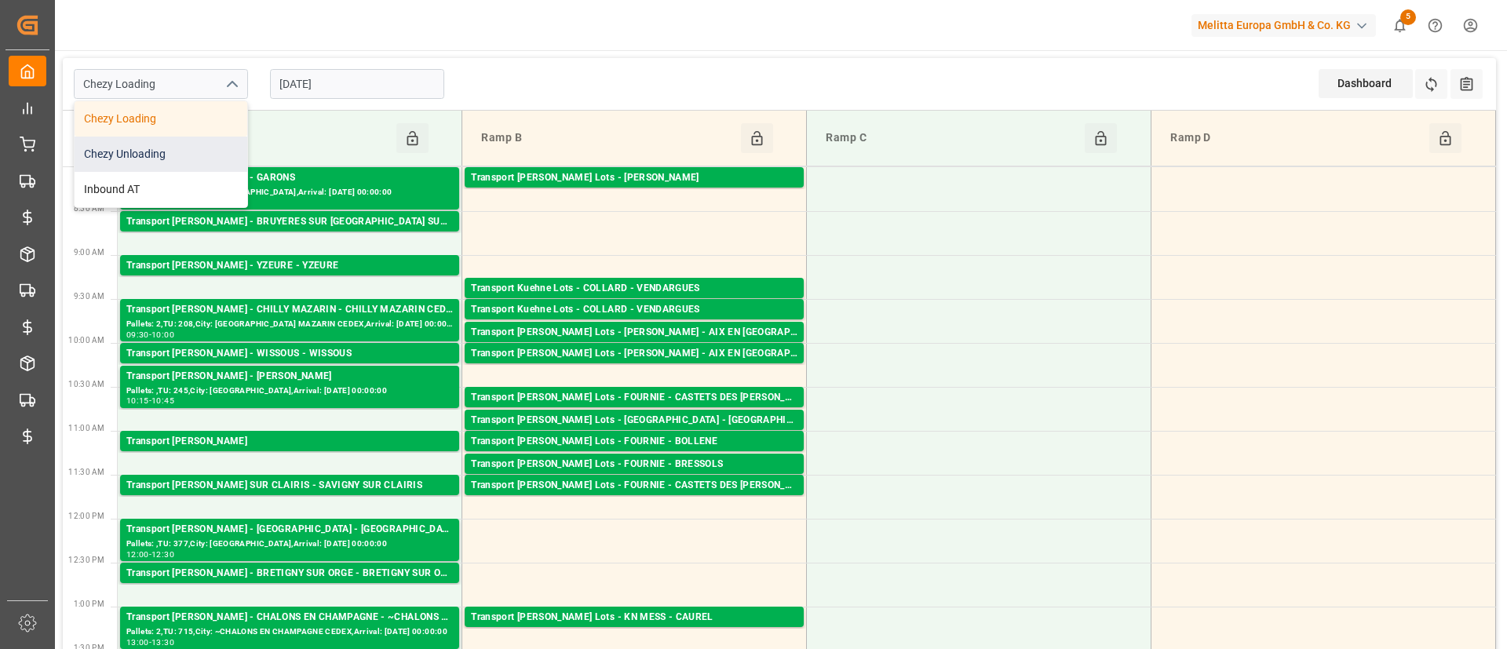
click at [195, 142] on div "Chezy Unloading" at bounding box center [161, 154] width 173 height 35
type input "Chezy Unloading"
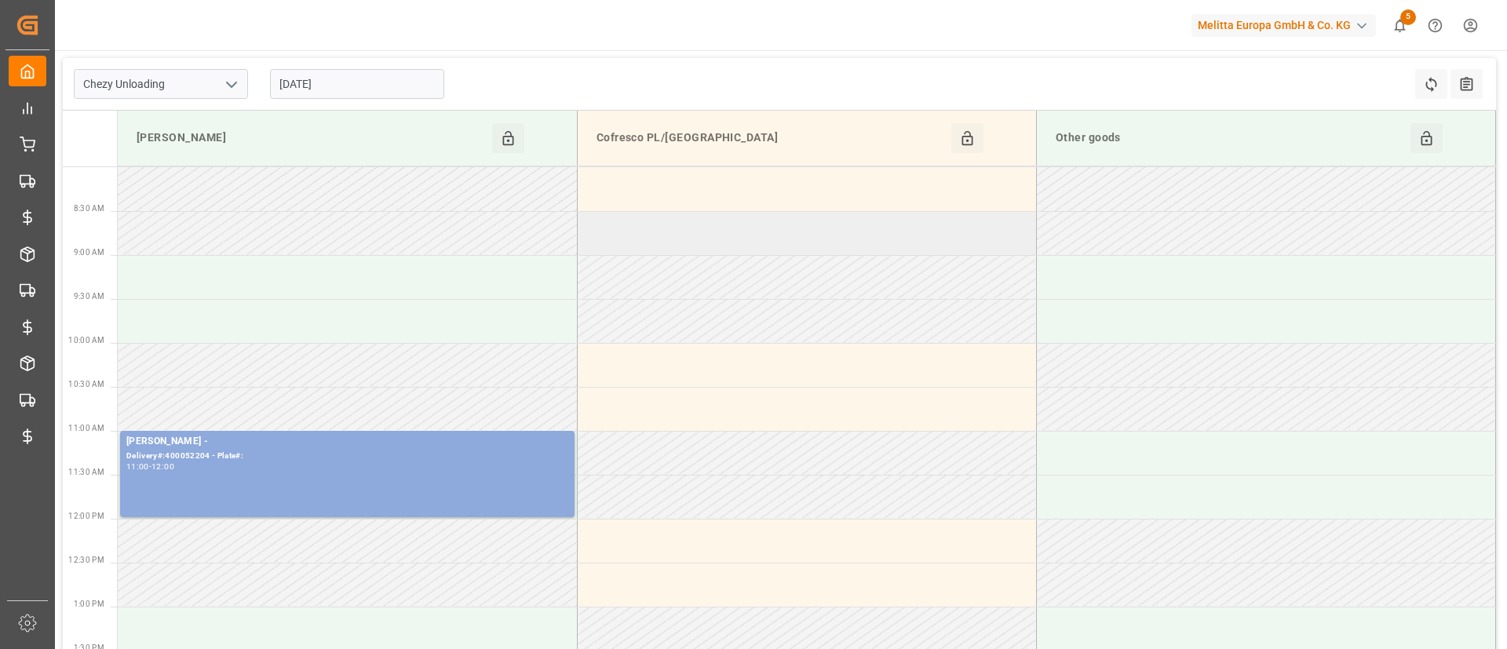
click at [643, 217] on td at bounding box center [806, 233] width 459 height 44
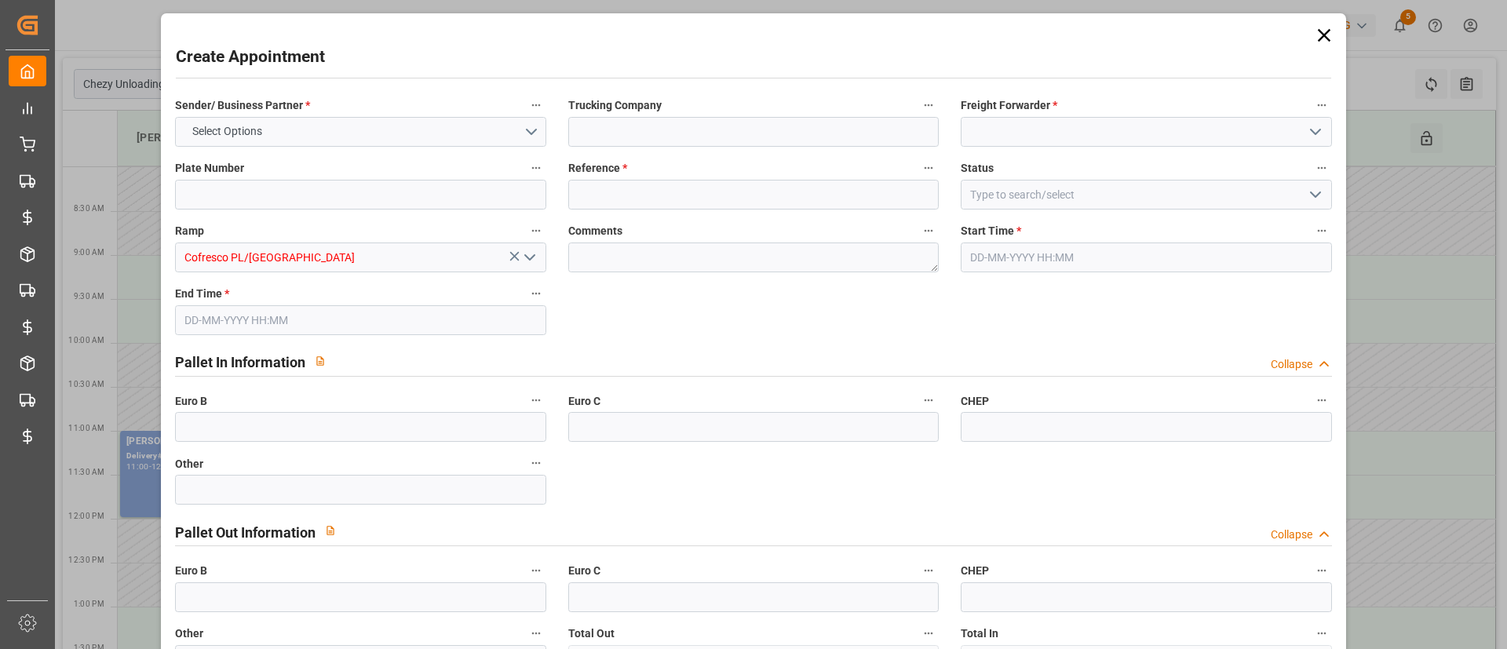
type input "0"
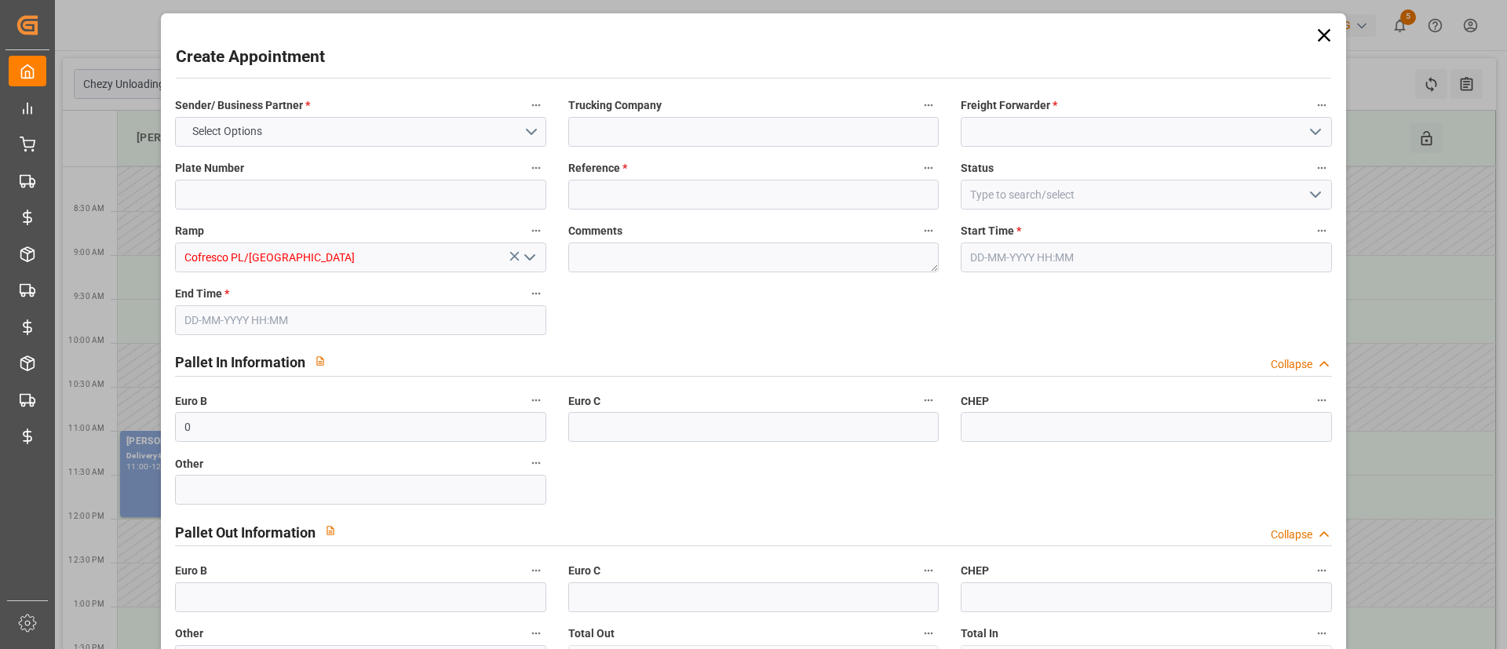
type input "0"
type input "25-08-2025 08:30"
type input "25-08-2025 09:30"
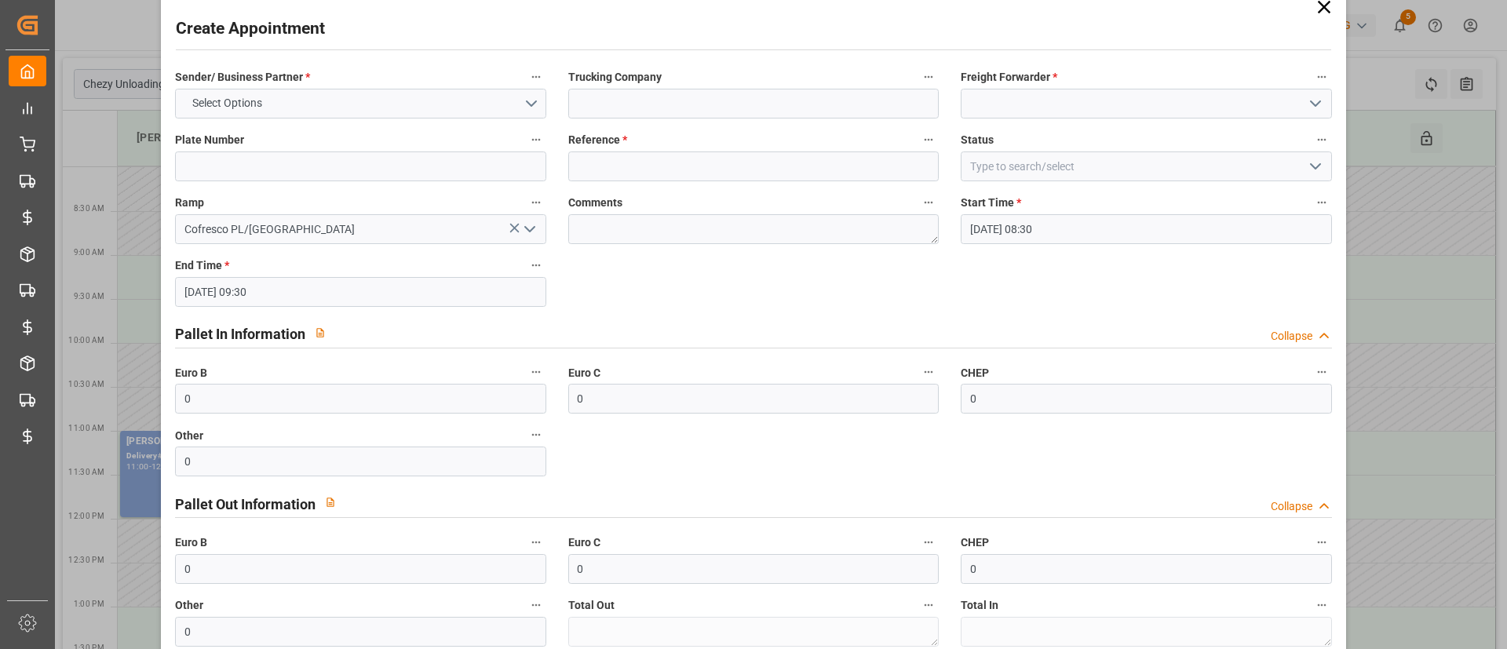
scroll to position [24, 0]
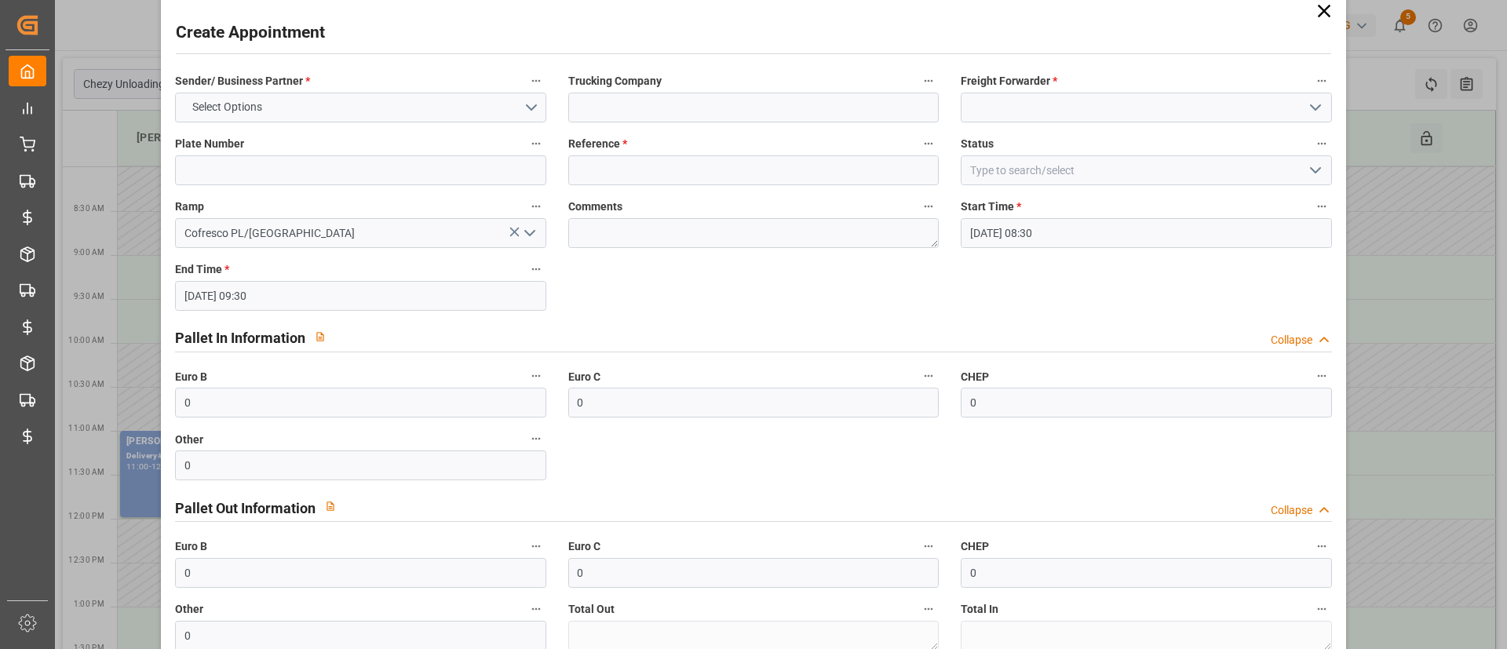
click at [1317, 12] on icon at bounding box center [1323, 11] width 13 height 13
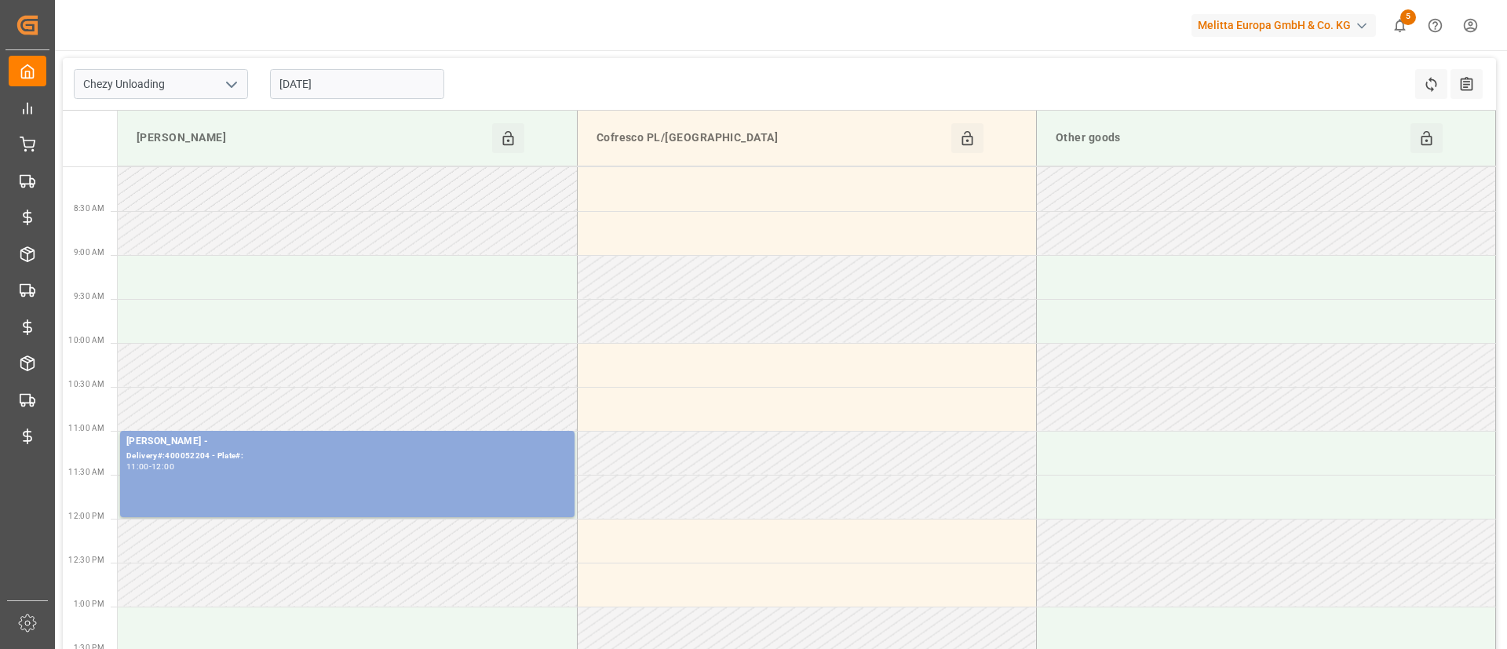
click at [228, 82] on polyline "open menu" at bounding box center [231, 84] width 9 height 5
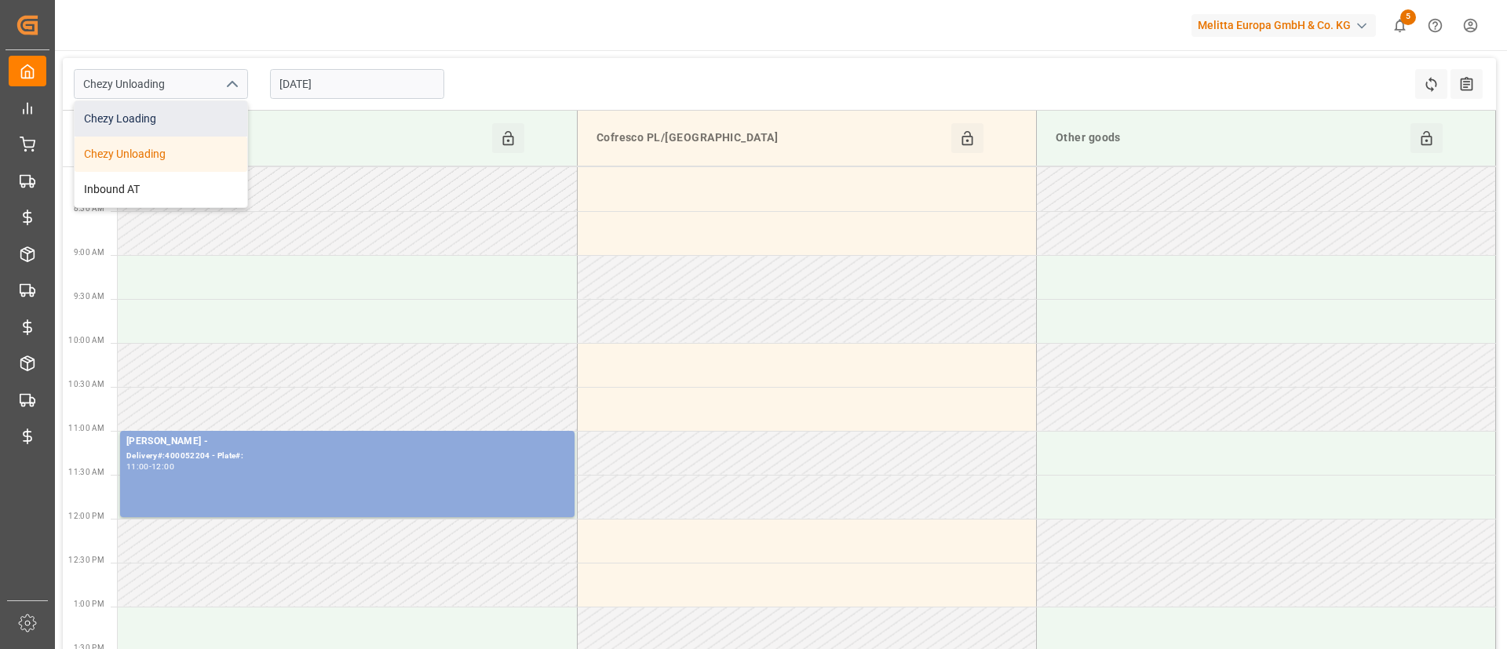
click at [206, 118] on div "Chezy Loading" at bounding box center [161, 118] width 173 height 35
type input "Chezy Loading"
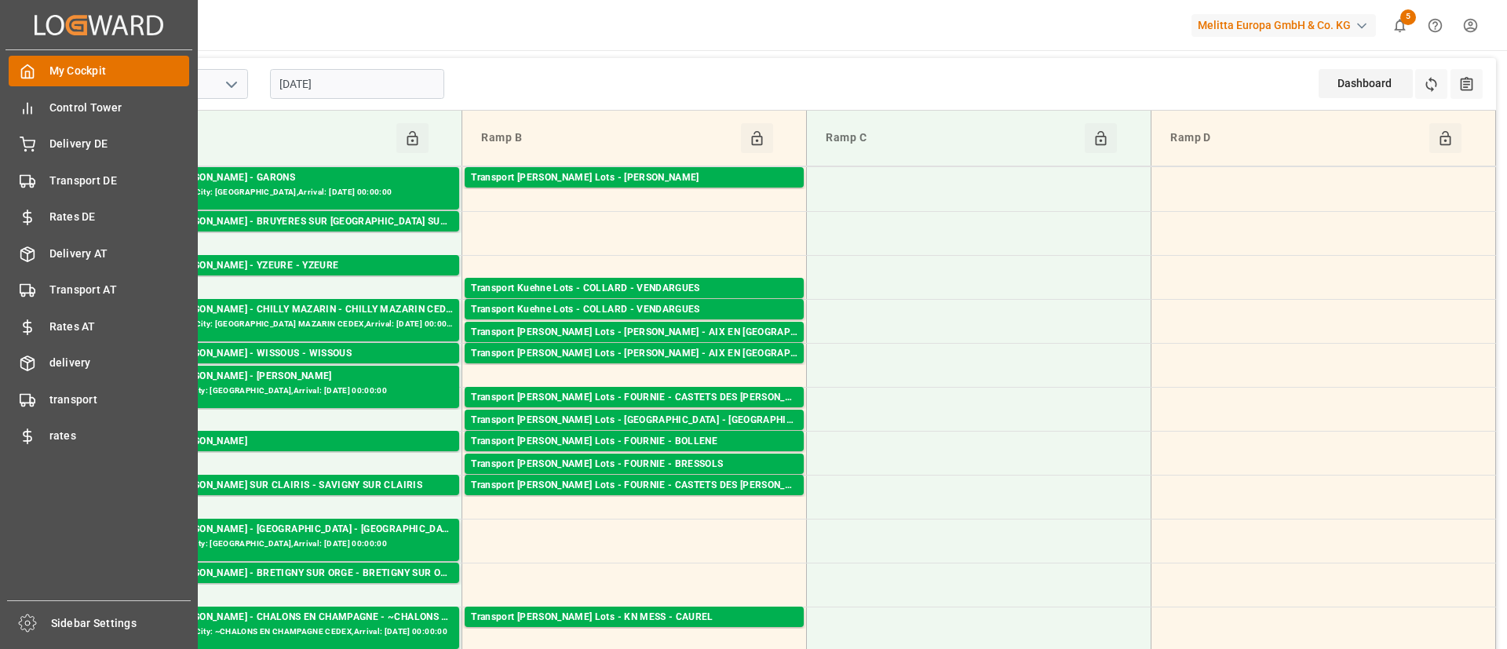
click at [43, 73] on div "My Cockpit My Cockpit" at bounding box center [99, 71] width 181 height 31
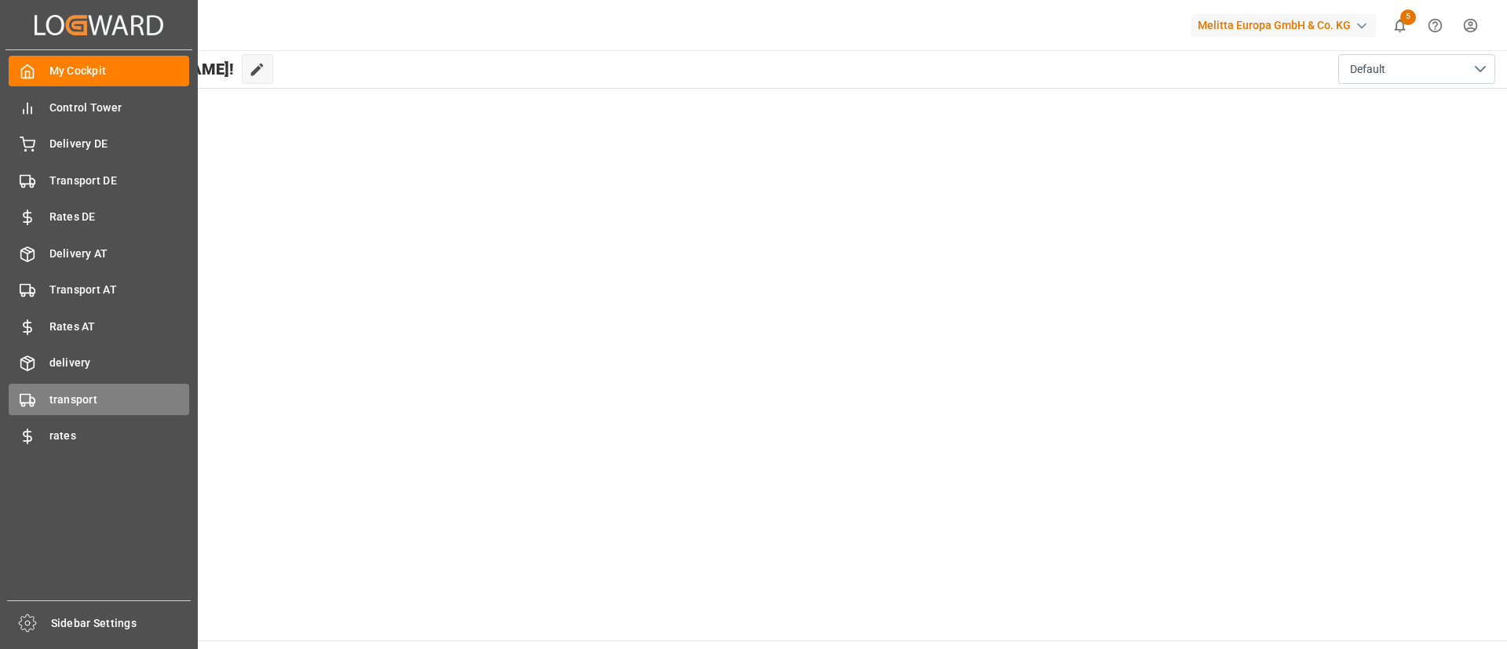
click at [103, 393] on span "transport" at bounding box center [119, 400] width 141 height 16
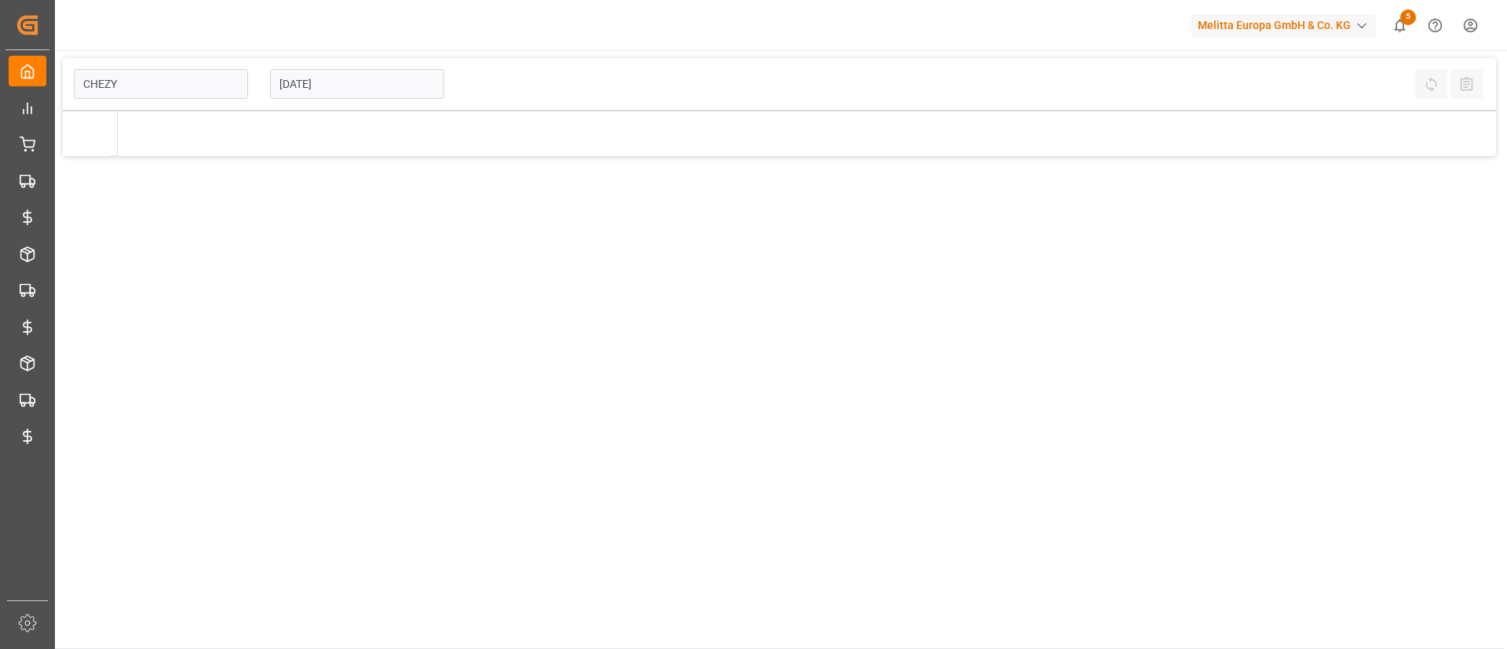
type input "Chezy Loading"
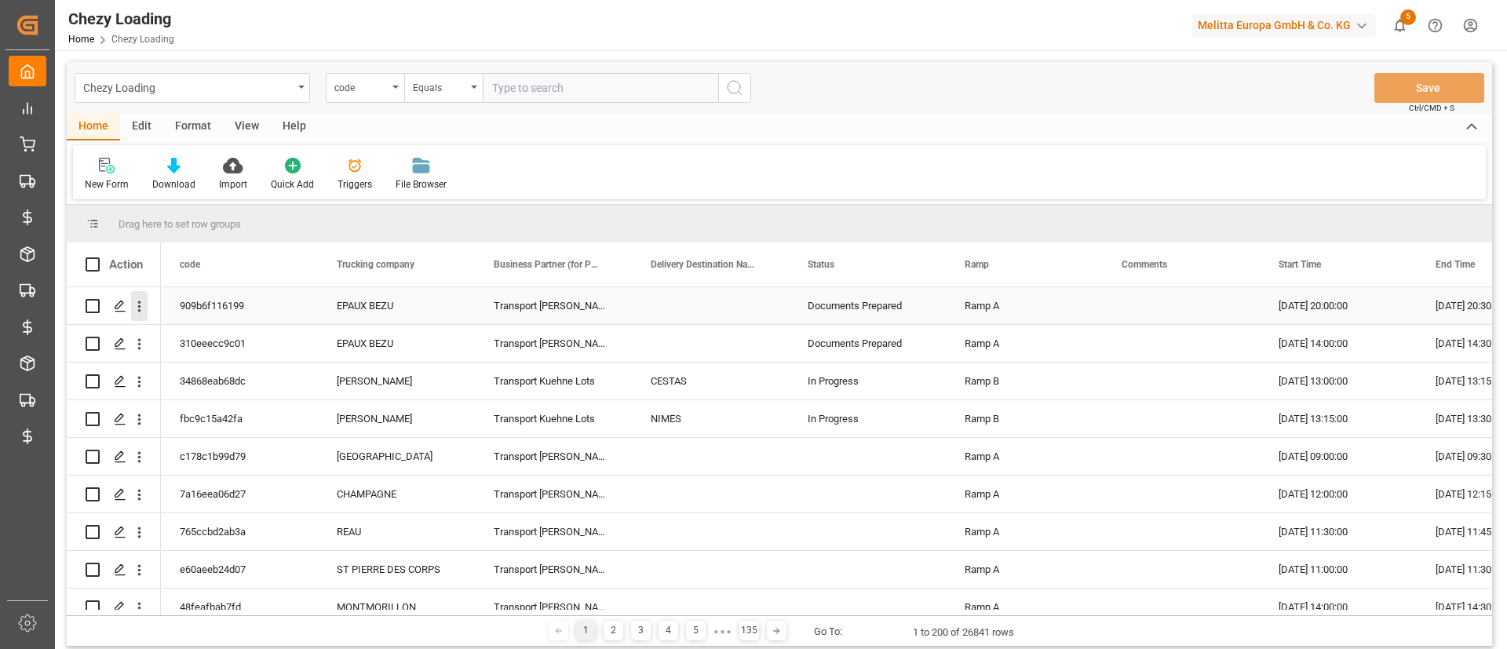
click at [147, 311] on icon "open menu" at bounding box center [139, 306] width 16 height 16
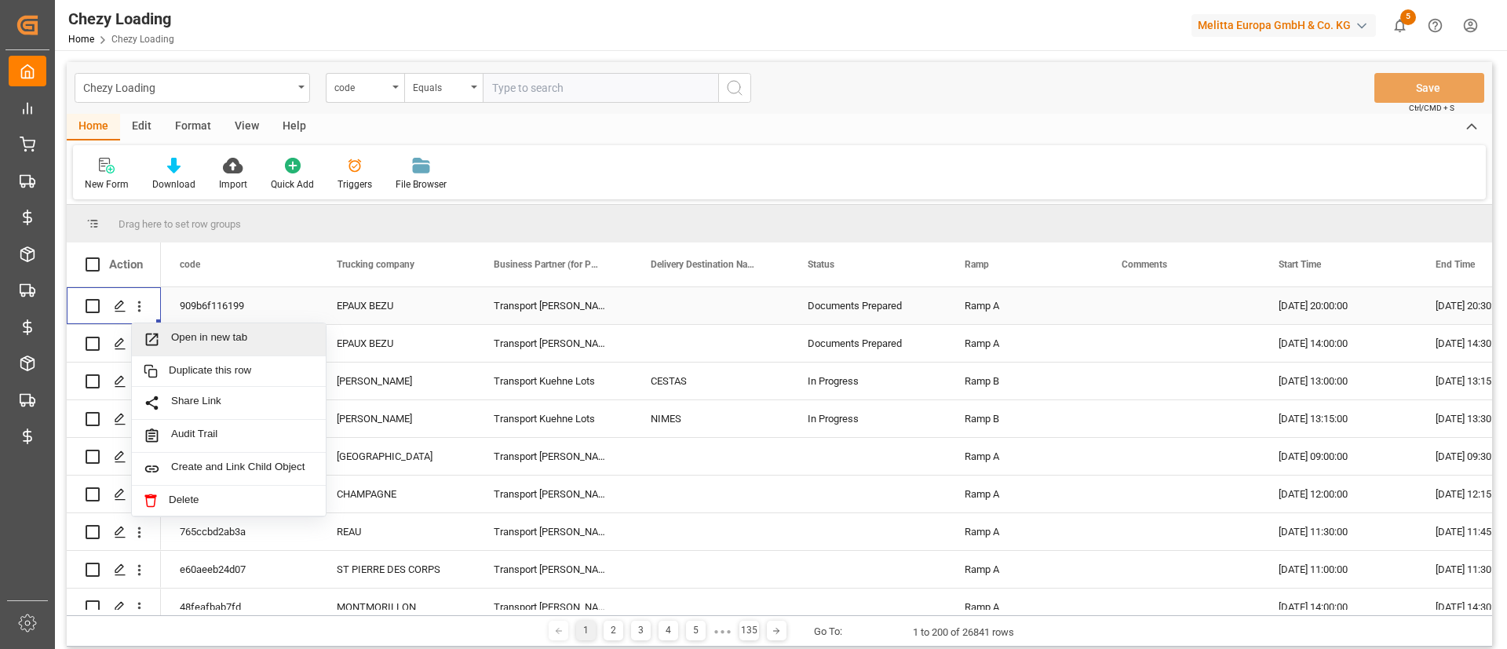
click at [178, 335] on span "Open in new tab" at bounding box center [242, 339] width 143 height 16
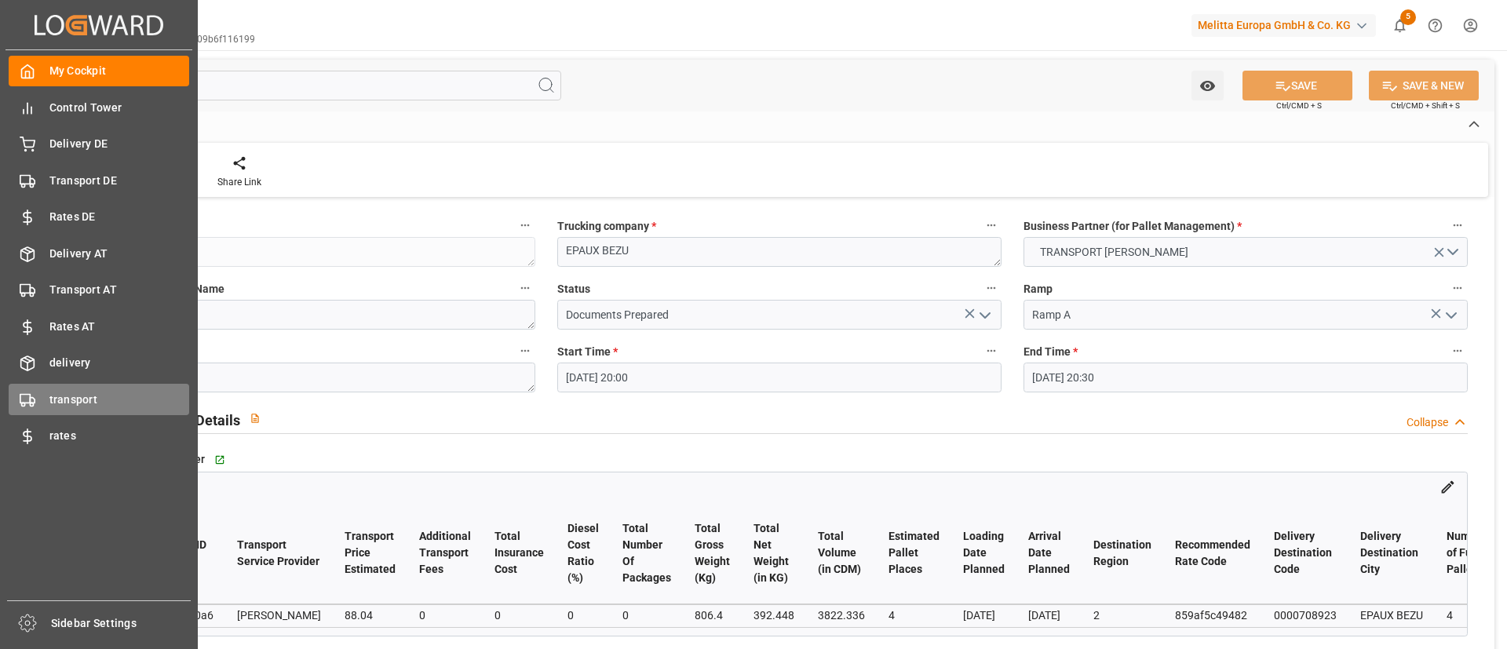
click at [95, 411] on div "transport transport" at bounding box center [99, 399] width 181 height 31
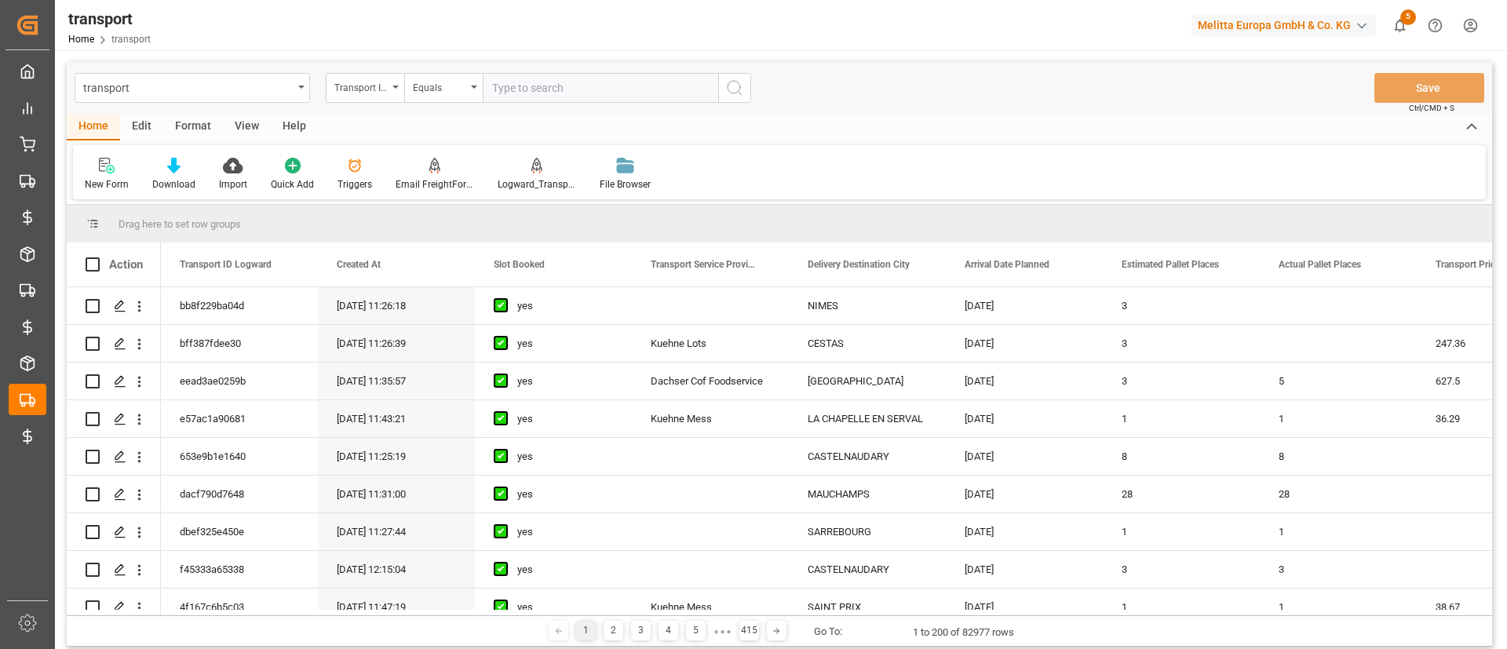
click at [963, 145] on div "New Form Download Import Quick Add Triggers Email FreightForwarders Logward_Tra…" at bounding box center [779, 172] width 1413 height 54
click at [127, 120] on div "Edit" at bounding box center [141, 127] width 43 height 27
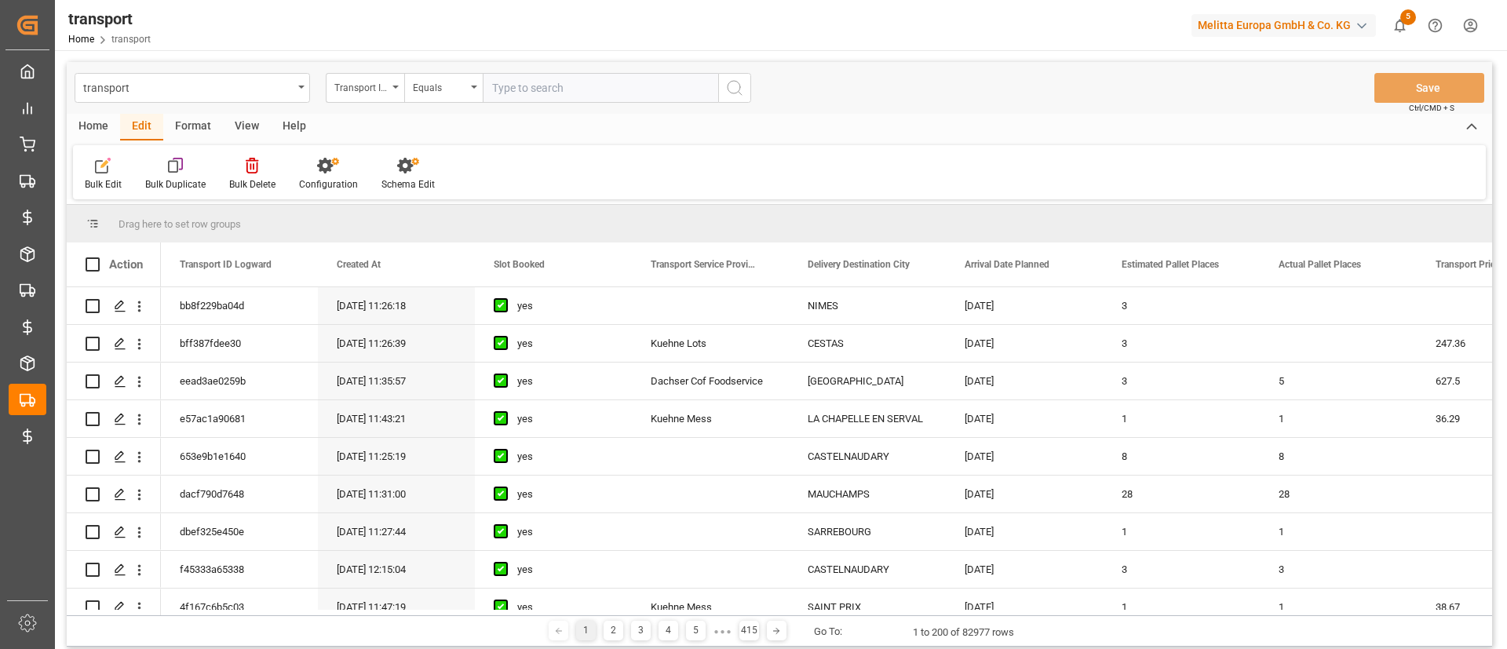
click at [188, 116] on div "Format" at bounding box center [193, 127] width 60 height 27
click at [94, 126] on div "Home" at bounding box center [93, 127] width 53 height 27
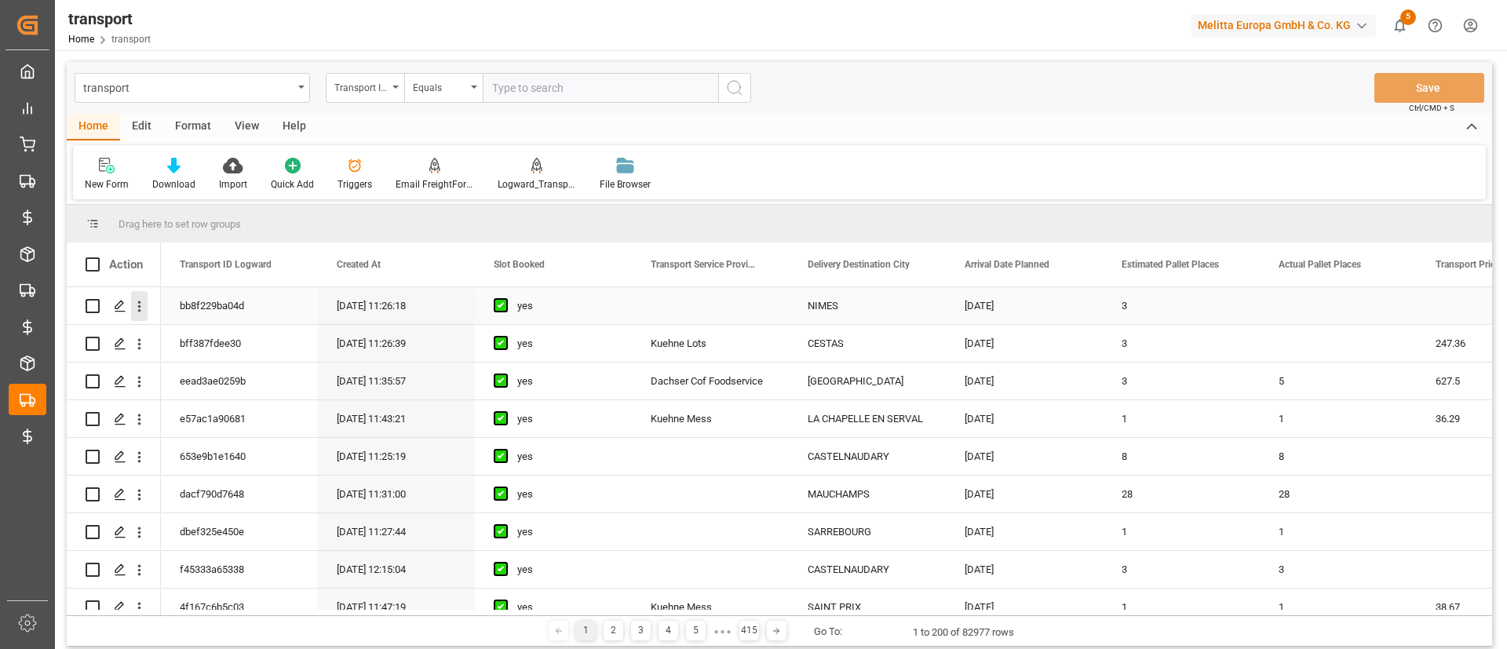
click at [137, 314] on icon "open menu" at bounding box center [139, 306] width 16 height 16
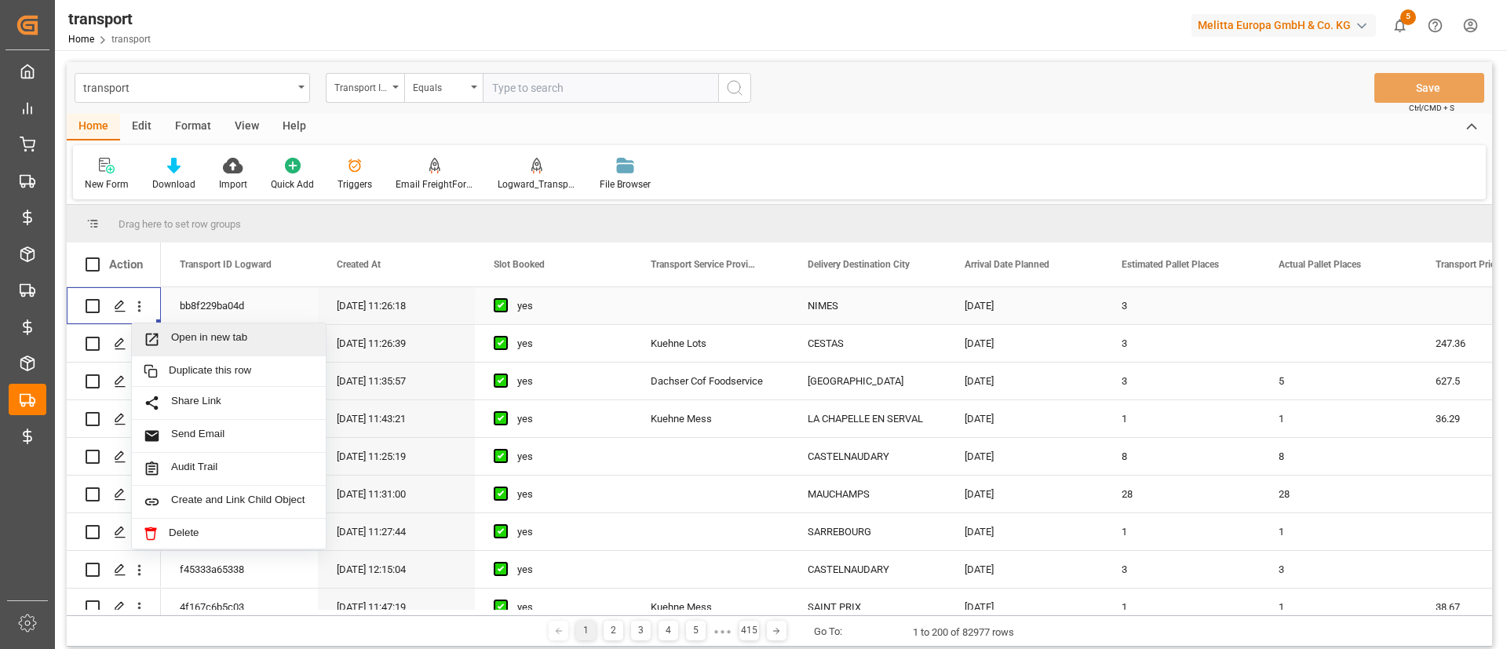
click at [196, 334] on span "Open in new tab" at bounding box center [242, 339] width 143 height 16
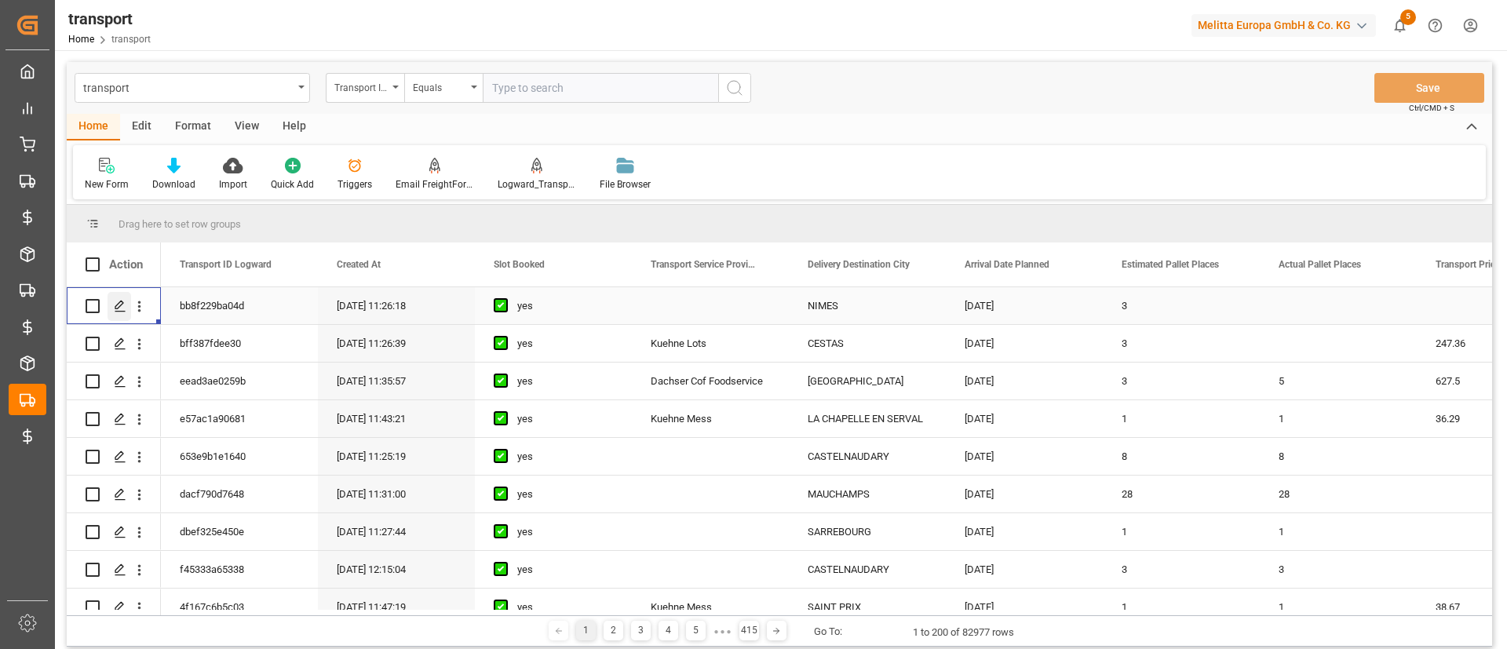
click at [115, 312] on div "Press SPACE to select this row." at bounding box center [120, 306] width 24 height 29
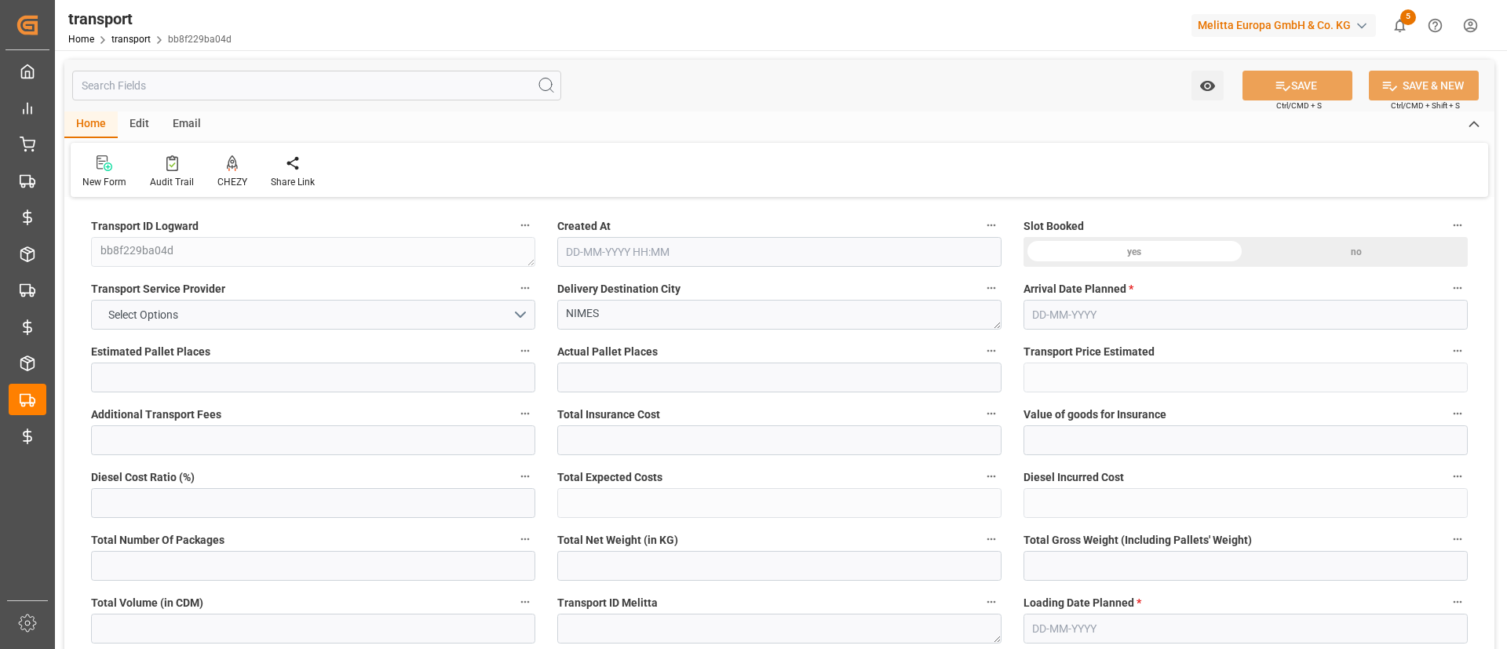
type input "3"
type input "0"
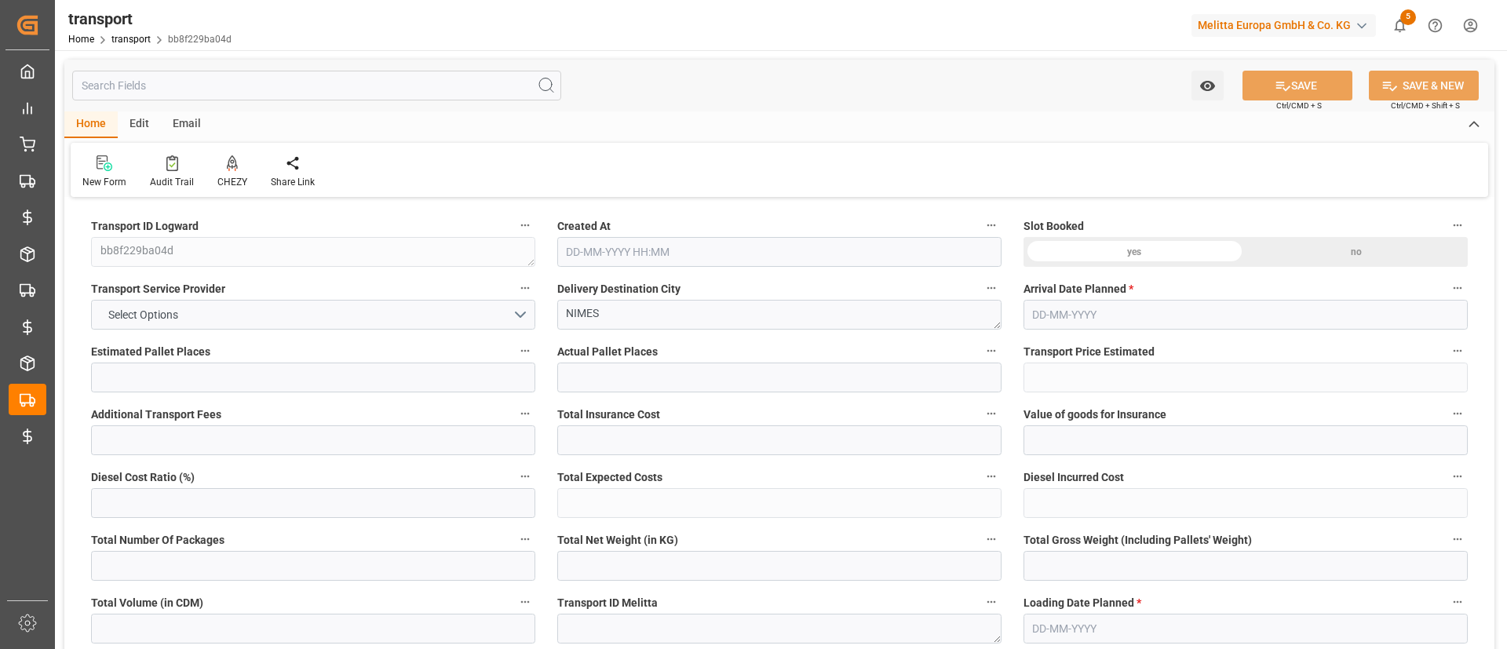
type input "1"
type input "261.839"
type input "417.4"
type input "3650.685"
type input "30"
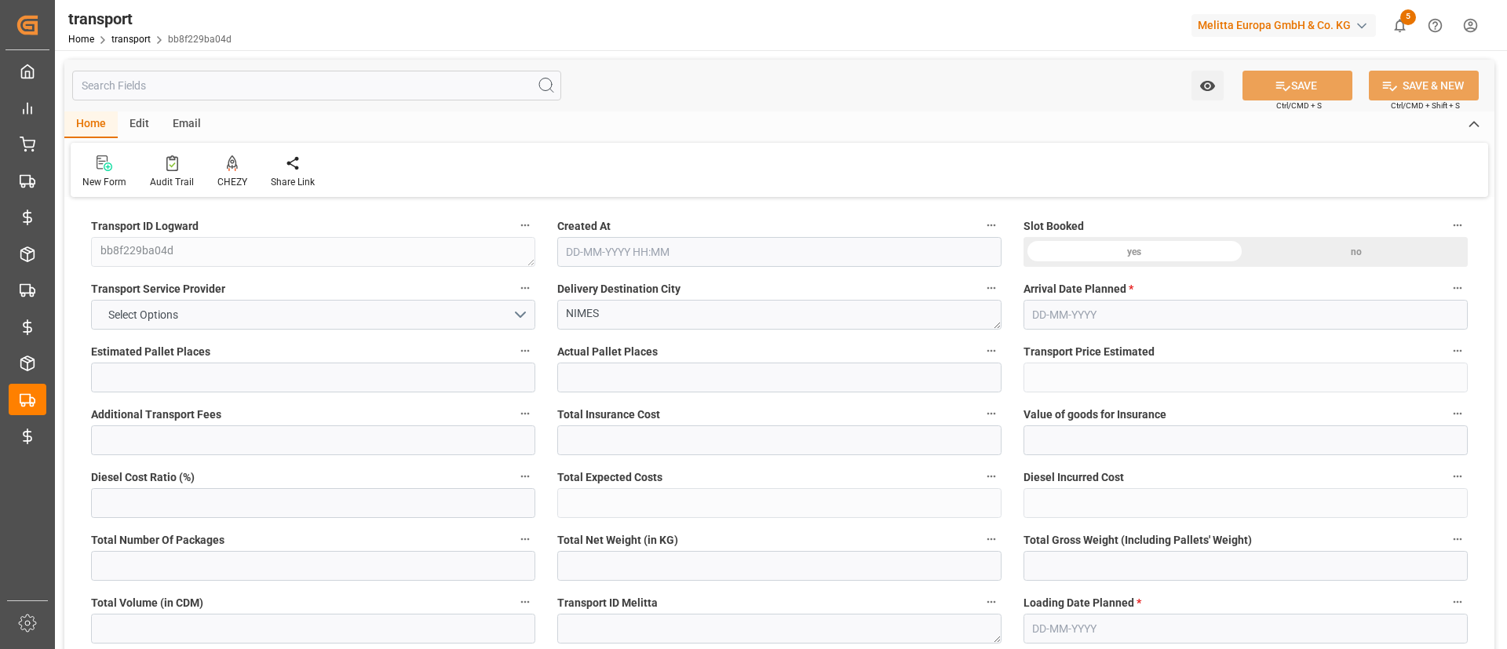
type input "0"
type input "404"
type input "3"
type input "101"
type input "348.4"
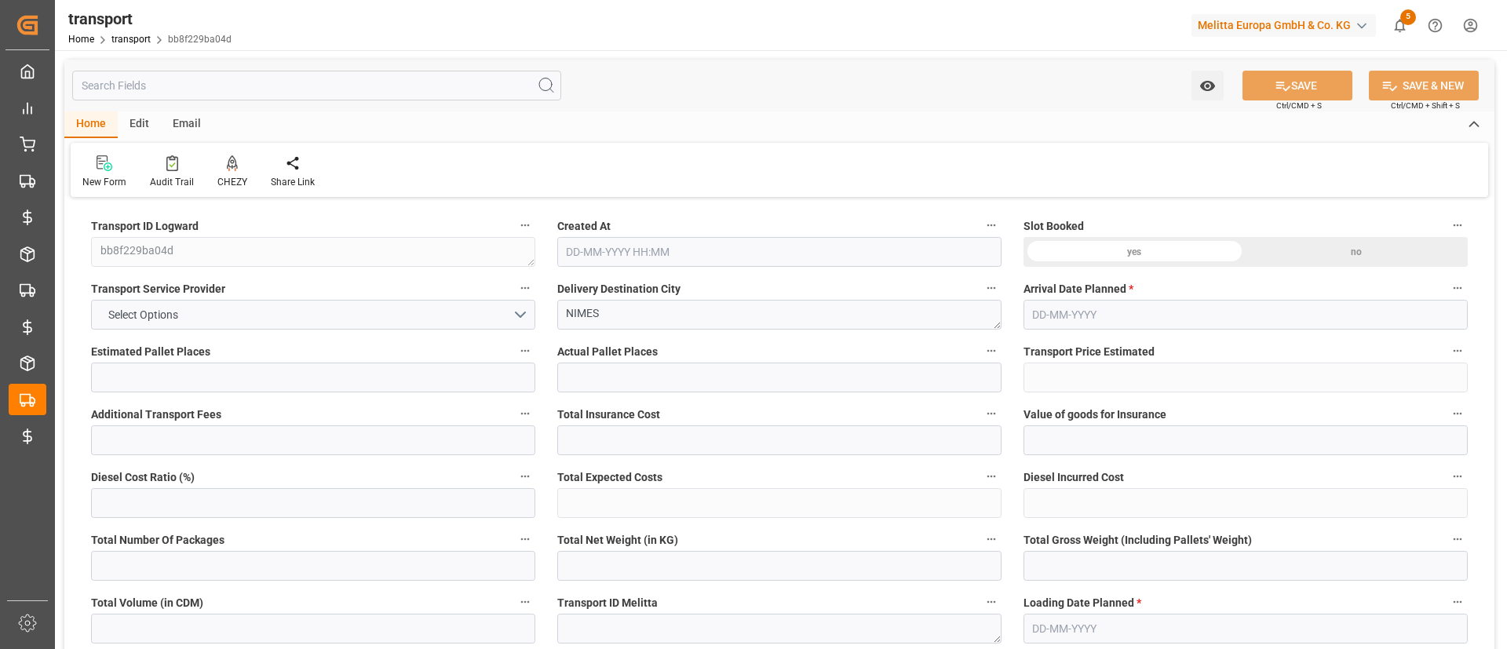
type input "0"
type input "4710.8598"
type input "0"
type input "21"
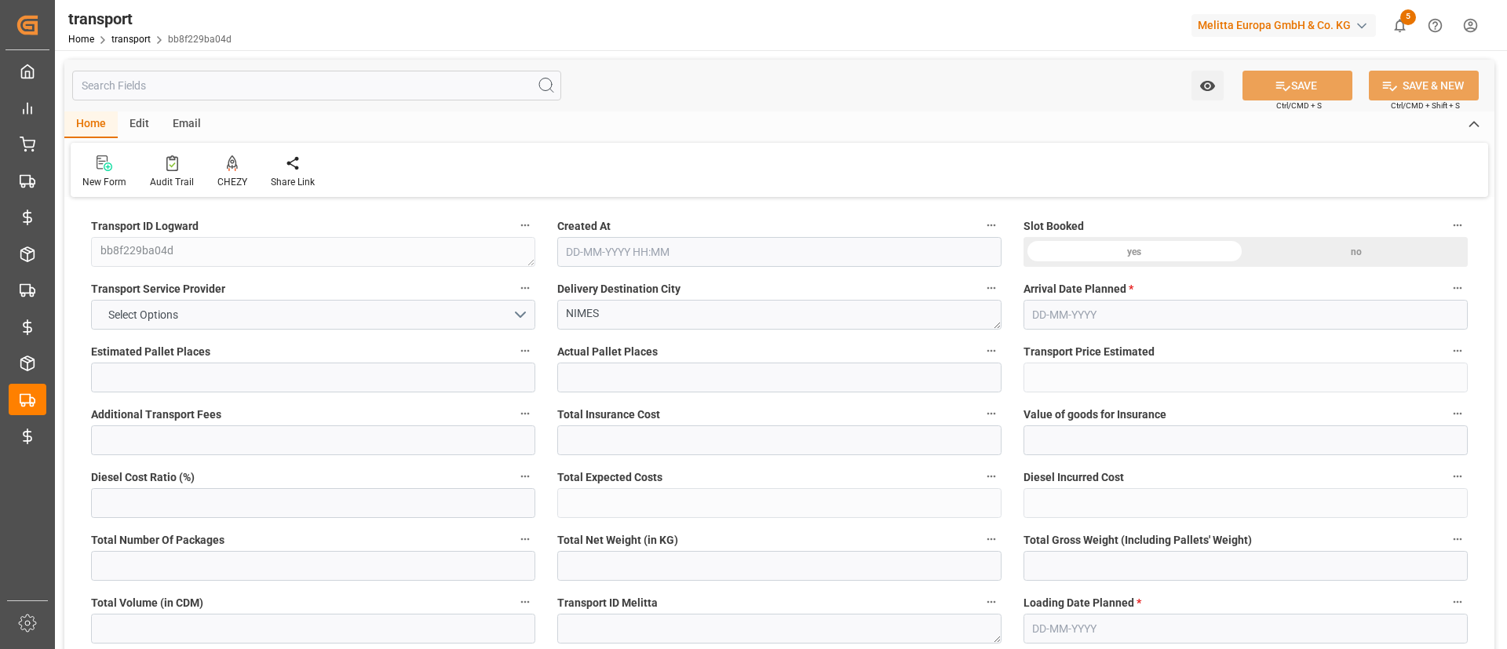
type input "35"
type input "[DATE] 11:26"
type input "[DATE]"
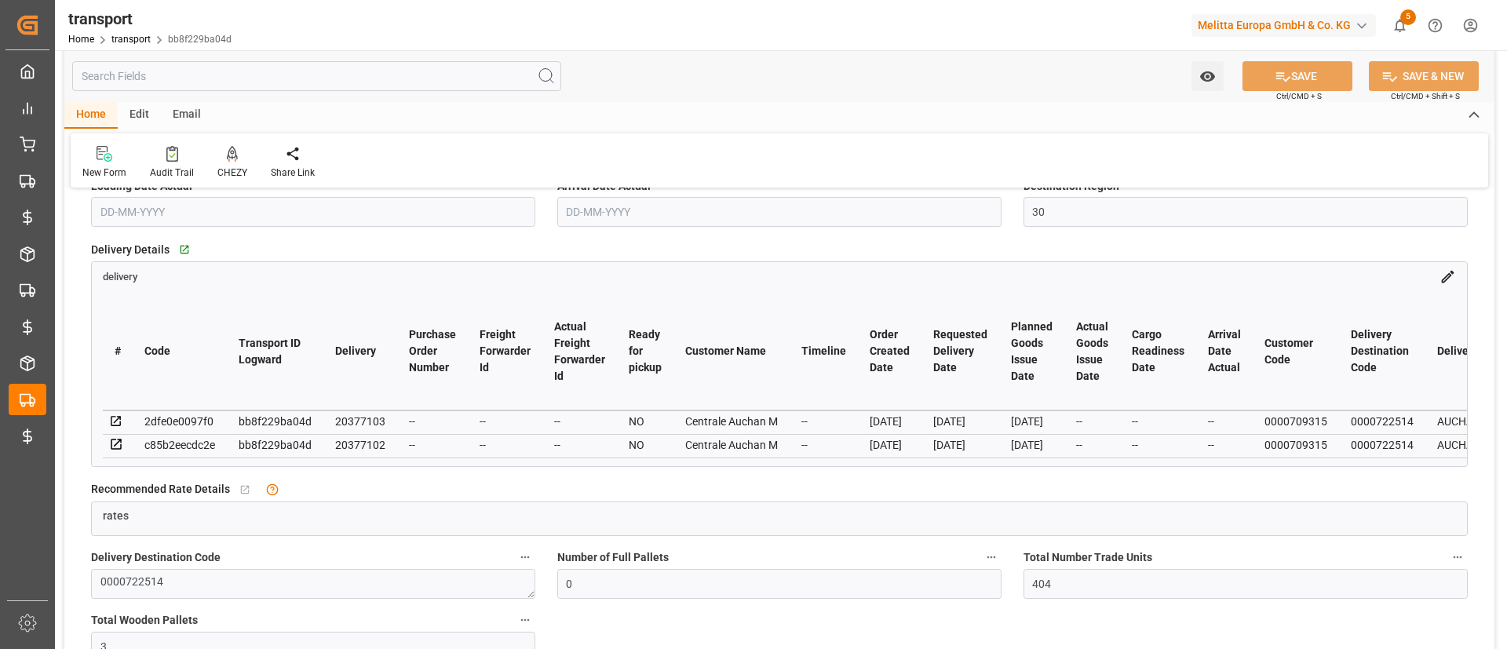
scroll to position [476, 0]
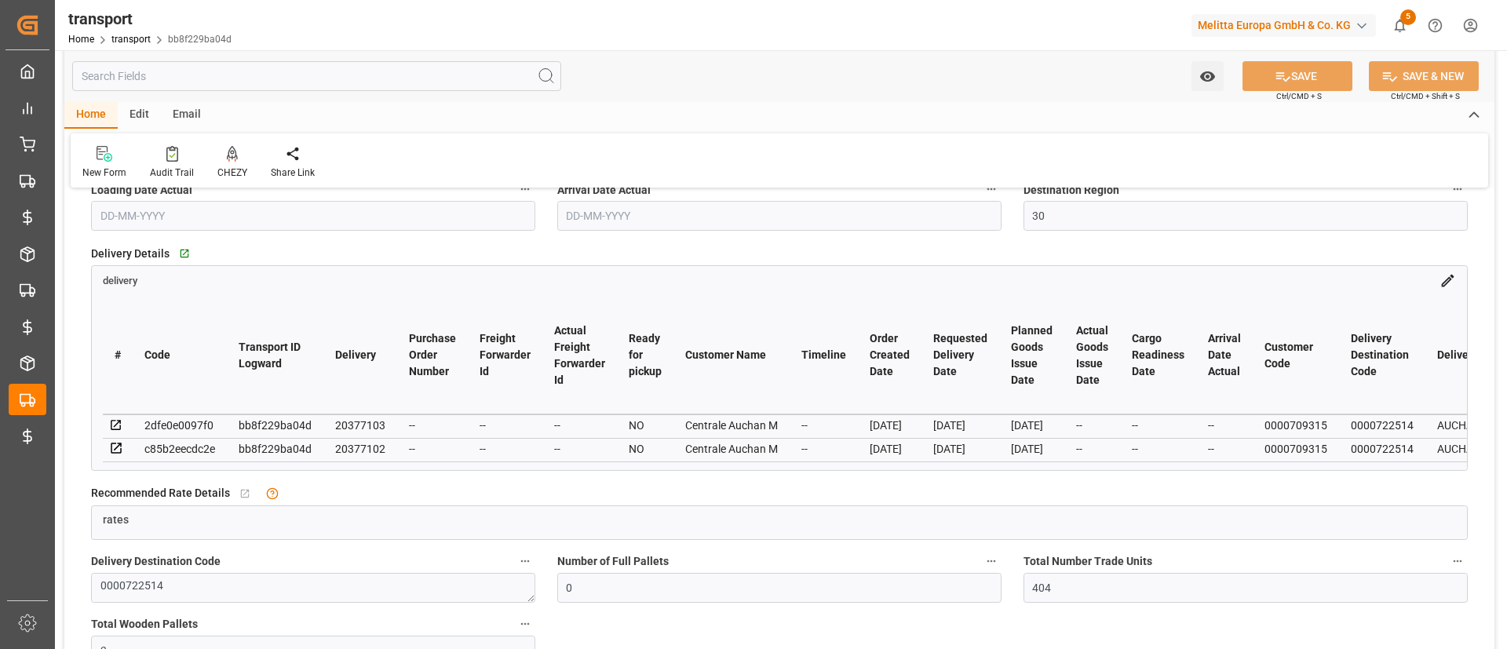
click at [1455, 270] on div "delivery" at bounding box center [780, 277] width 1376 height 23
click at [1455, 284] on icon at bounding box center [1448, 280] width 16 height 16
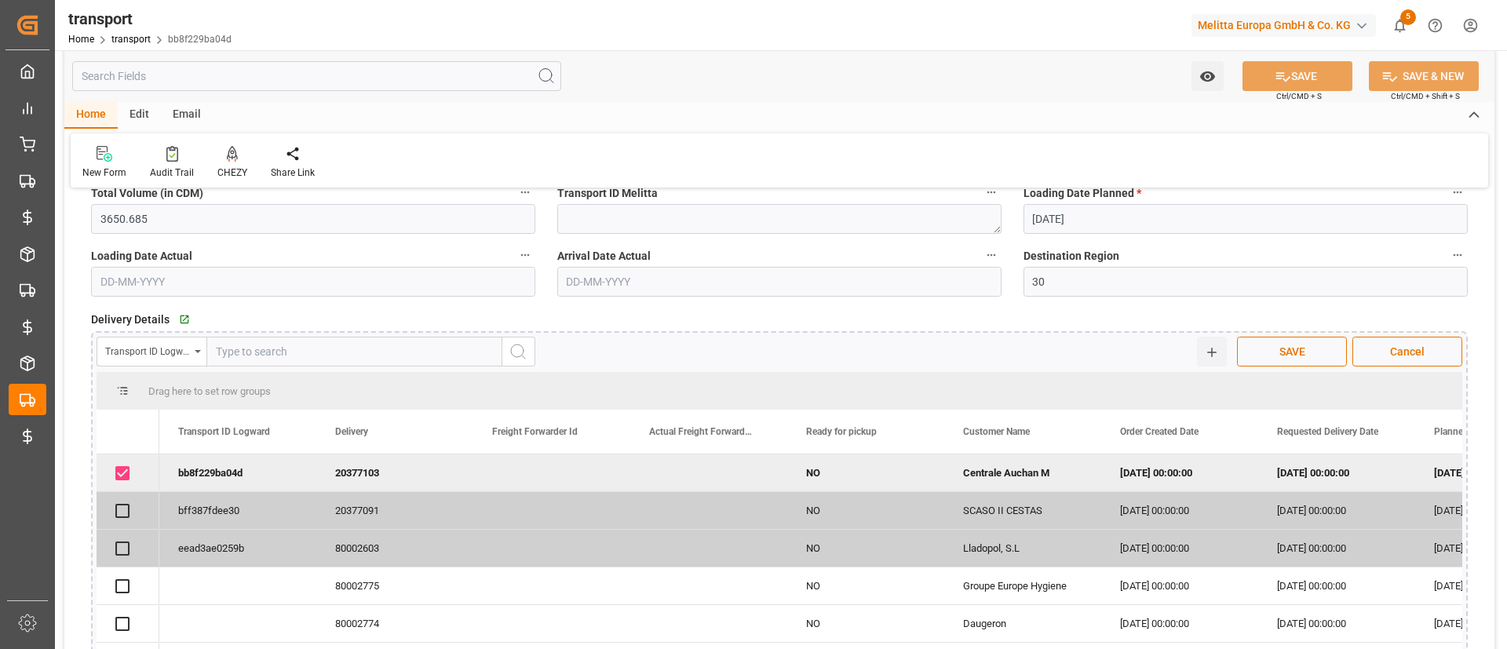
scroll to position [407, 0]
click at [1377, 349] on button "Cancel" at bounding box center [1408, 355] width 110 height 30
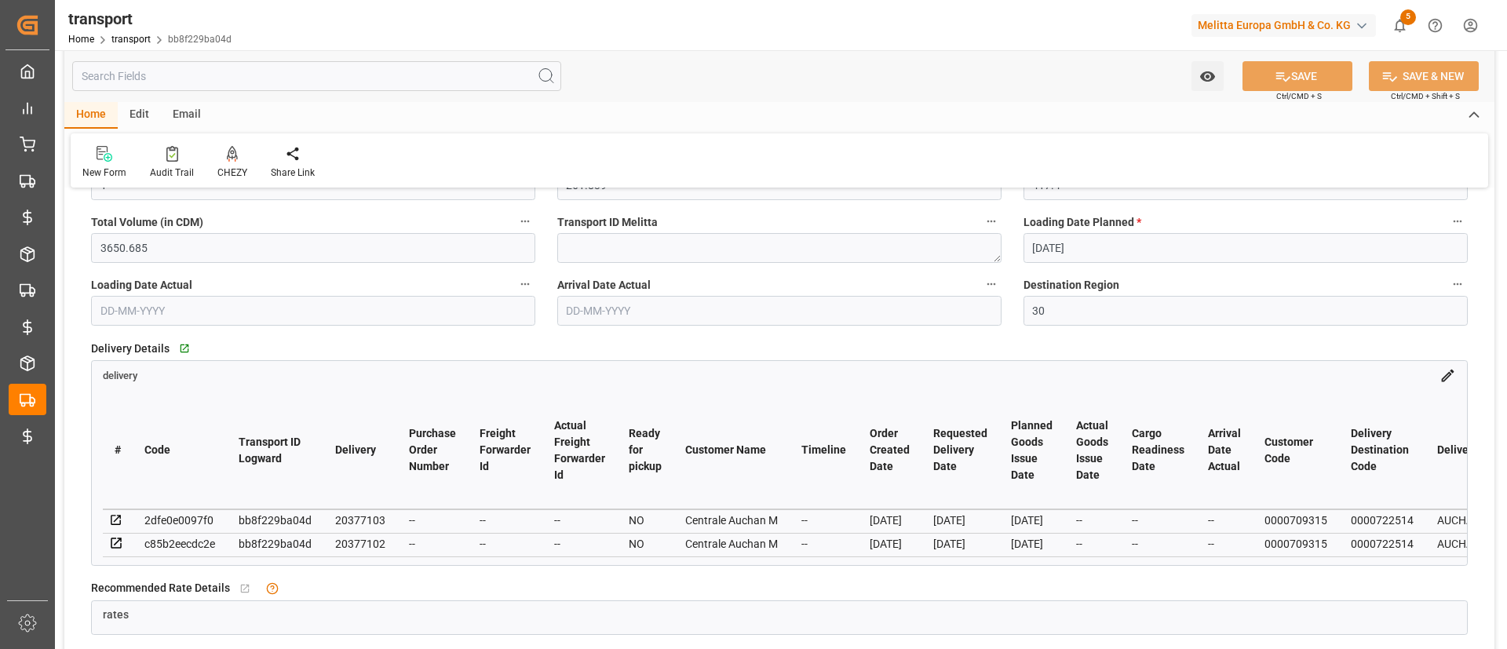
scroll to position [383, 0]
click at [1447, 382] on div "# Code Transport ID Logward Delivery Purchase Order Number Freight Forwarder Id…" at bounding box center [780, 472] width 1376 height 181
click at [1447, 378] on icon at bounding box center [1448, 373] width 16 height 16
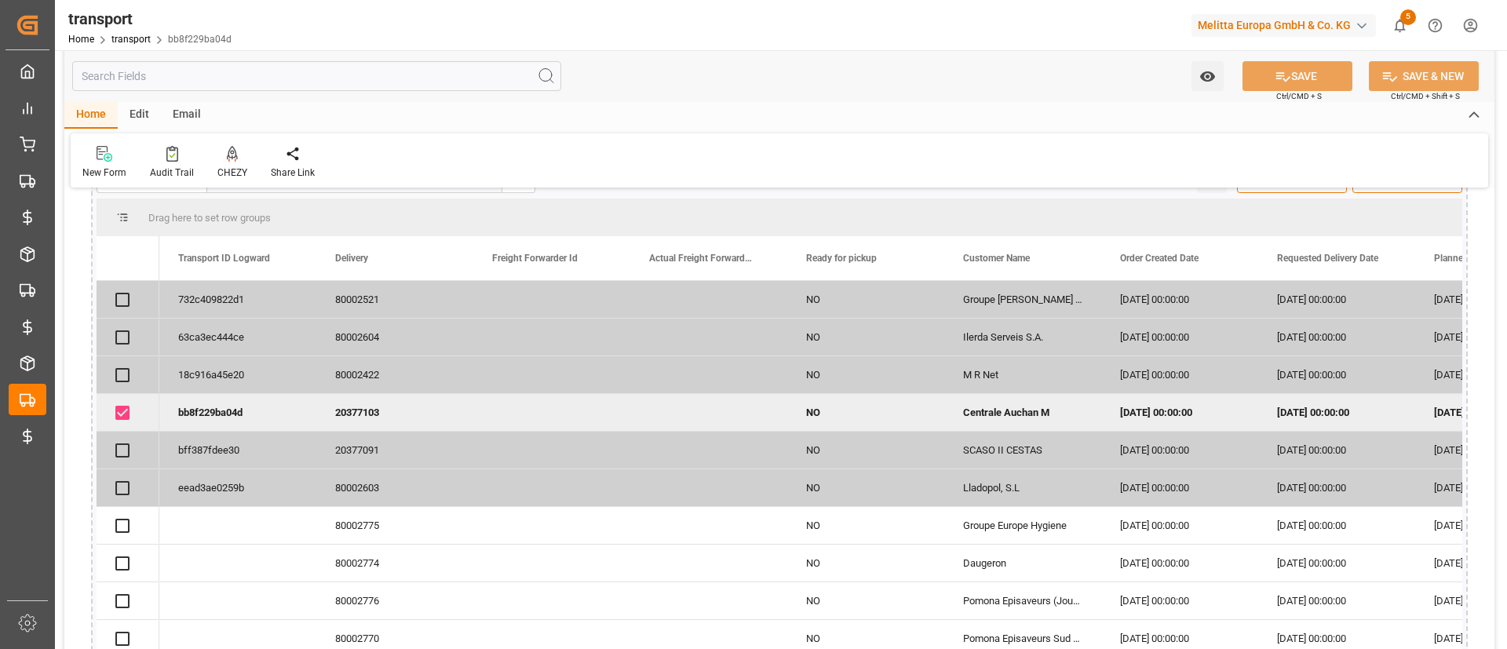
scroll to position [506, 0]
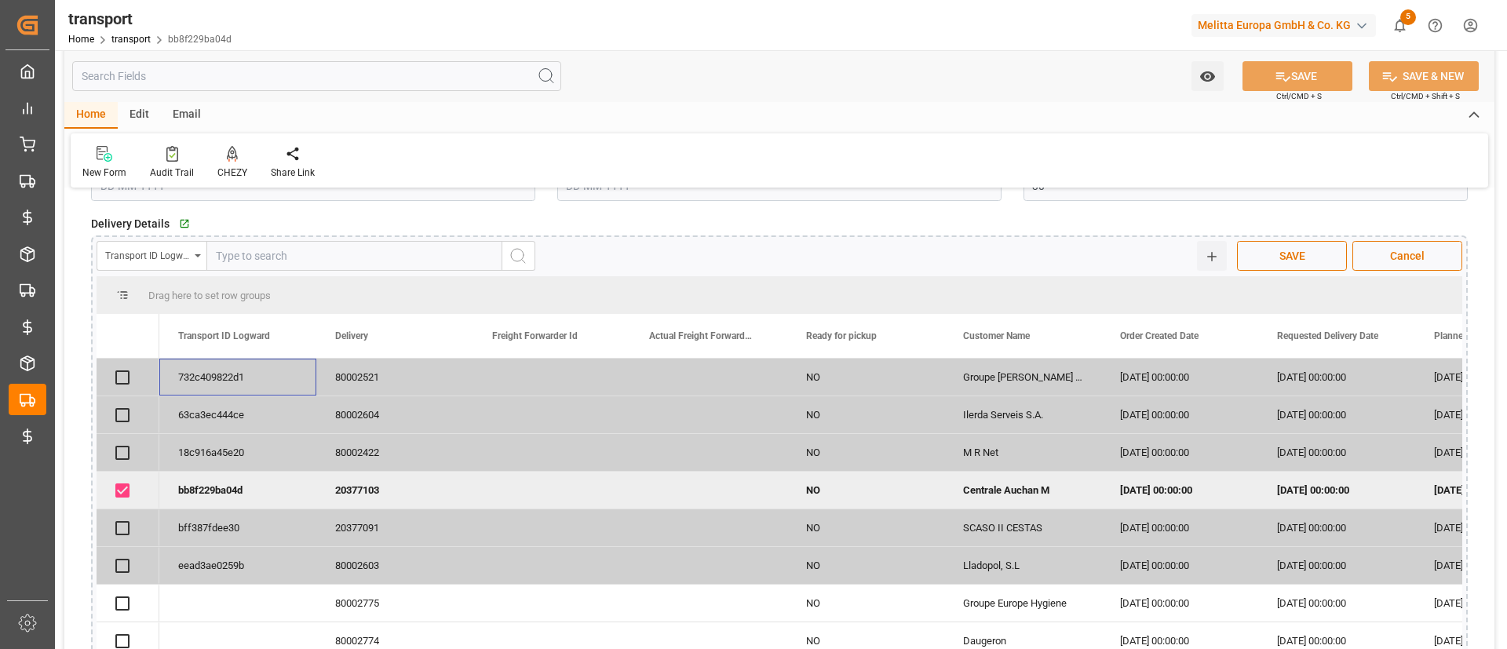
click at [244, 378] on div "732c409822d1" at bounding box center [237, 377] width 157 height 37
click at [305, 265] on input "text" at bounding box center [354, 256] width 296 height 30
paste input "732c409822d1"
type input "732c409822d1"
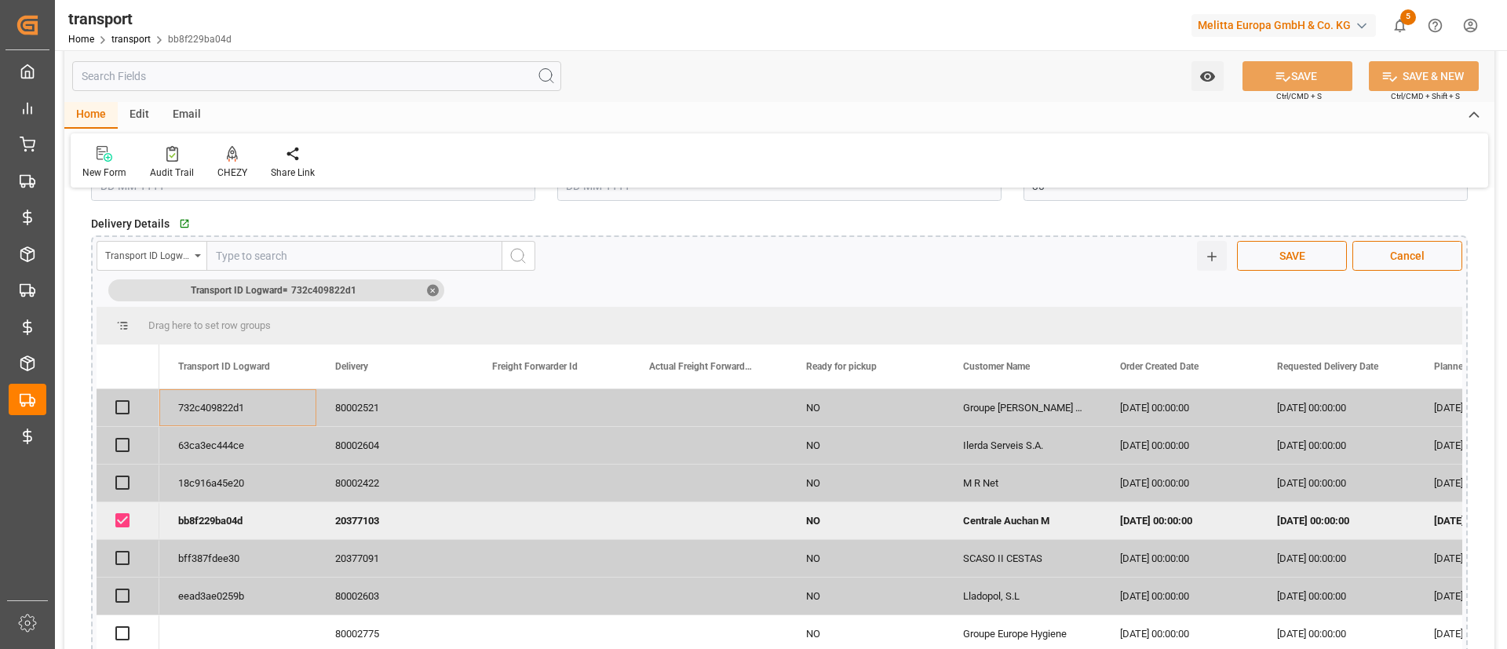
click at [180, 261] on div "Transport ID Logward" at bounding box center [147, 254] width 85 height 18
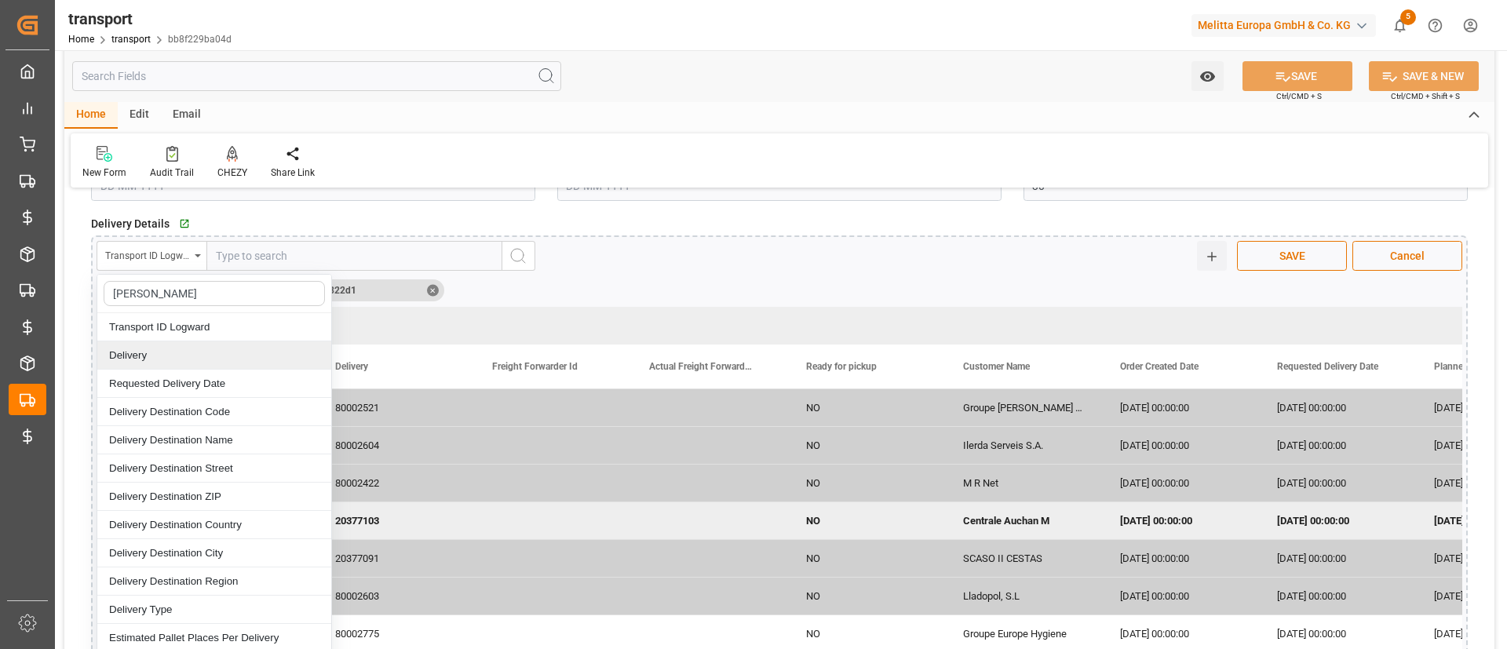
type input "eli"
click at [192, 358] on div "Delivery" at bounding box center [214, 356] width 234 height 28
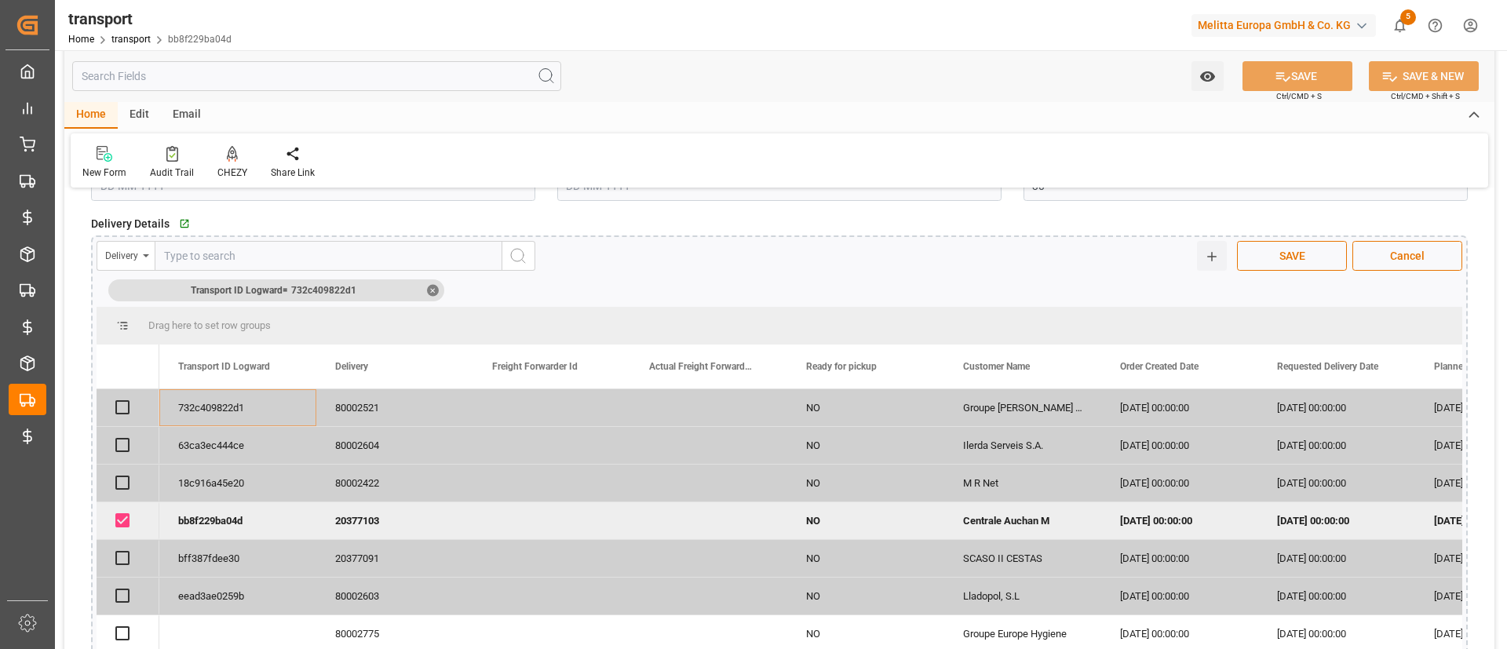
click at [299, 258] on input "text" at bounding box center [329, 256] width 348 height 30
paste input "732c409822d1"
type input "732c409822d1"
click at [431, 290] on div "✕" at bounding box center [433, 290] width 12 height 12
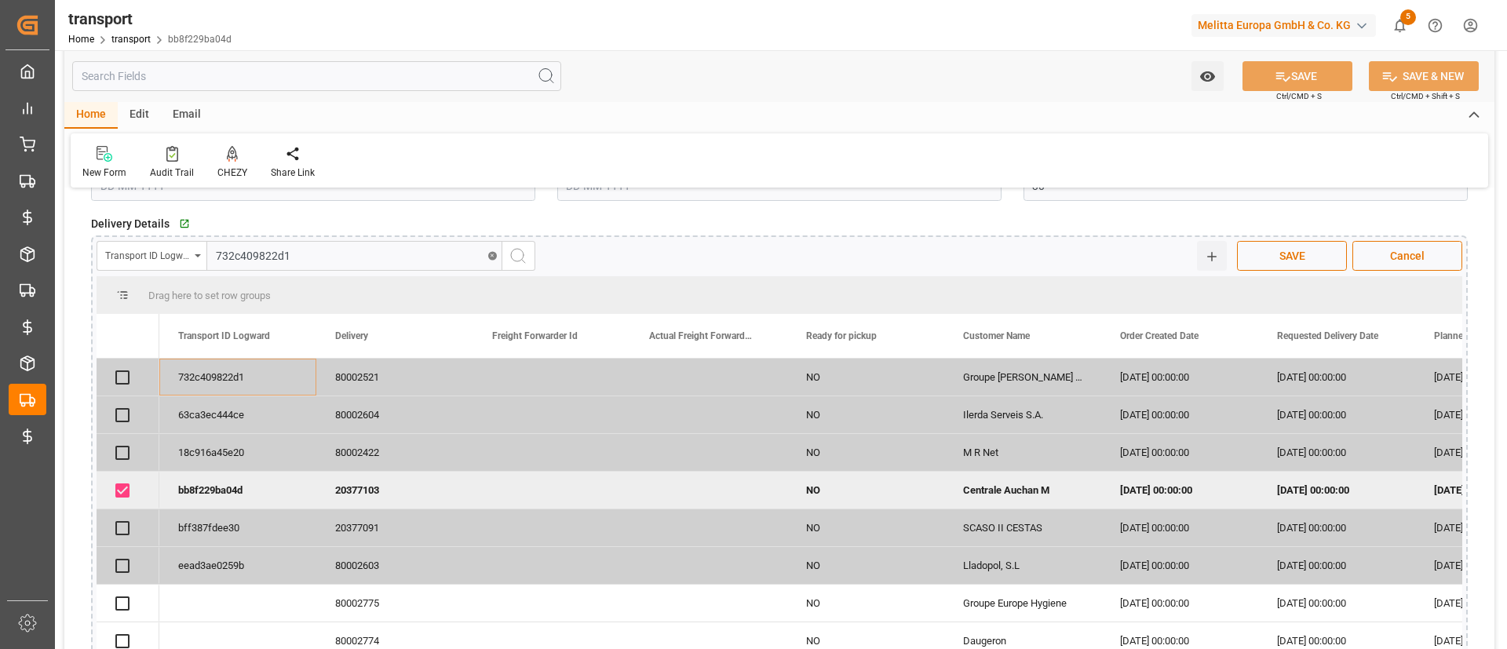
click at [517, 265] on button "search button" at bounding box center [518, 256] width 33 height 30
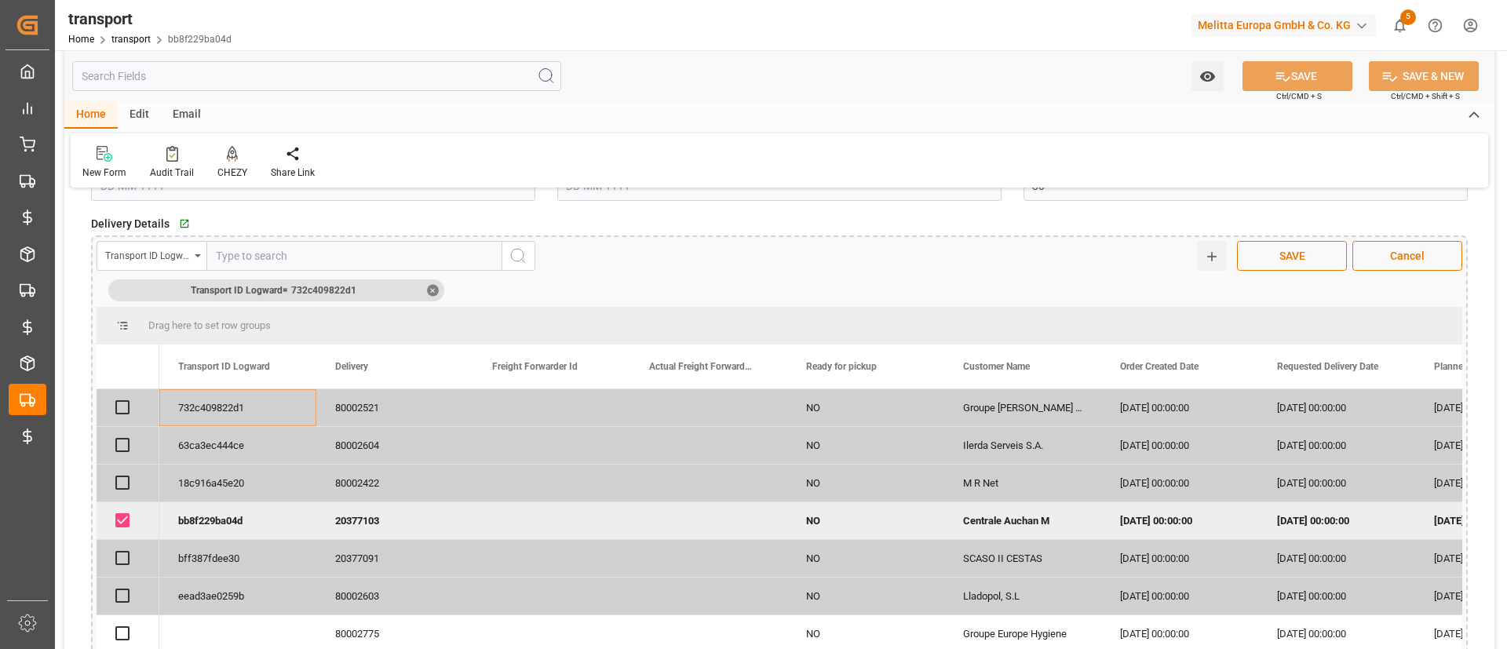
click at [438, 290] on div "✕" at bounding box center [433, 290] width 12 height 12
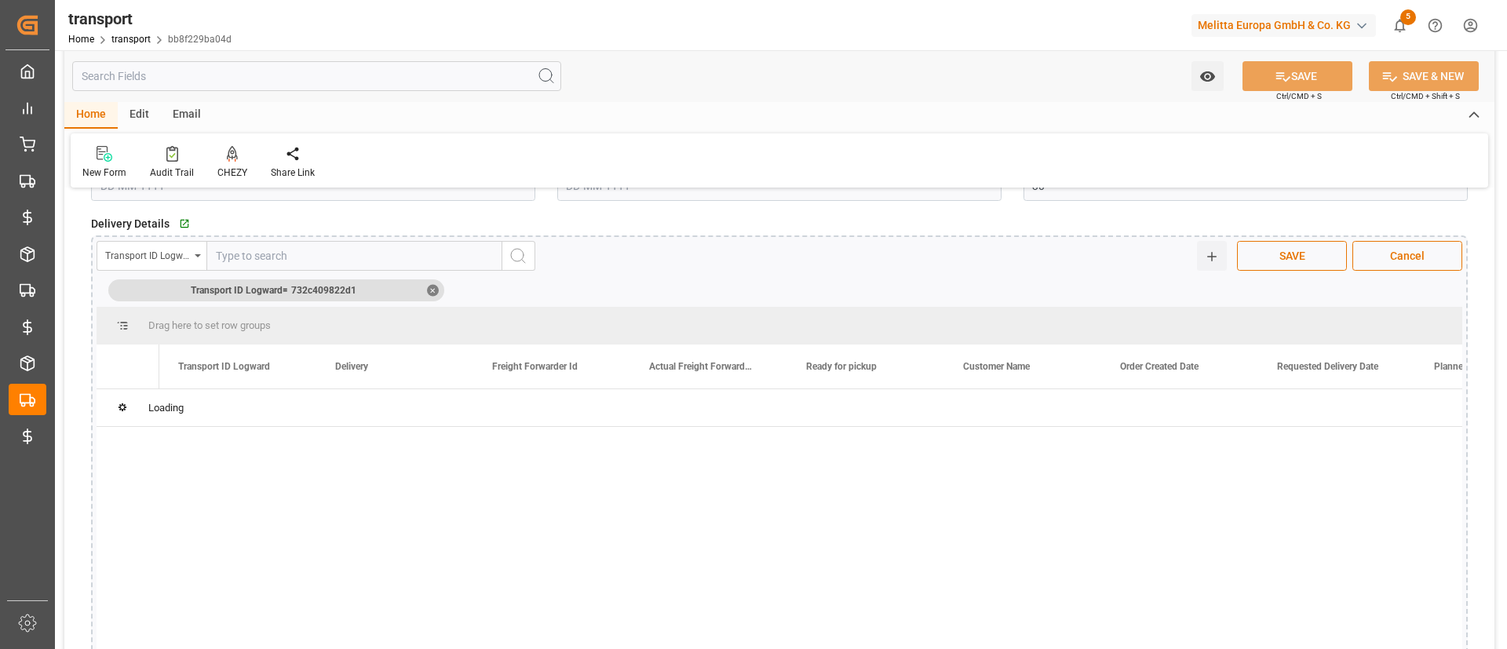
click at [179, 261] on div "Transport ID Logward" at bounding box center [147, 254] width 85 height 18
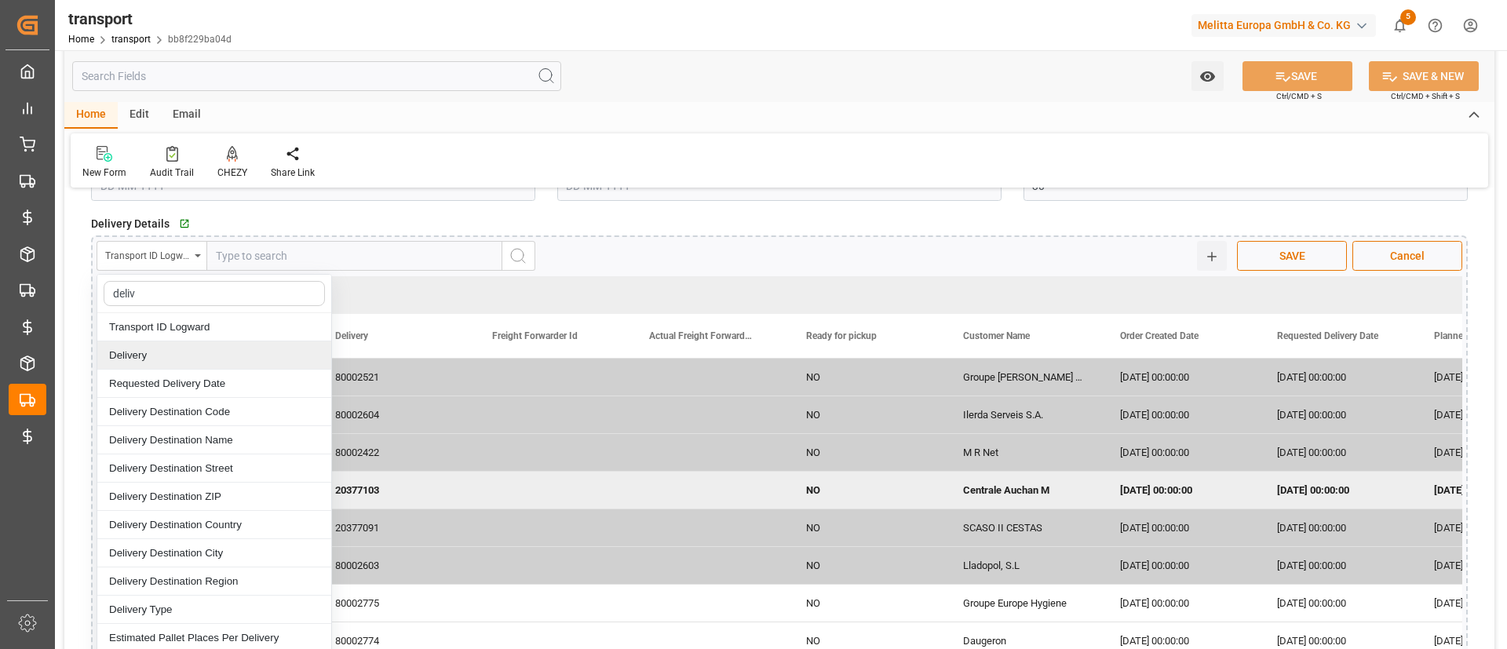
type input "deliv"
click at [184, 360] on div "Delivery" at bounding box center [214, 356] width 234 height 28
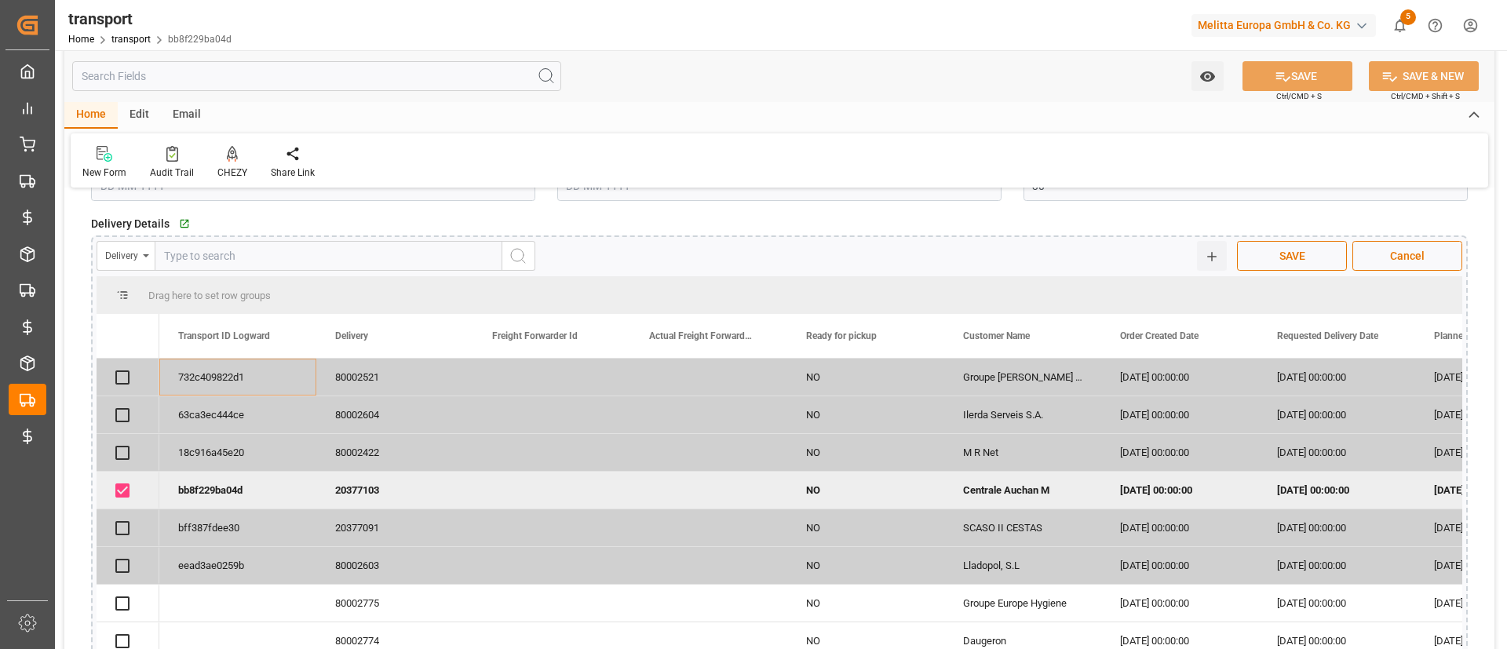
click at [287, 256] on input "text" at bounding box center [329, 256] width 348 height 30
paste input "732c409822d1"
type input "732c409822d1"
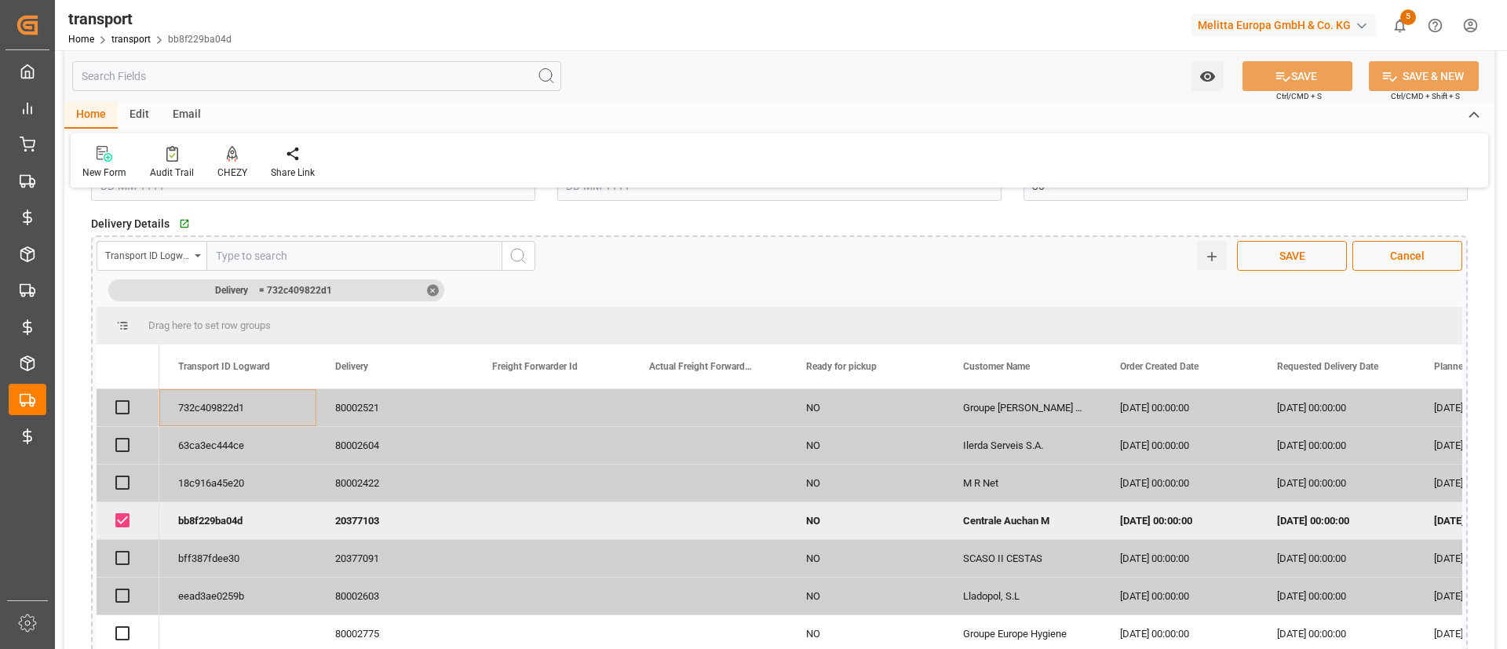
click at [229, 444] on div "63ca3ec444ce" at bounding box center [237, 445] width 157 height 37
click at [364, 451] on div "80002604" at bounding box center [394, 445] width 157 height 37
click at [256, 254] on input "text" at bounding box center [354, 256] width 296 height 30
paste input "80002604"
type input "80002604"
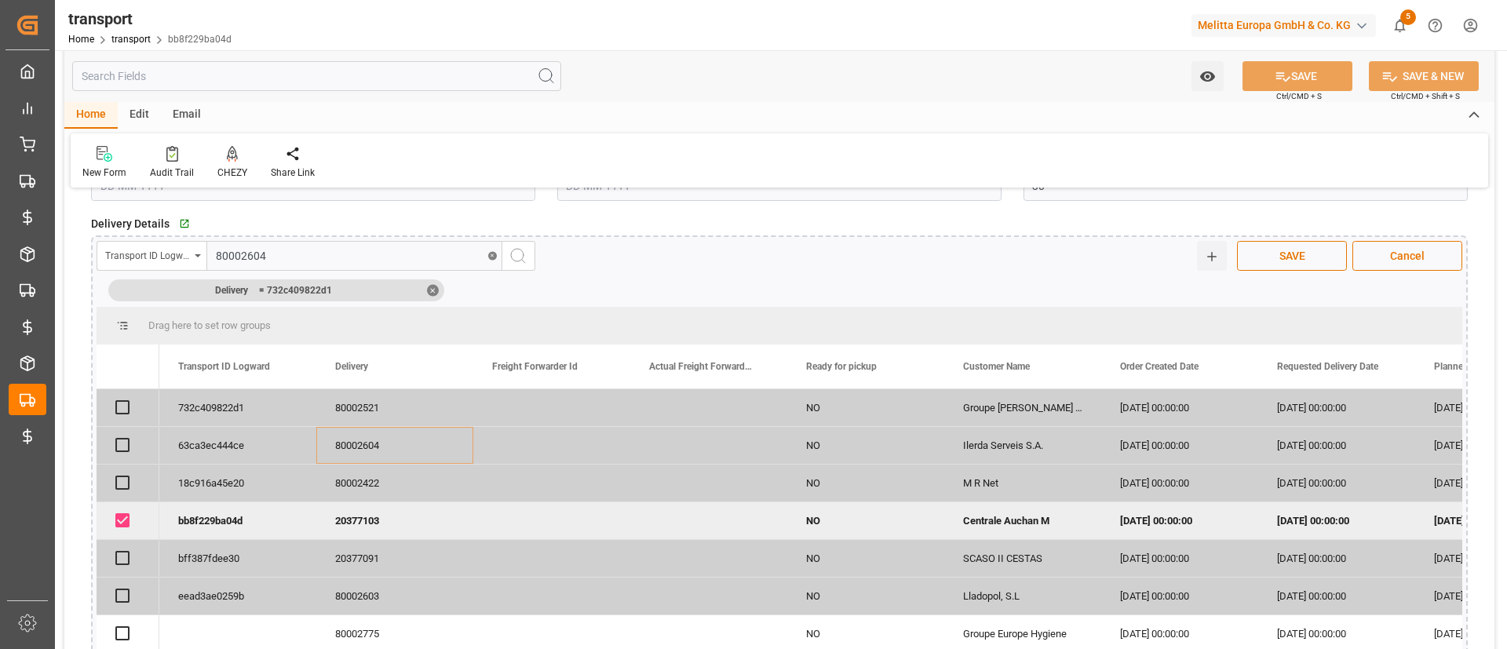
click at [530, 251] on button "search button" at bounding box center [518, 256] width 33 height 30
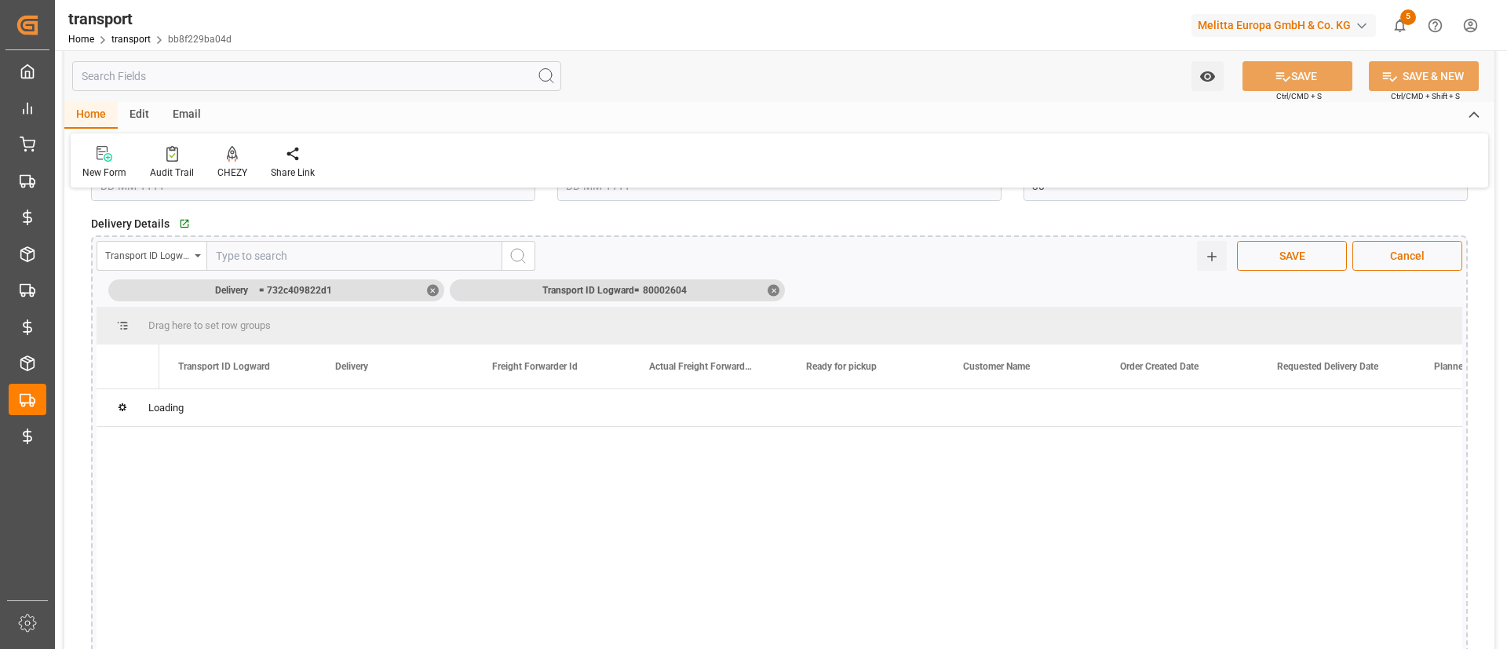
click at [437, 287] on div "✕" at bounding box center [433, 290] width 12 height 12
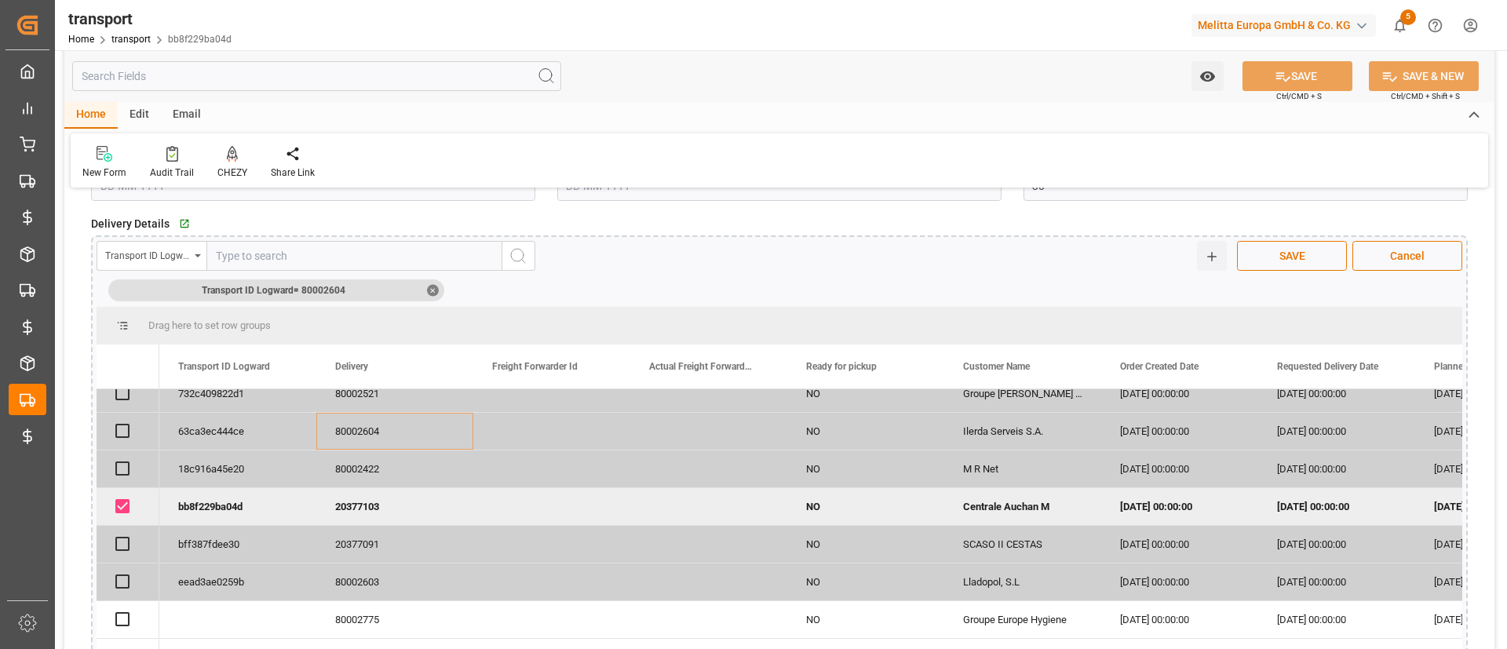
scroll to position [0, 0]
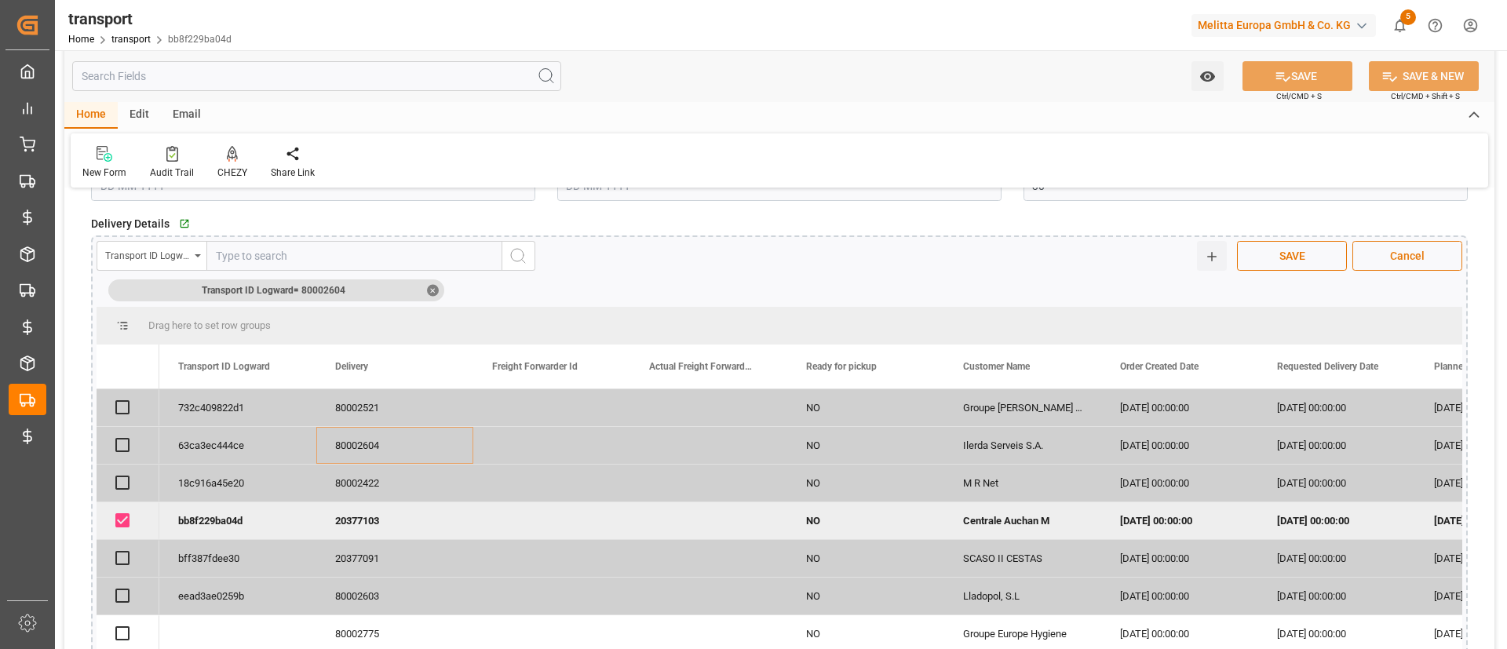
click at [1394, 258] on span "Cancel" at bounding box center [1408, 256] width 50 height 16
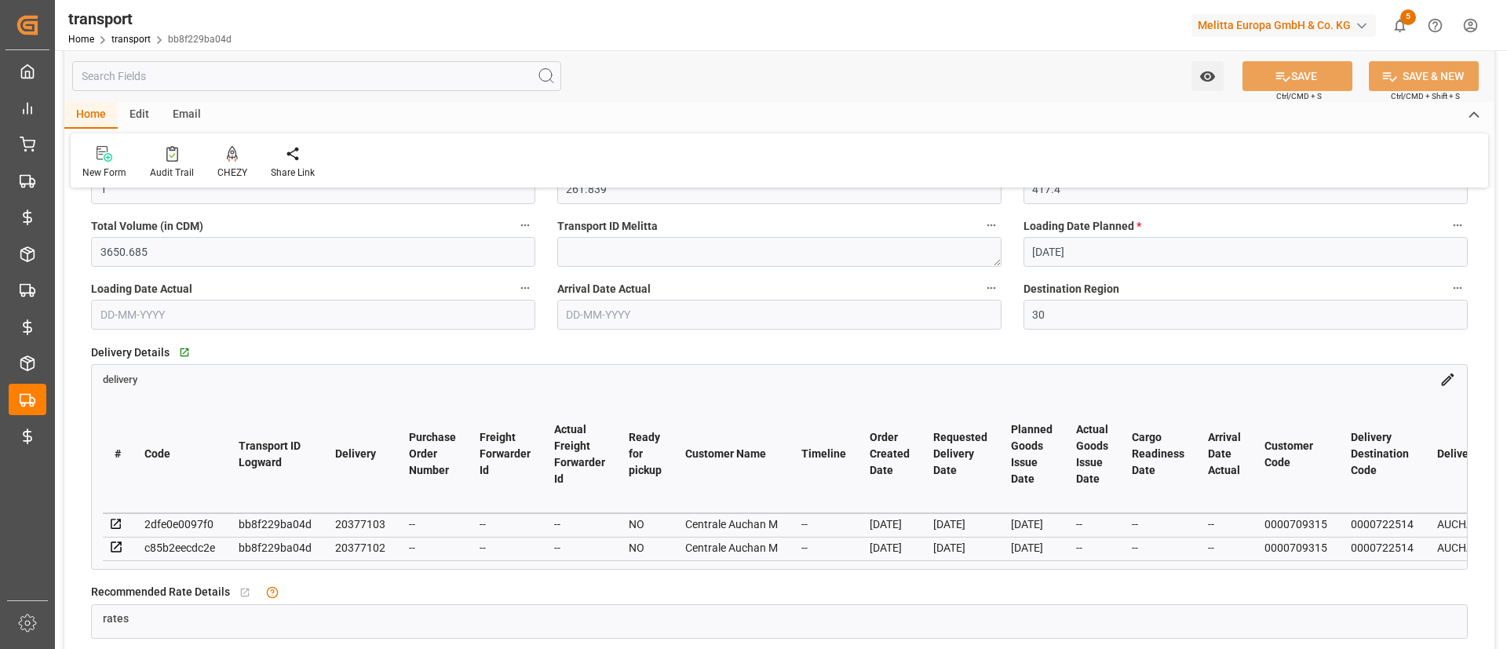
scroll to position [415, 0]
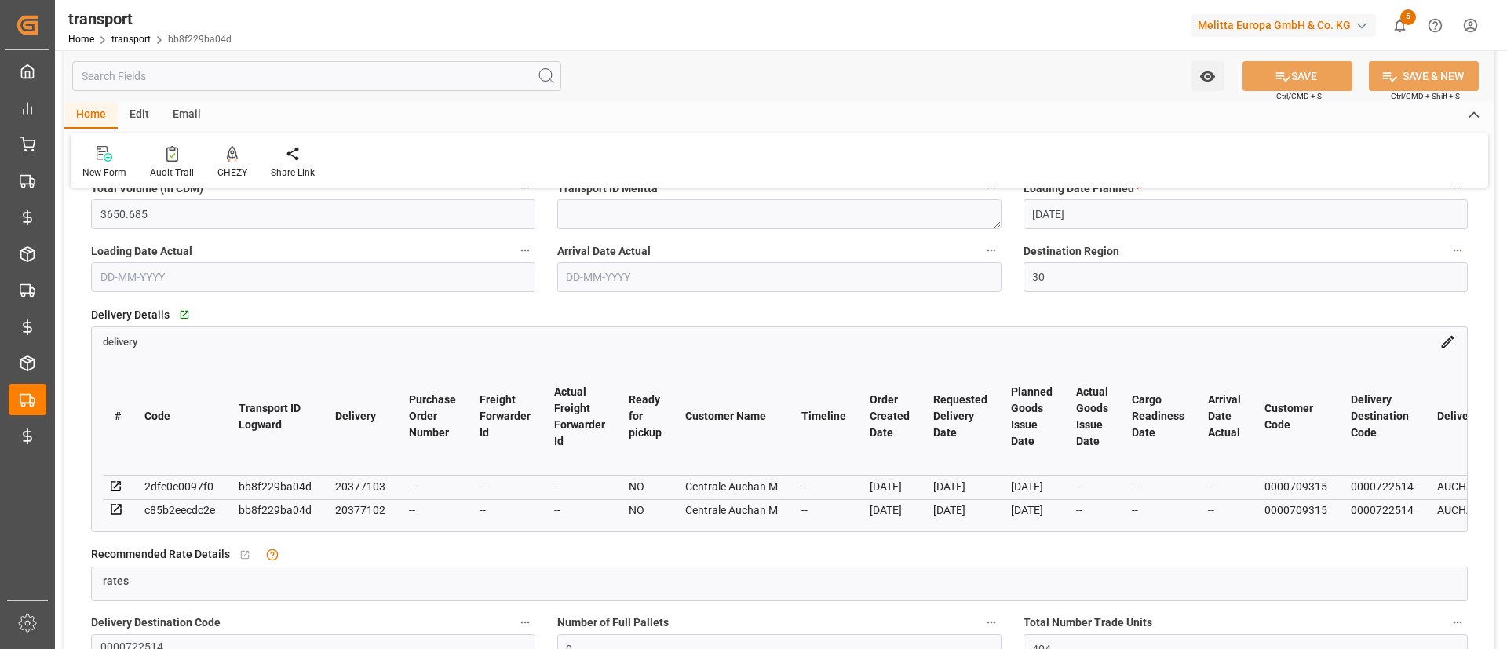
click at [1452, 341] on icon at bounding box center [1448, 342] width 16 height 16
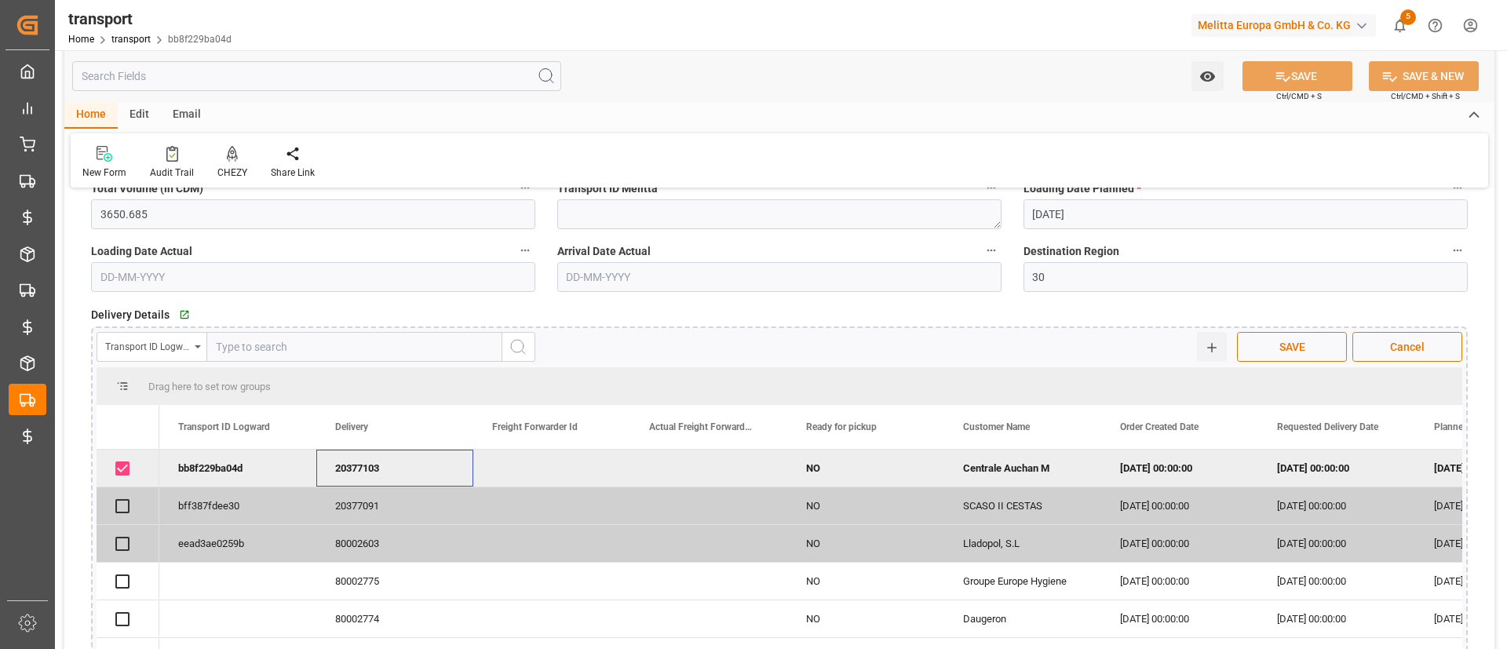
click at [389, 468] on div "20377103" at bounding box center [394, 468] width 157 height 37
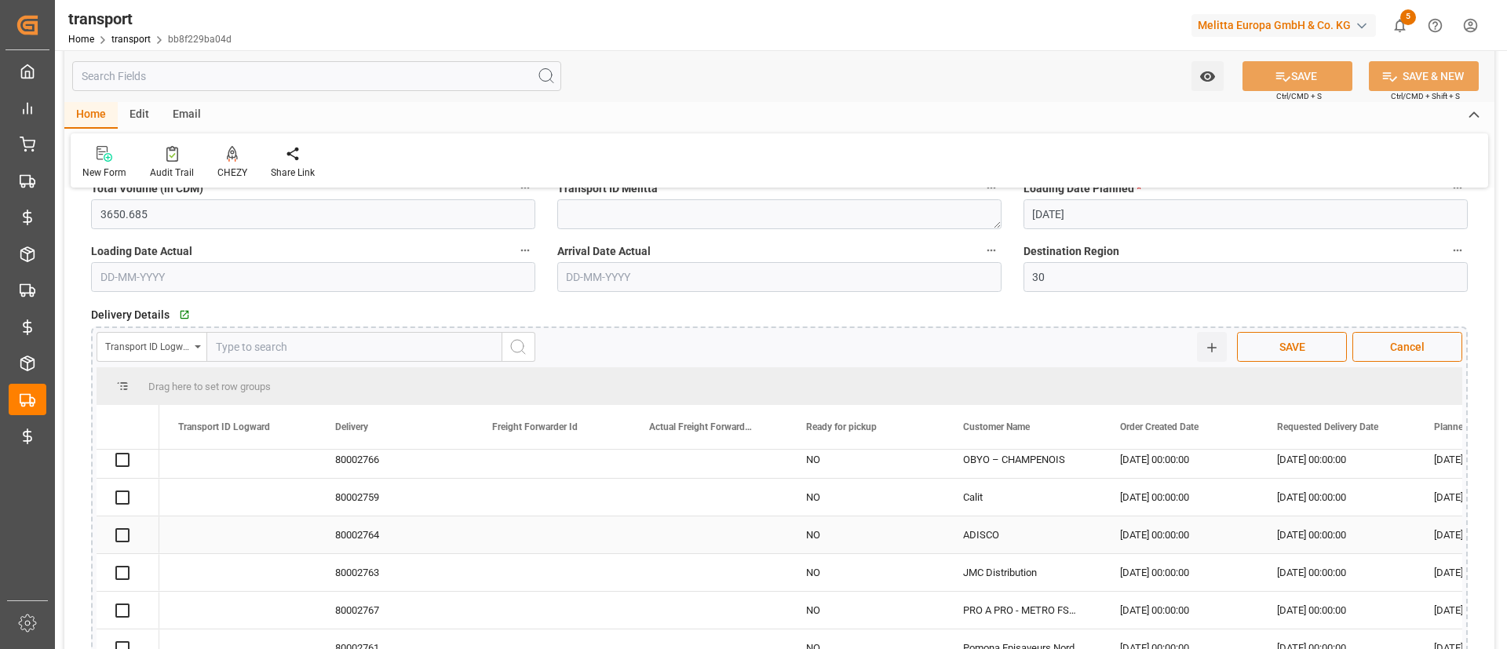
scroll to position [349, 0]
click at [353, 550] on div "80002764" at bounding box center [394, 534] width 157 height 37
click at [172, 345] on div "Transport ID Logward" at bounding box center [147, 345] width 85 height 18
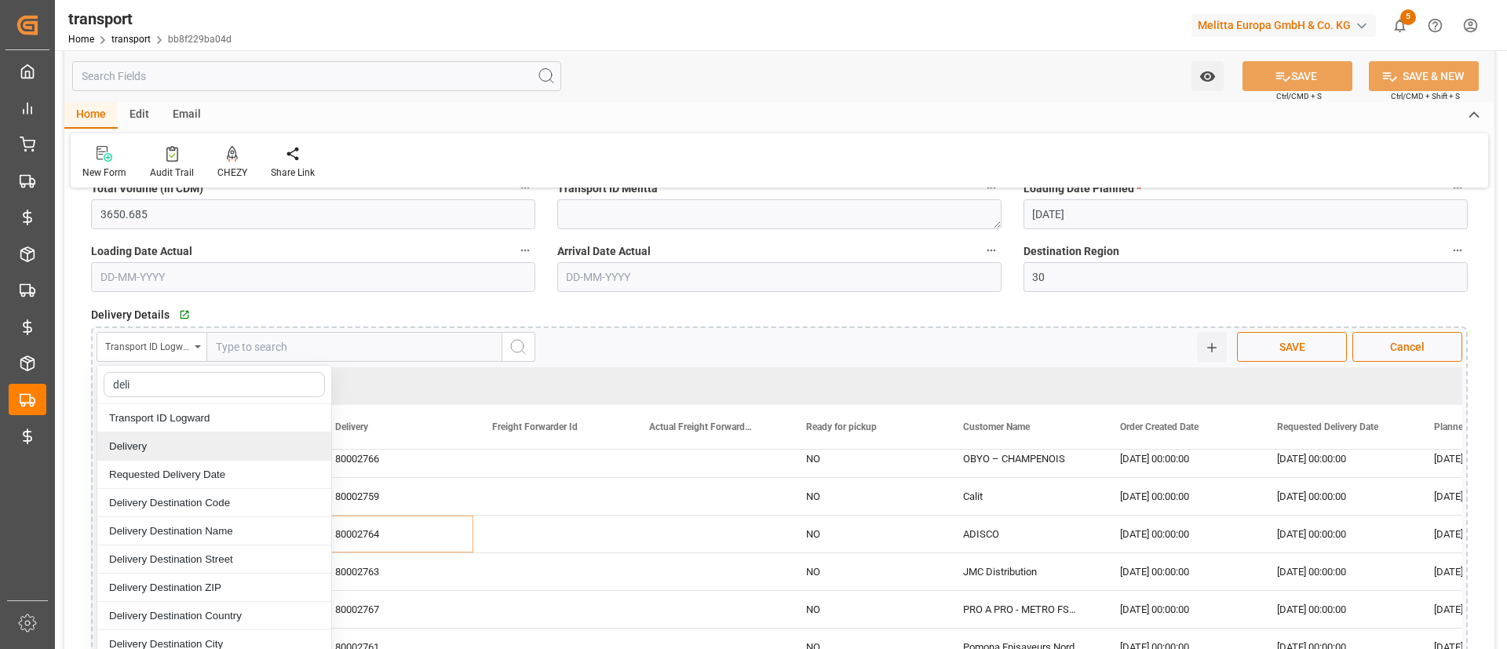
type input "deli"
click at [197, 444] on div "Delivery" at bounding box center [214, 447] width 234 height 28
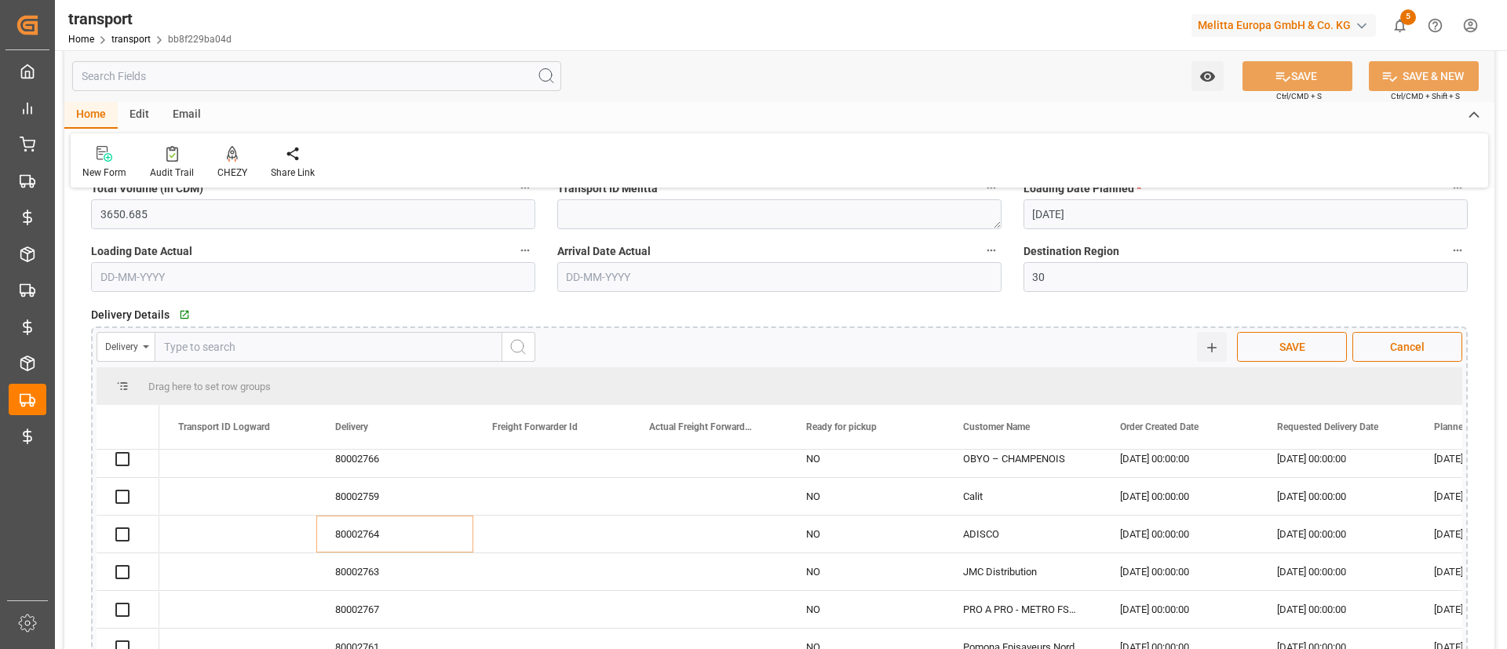
click at [279, 343] on input "text" at bounding box center [329, 347] width 348 height 30
paste input "80002764"
type input "80002764"
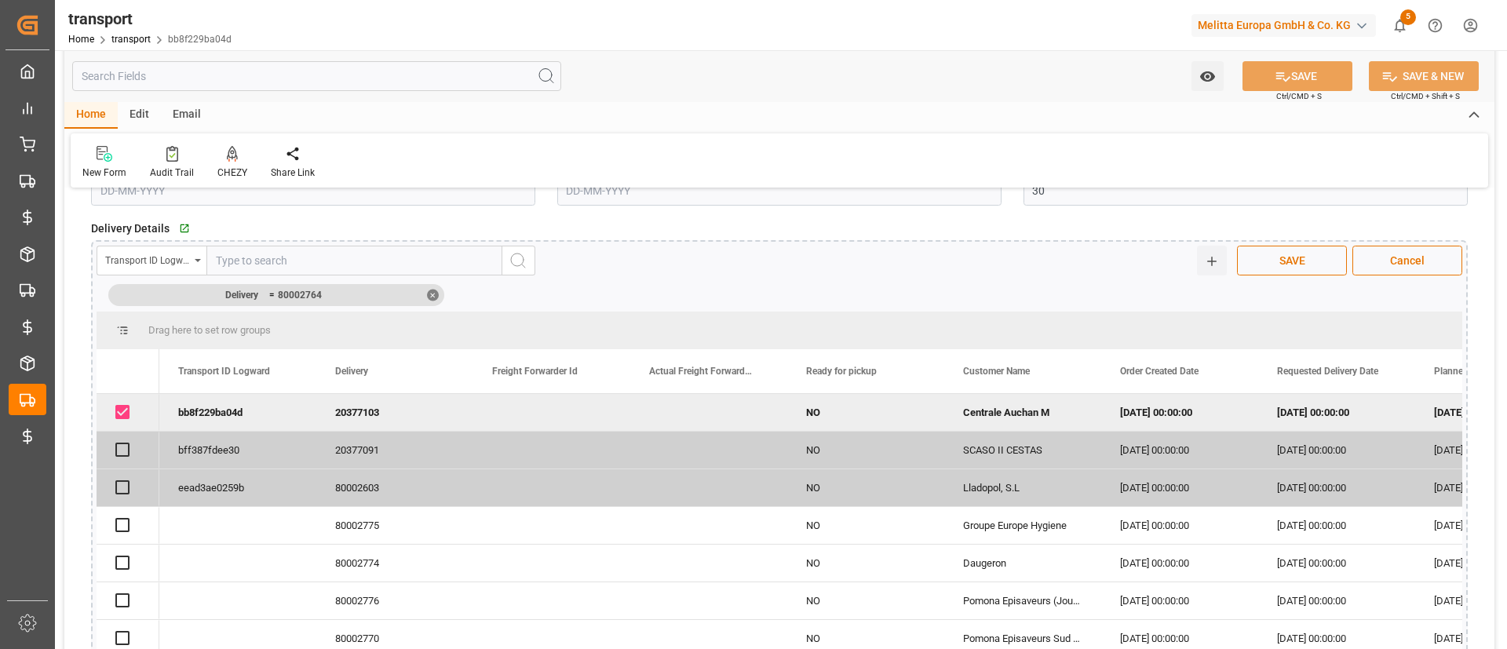
scroll to position [506, 0]
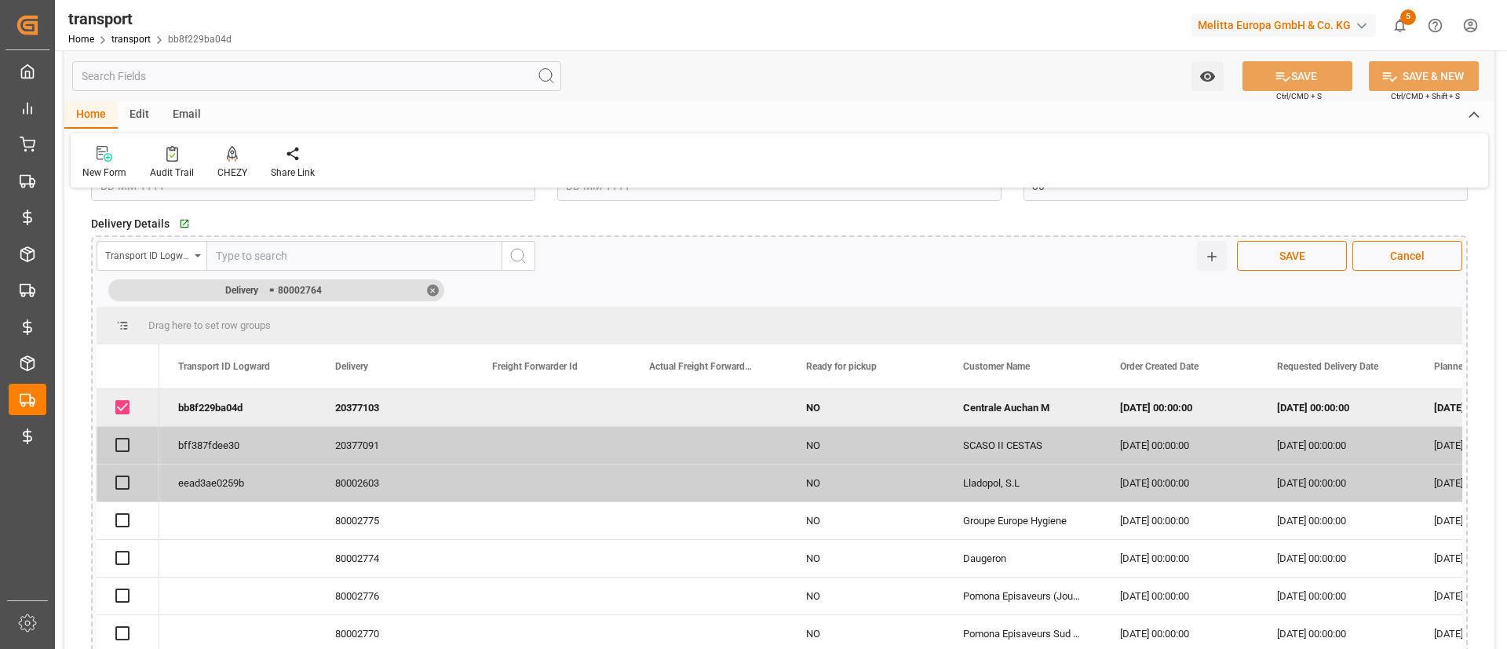
click at [130, 104] on div "Edit" at bounding box center [139, 115] width 43 height 27
click at [345, 177] on div "Schema Edit" at bounding box center [364, 173] width 53 height 14
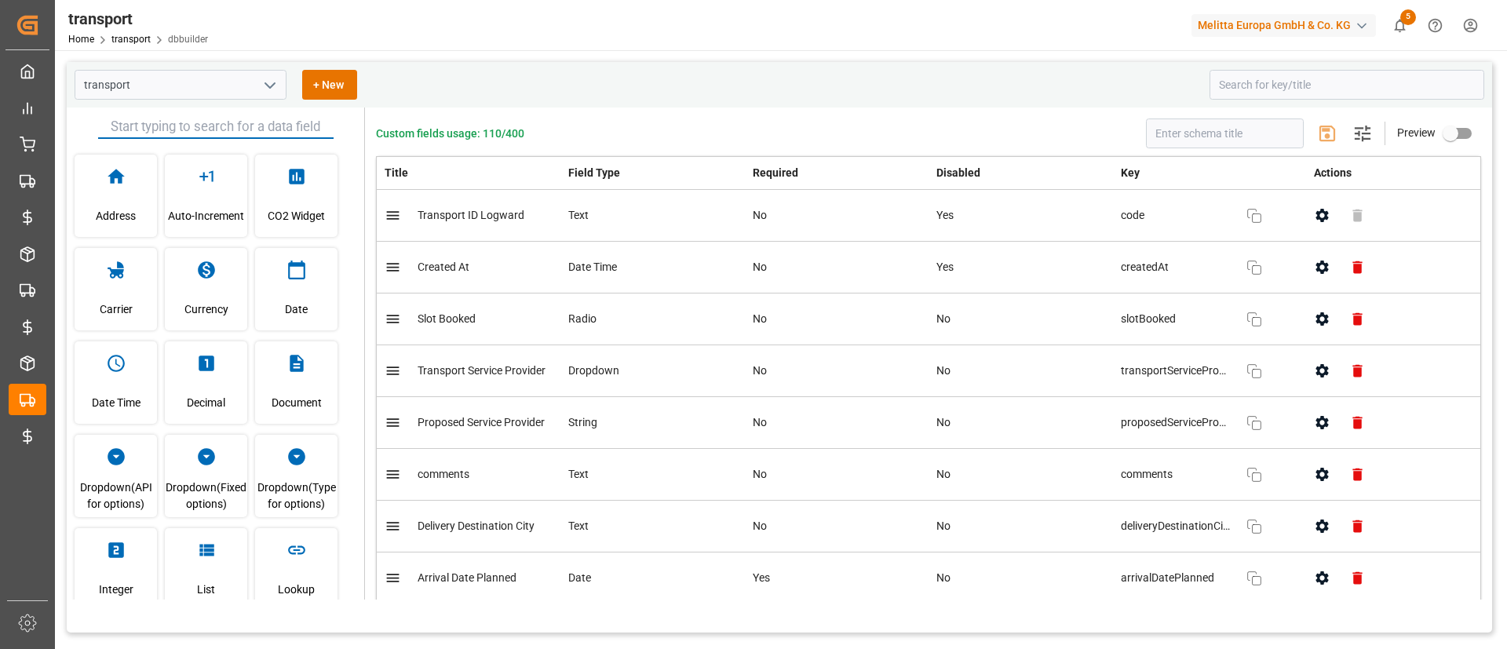
click at [298, 122] on input "text" at bounding box center [216, 127] width 236 height 24
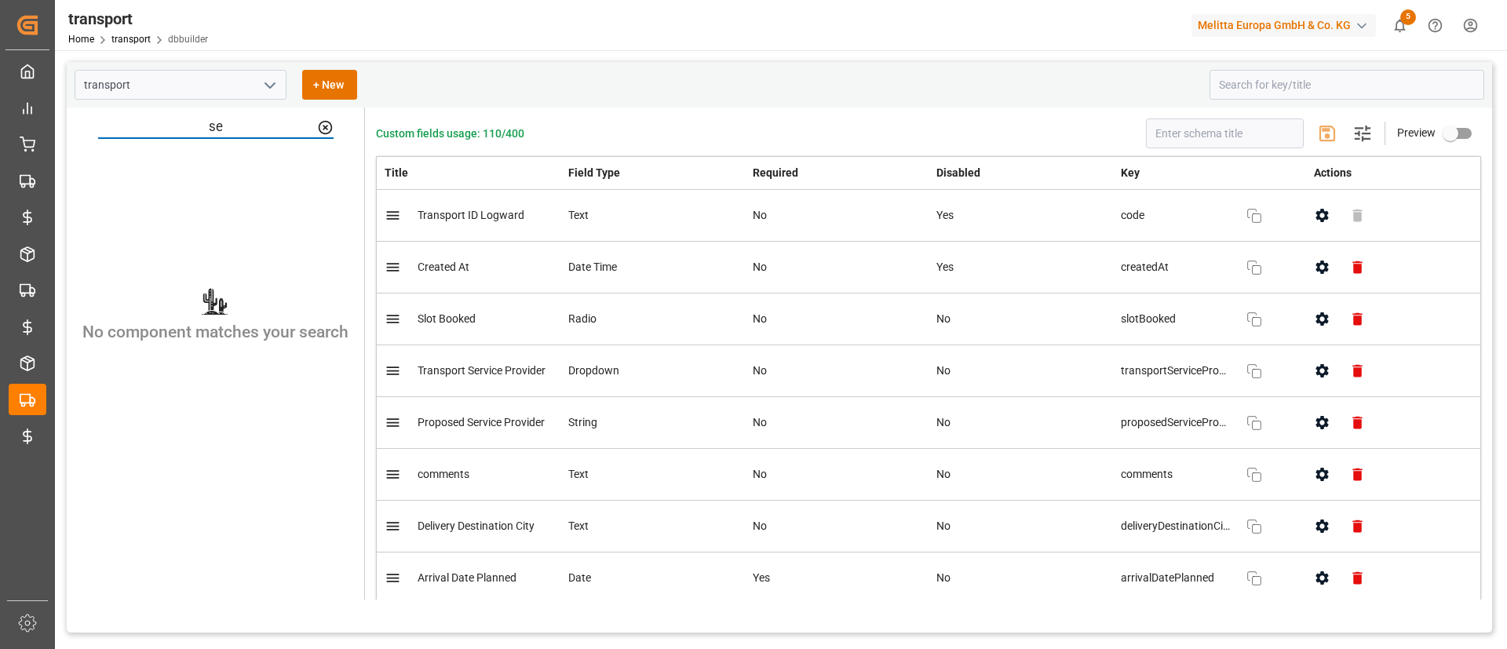
type input "s"
type input "lis"
click at [208, 212] on span "List" at bounding box center [215, 216] width 18 height 42
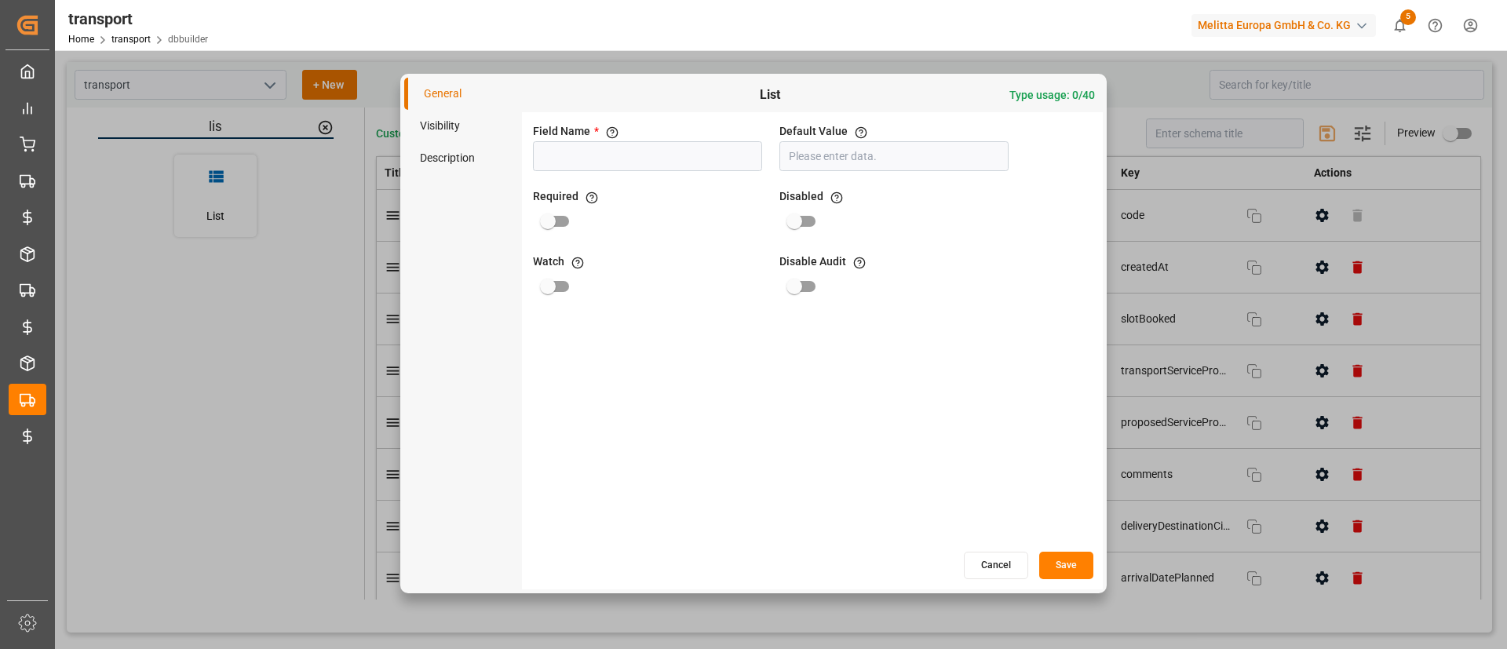
click at [448, 126] on li "Visibility" at bounding box center [463, 126] width 118 height 32
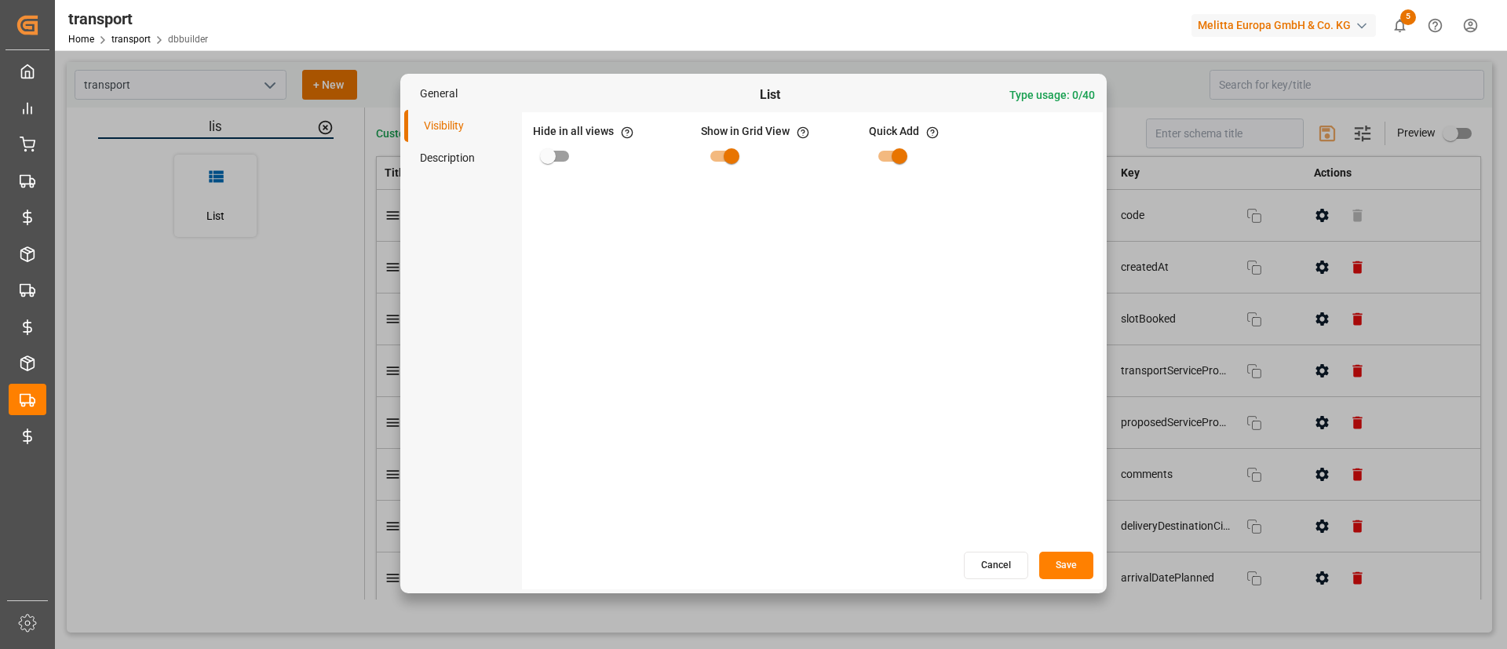
click at [455, 152] on li "Description" at bounding box center [463, 158] width 118 height 32
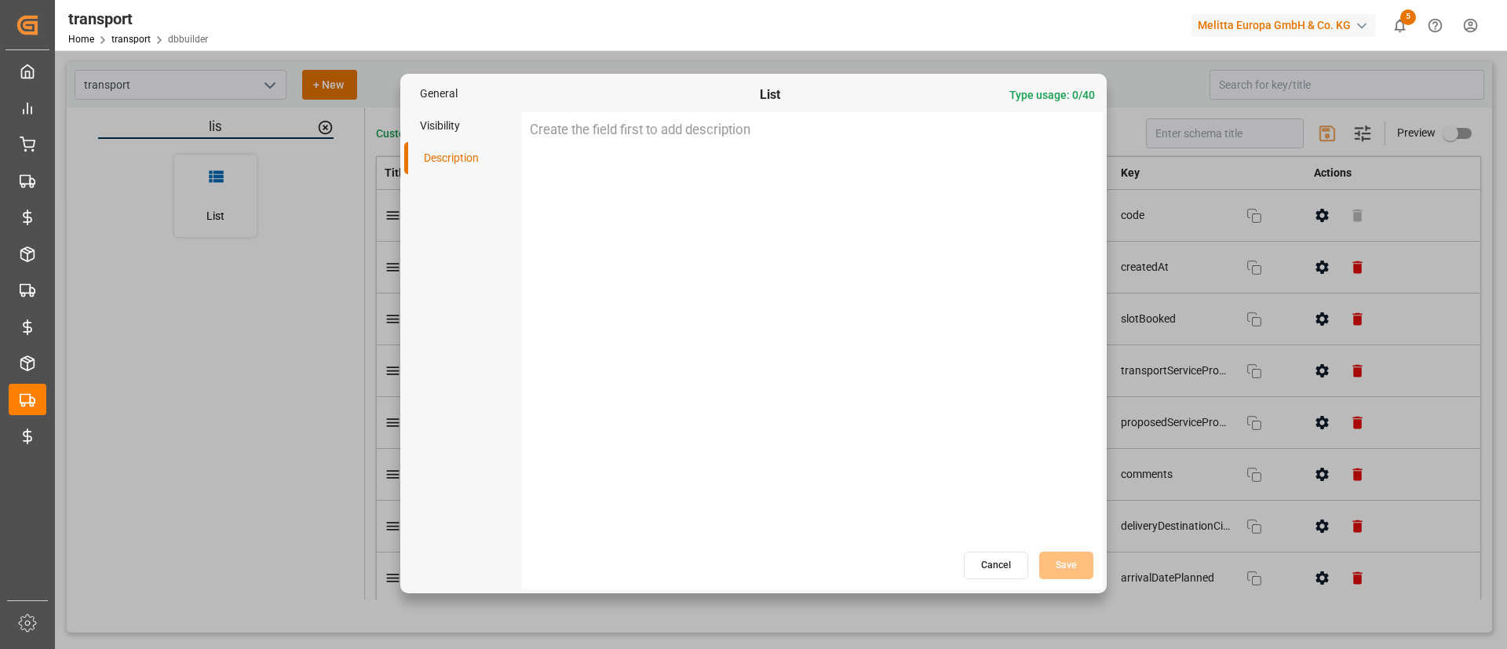
click at [991, 557] on button "Cancel" at bounding box center [996, 565] width 64 height 27
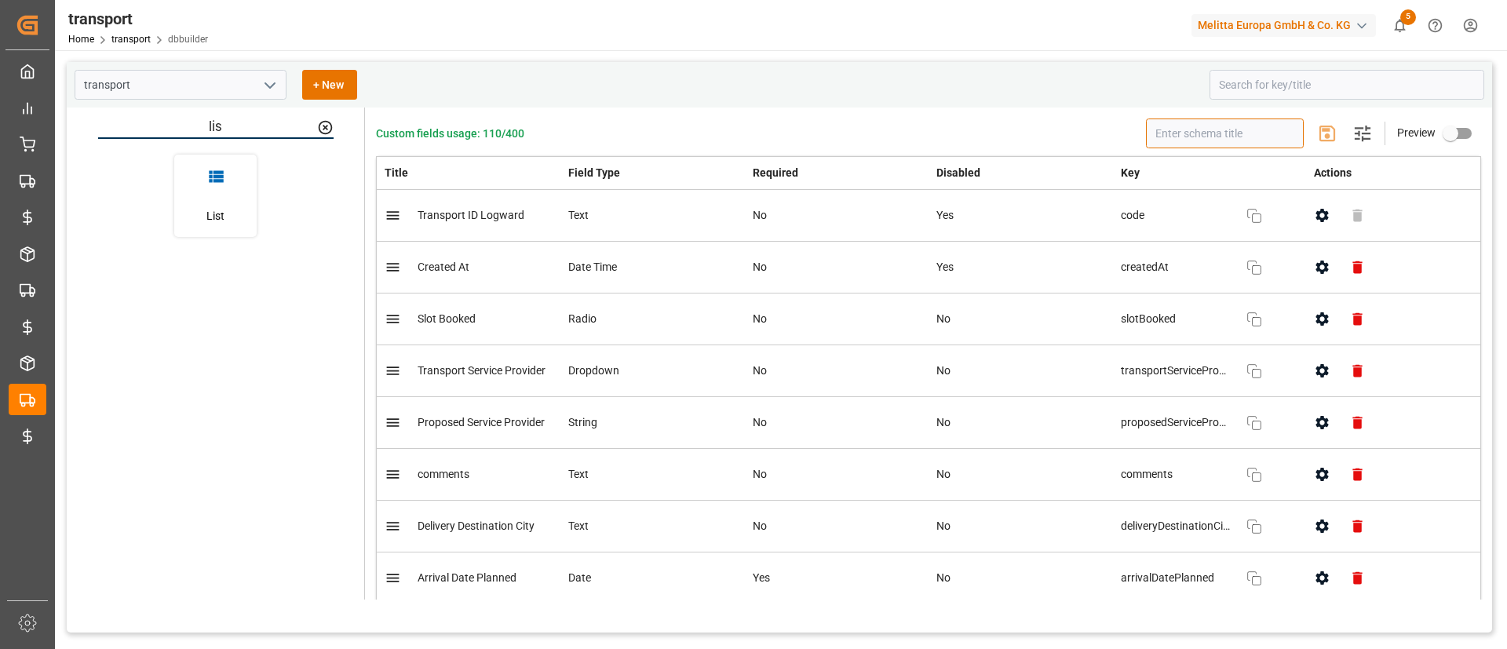
click at [1266, 131] on input "text" at bounding box center [1225, 134] width 158 height 30
type input "s"
type input "list"
click at [323, 126] on icon at bounding box center [325, 127] width 16 height 16
